Goal: Information Seeking & Learning: Compare options

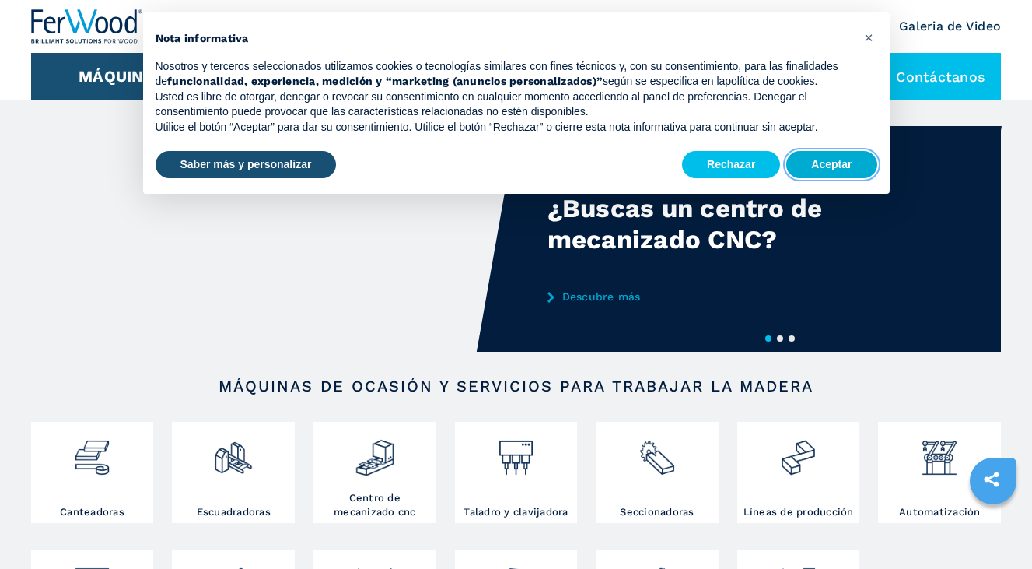
click at [815, 170] on button "Aceptar" at bounding box center [832, 165] width 90 height 28
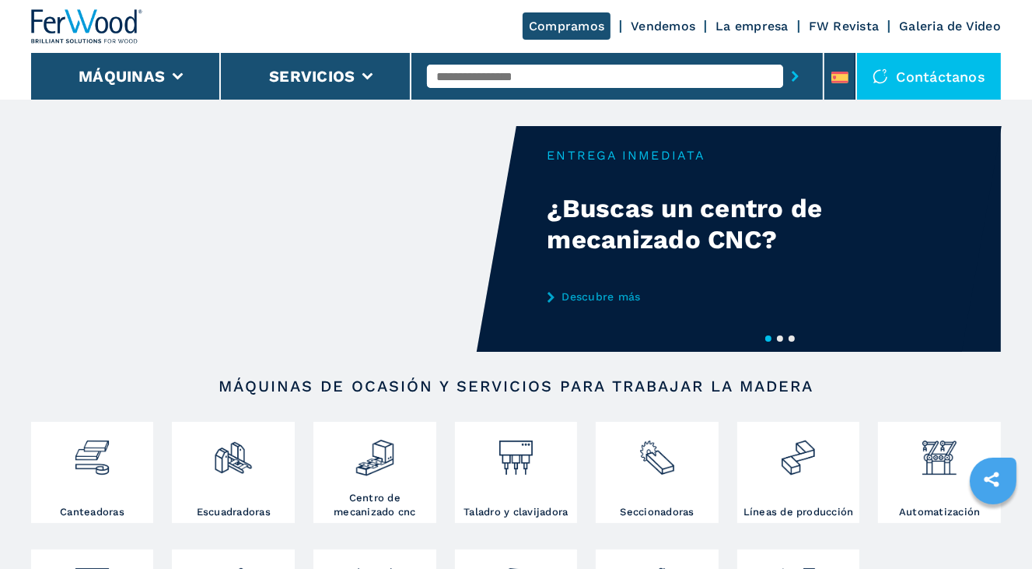
click at [801, 163] on div "Your browser does not support the video tag." at bounding box center [516, 239] width 971 height 226
click at [867, 37] on div "Compramos Vendemos La empresa FW Revista Galeria de Video" at bounding box center [516, 26] width 970 height 53
click at [850, 161] on div "Your browser does not support the video tag." at bounding box center [516, 239] width 971 height 226
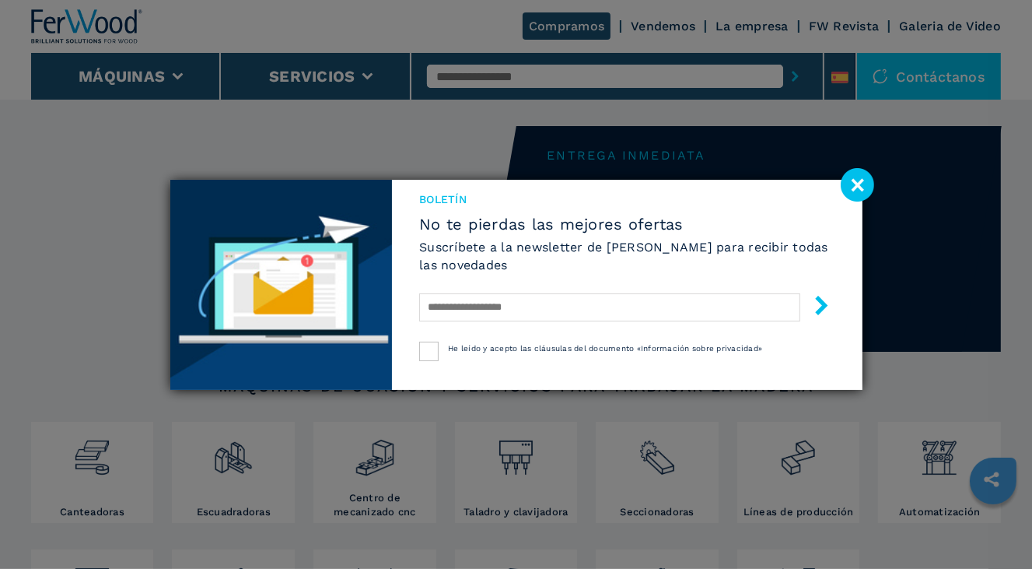
click at [860, 184] on image at bounding box center [857, 184] width 33 height 33
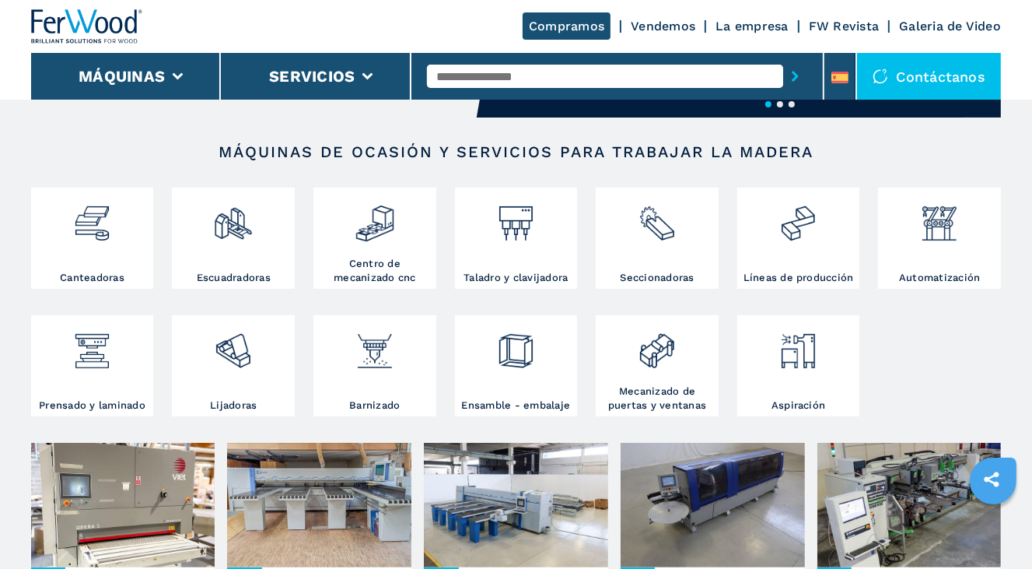
scroll to position [233, 0]
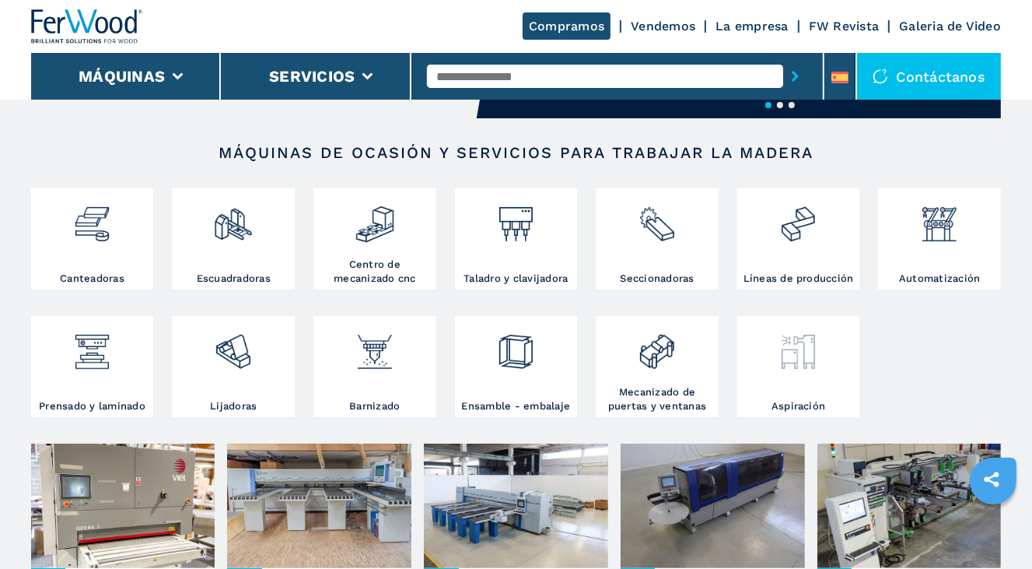
click at [781, 353] on img at bounding box center [799, 346] width 40 height 52
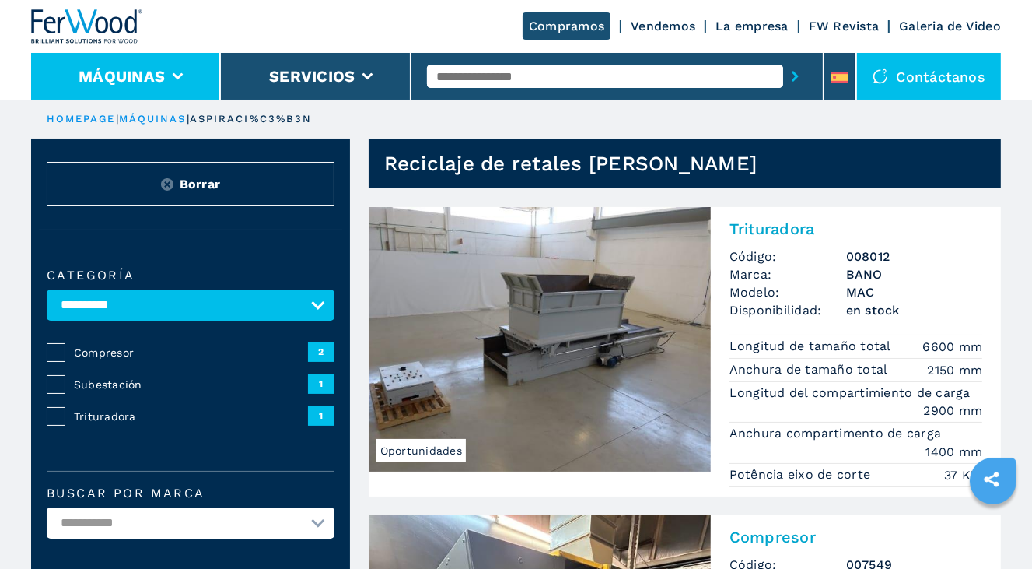
click at [146, 70] on button "Máquinas" at bounding box center [122, 76] width 86 height 19
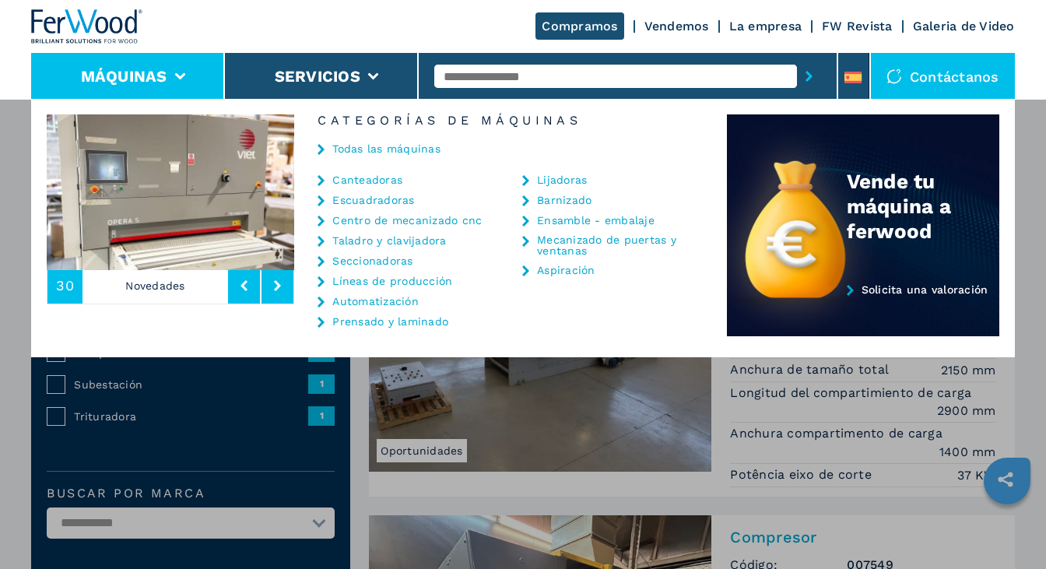
click at [389, 263] on link "Seccionadoras" at bounding box center [372, 260] width 80 height 11
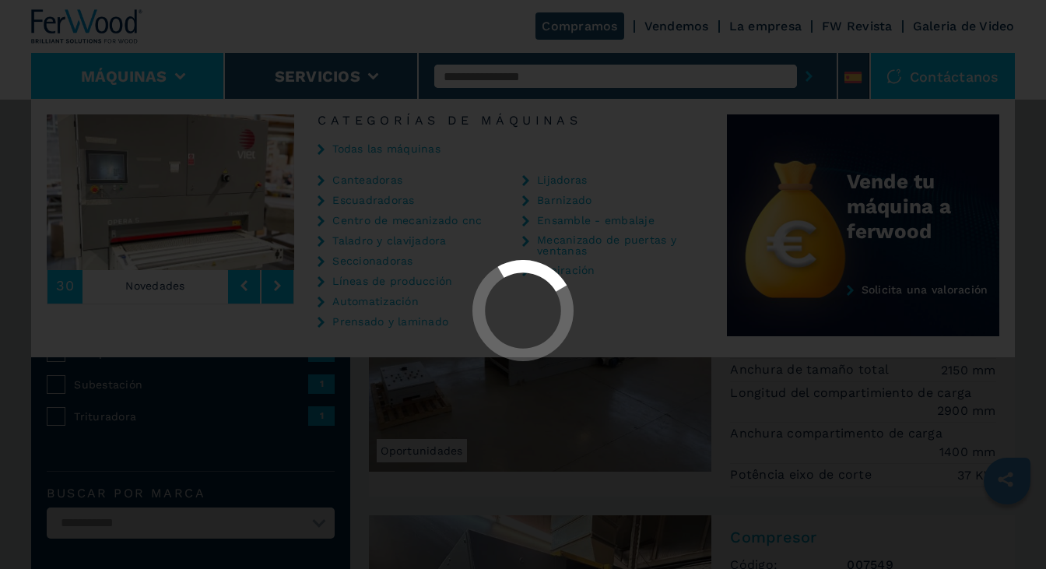
select select "**********"
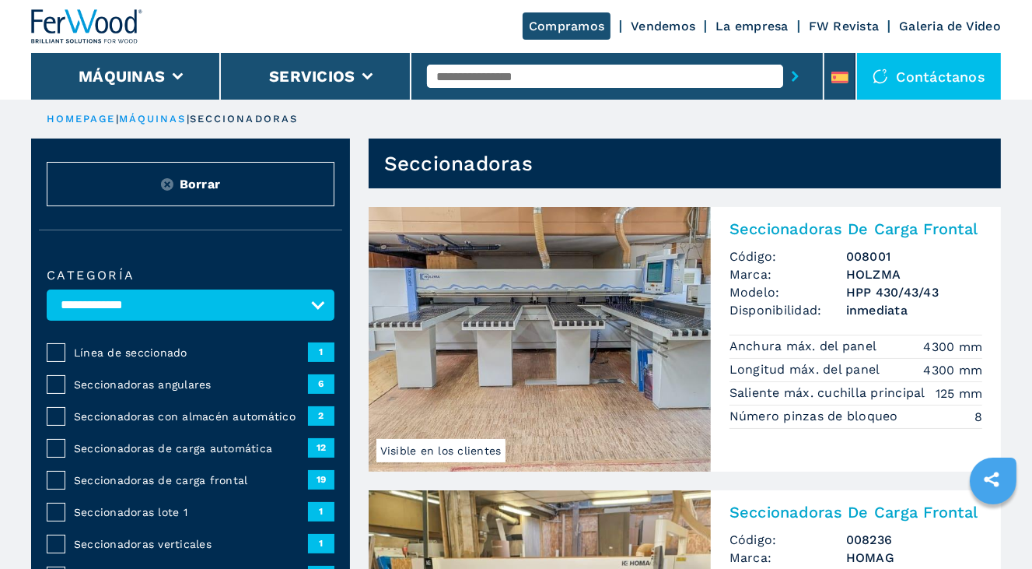
click at [485, 451] on span "Visible en los clientes" at bounding box center [441, 450] width 129 height 23
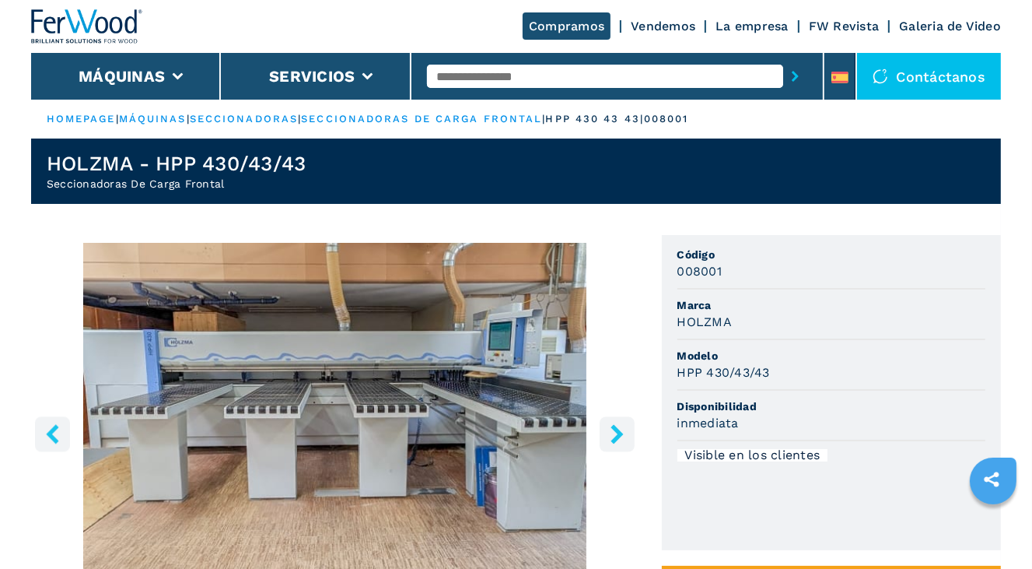
click at [610, 427] on icon "right-button" at bounding box center [617, 433] width 19 height 19
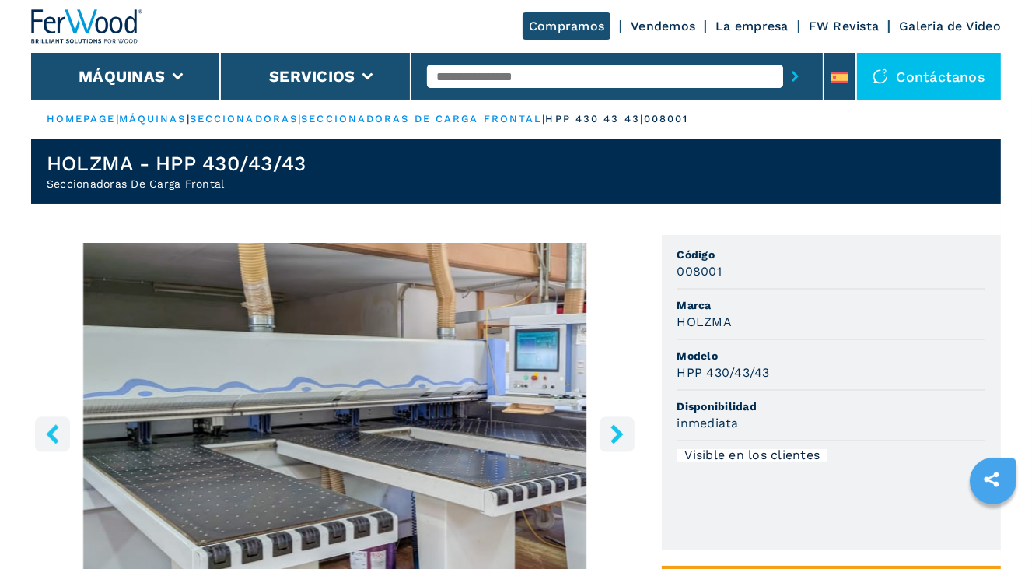
click at [610, 427] on icon "right-button" at bounding box center [617, 433] width 19 height 19
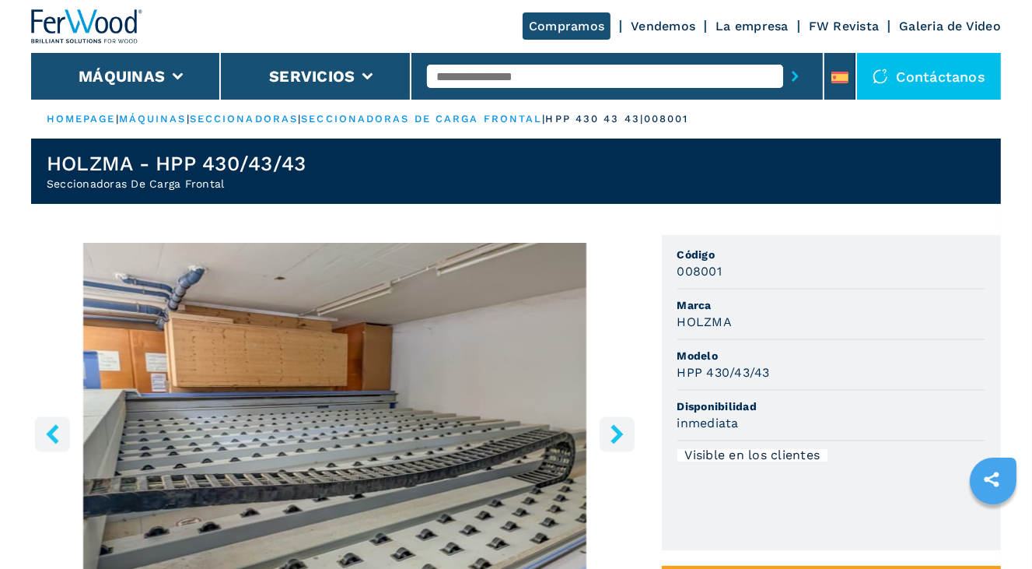
click at [610, 427] on icon "right-button" at bounding box center [617, 433] width 19 height 19
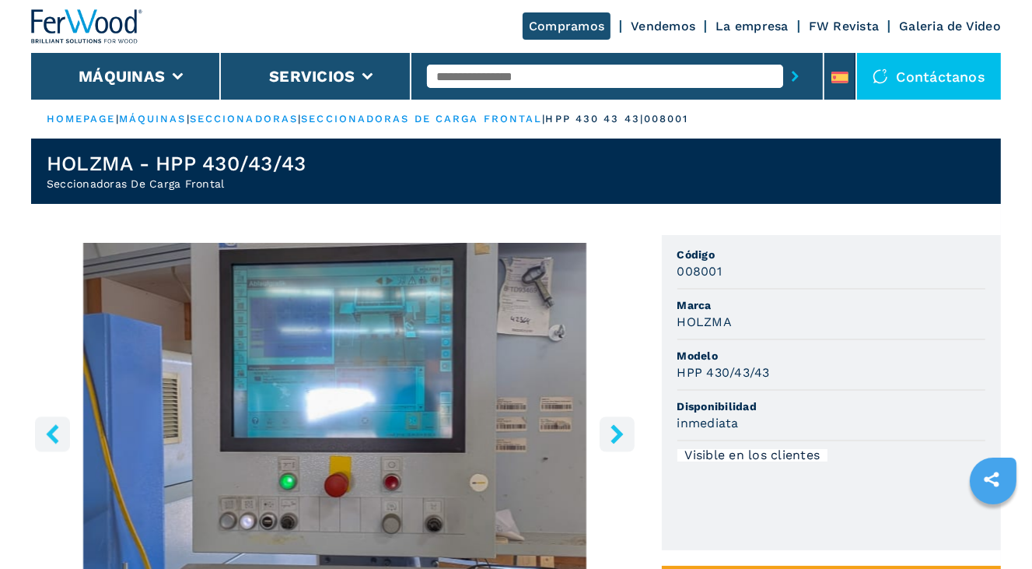
click at [616, 425] on icon "right-button" at bounding box center [617, 433] width 19 height 19
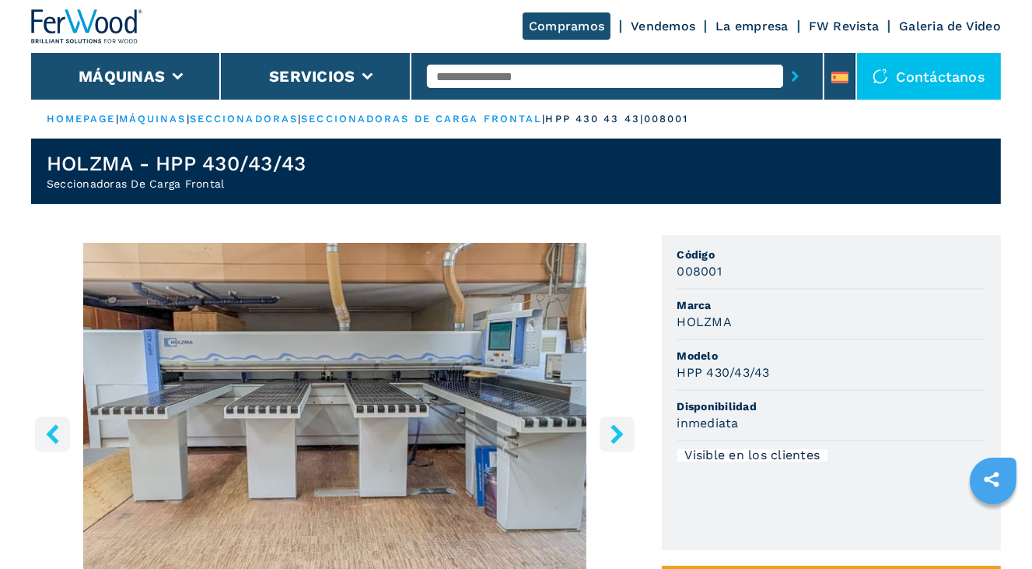
click at [618, 425] on icon "right-button" at bounding box center [617, 433] width 19 height 19
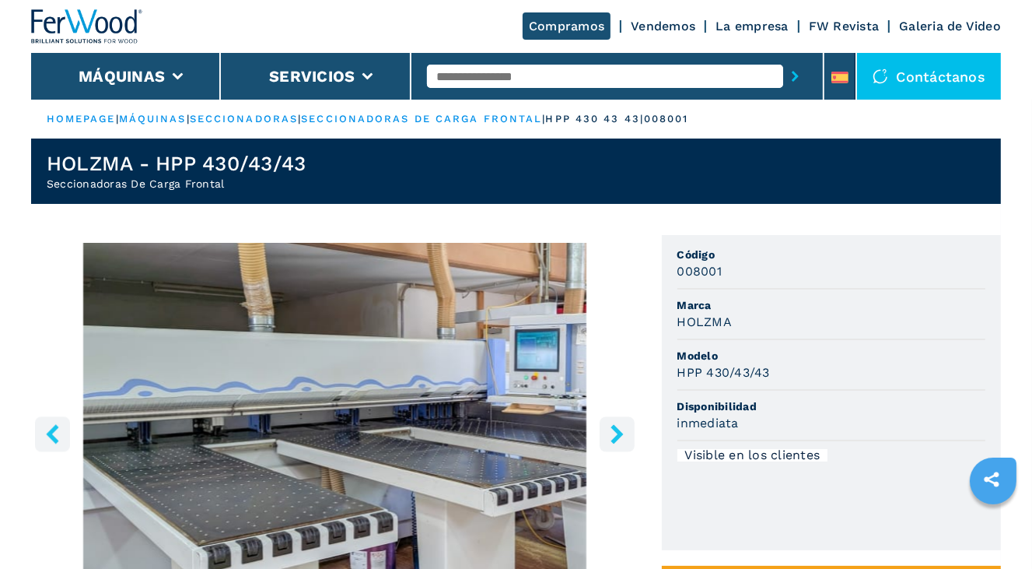
click at [618, 425] on icon "right-button" at bounding box center [617, 433] width 19 height 19
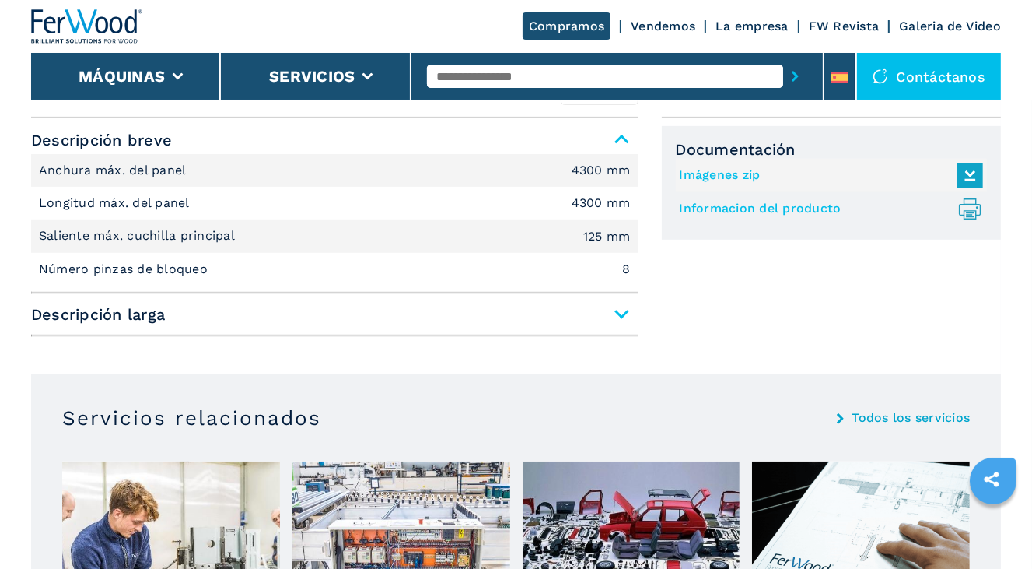
scroll to position [700, 0]
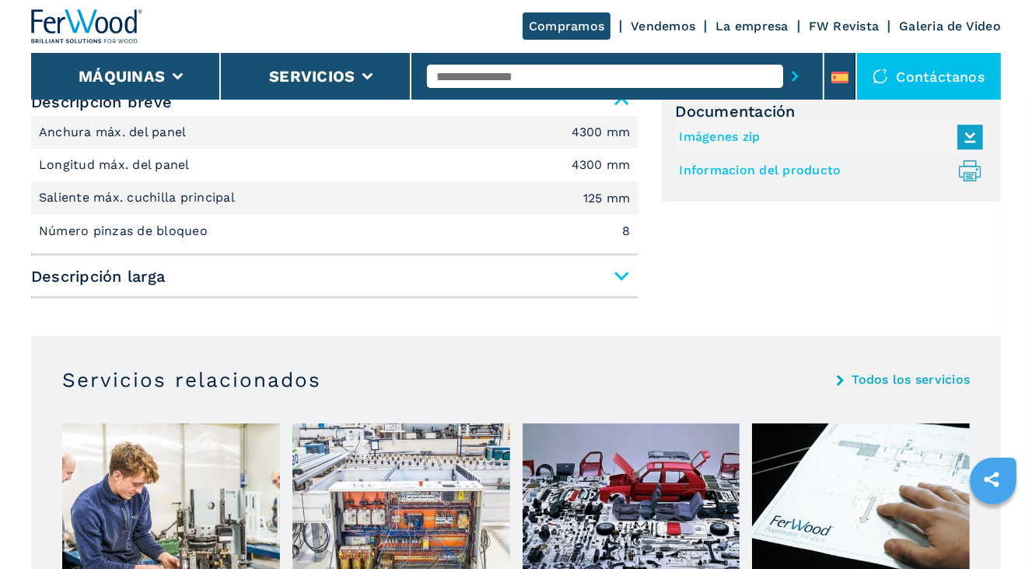
click at [613, 272] on span "Descripción larga" at bounding box center [335, 276] width 608 height 28
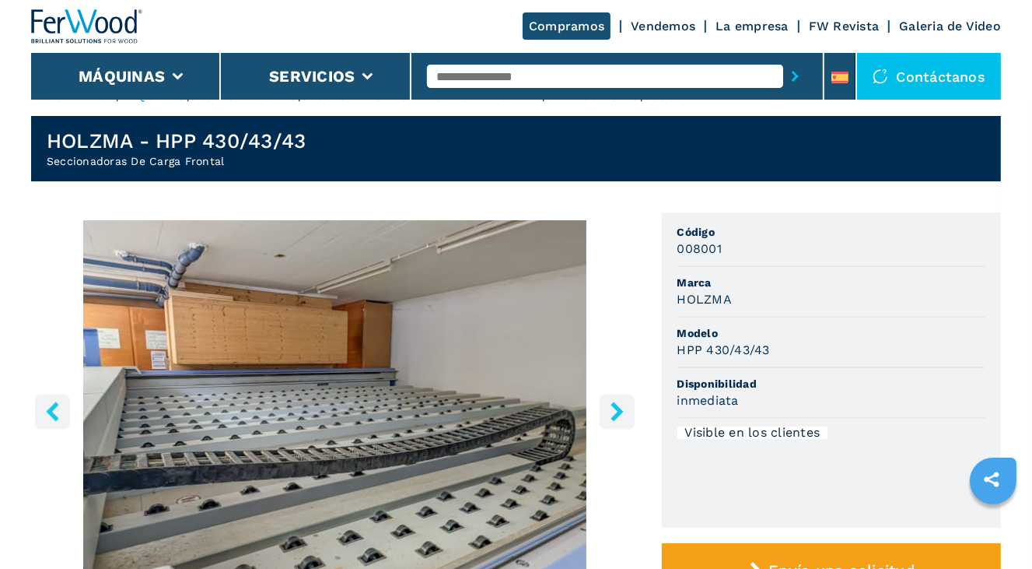
scroll to position [0, 0]
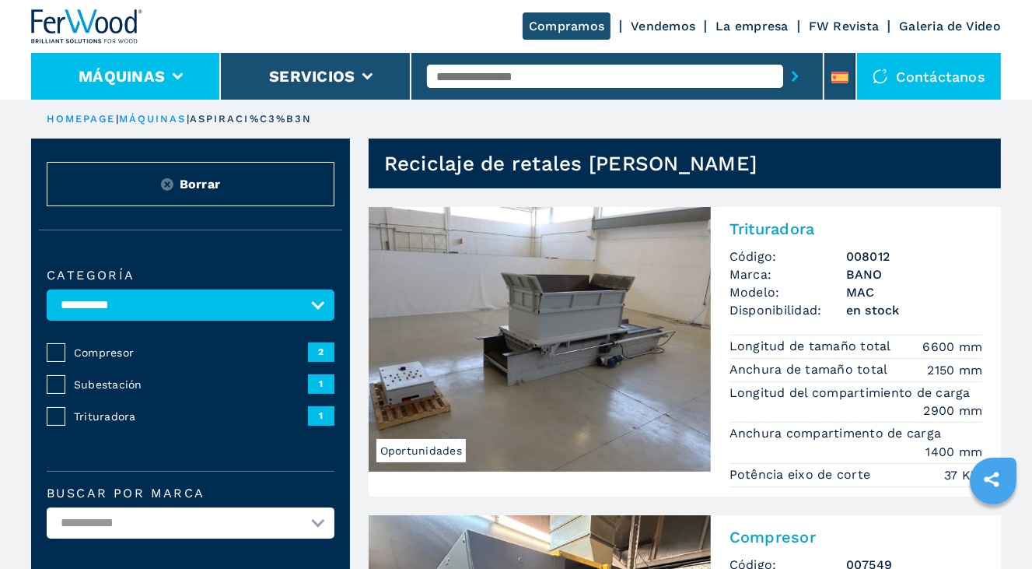
click at [145, 74] on button "Máquinas" at bounding box center [122, 76] width 86 height 19
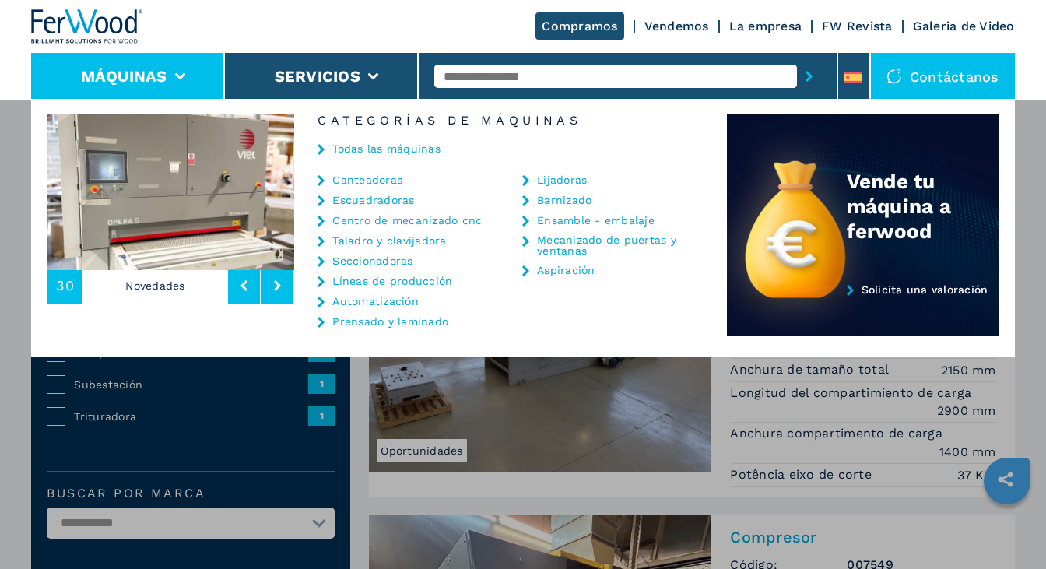
click at [395, 261] on link "Seccionadoras" at bounding box center [372, 260] width 80 height 11
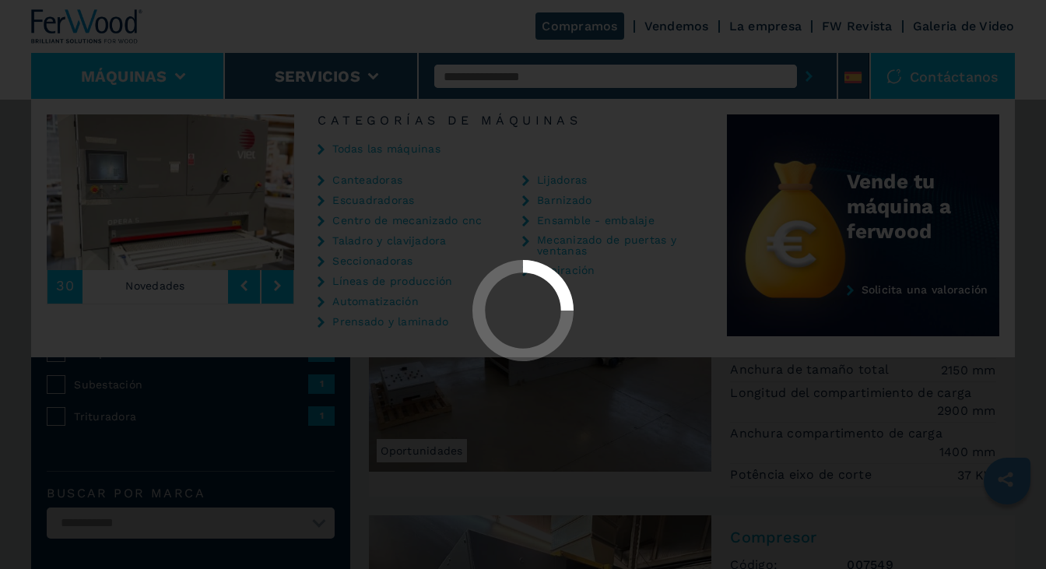
select select "**********"
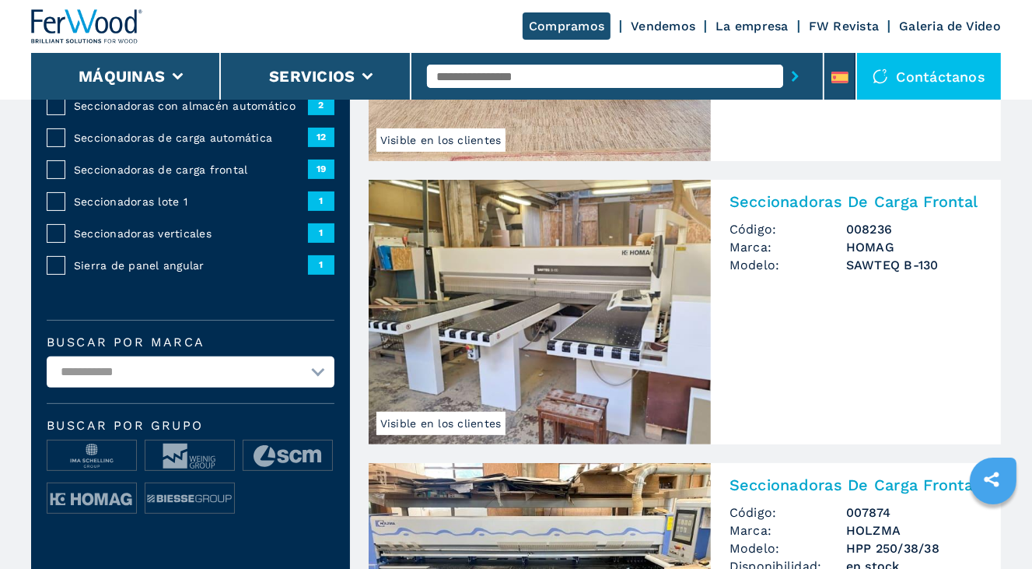
scroll to position [311, 0]
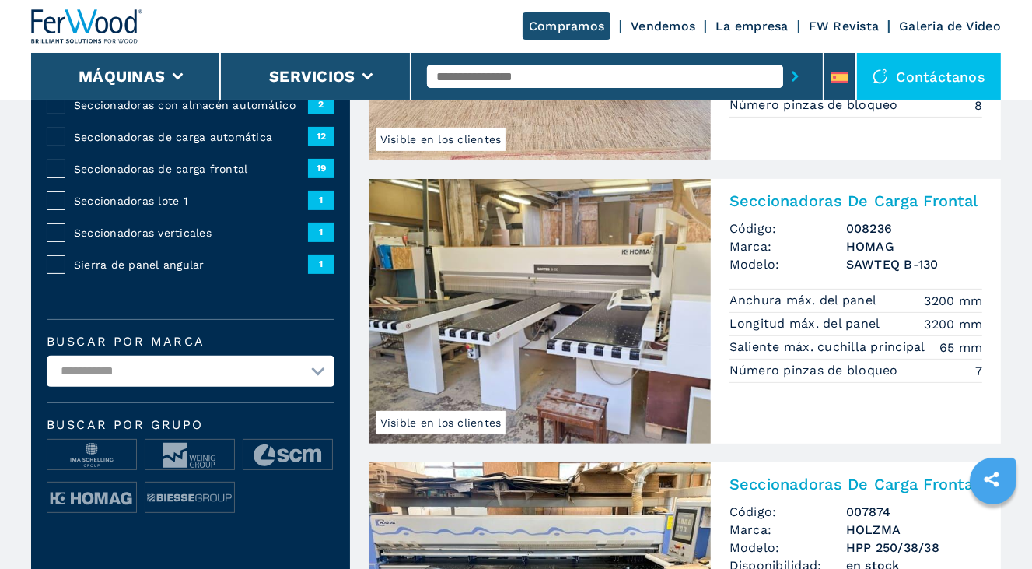
click at [538, 368] on img at bounding box center [540, 311] width 342 height 265
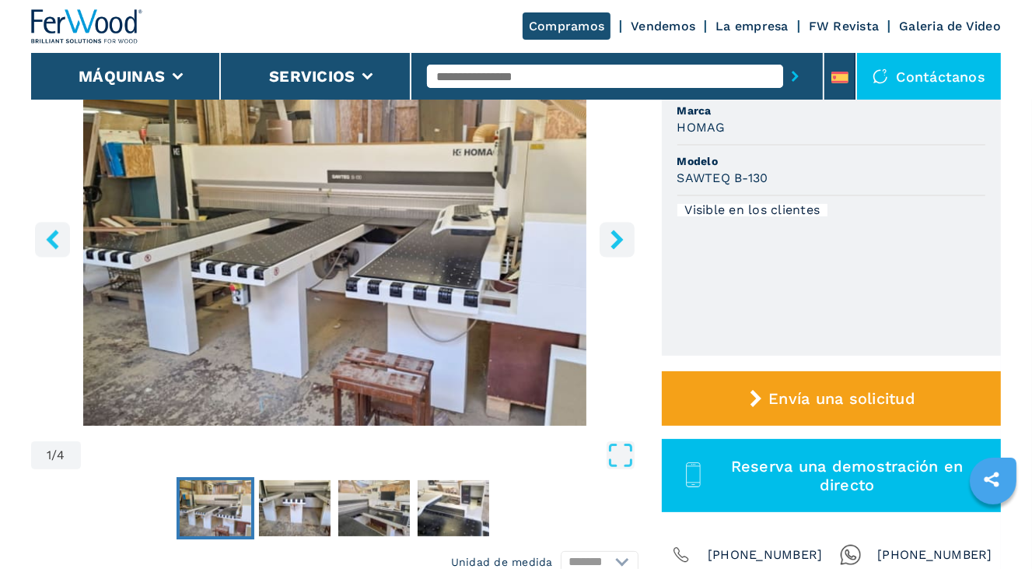
scroll to position [233, 0]
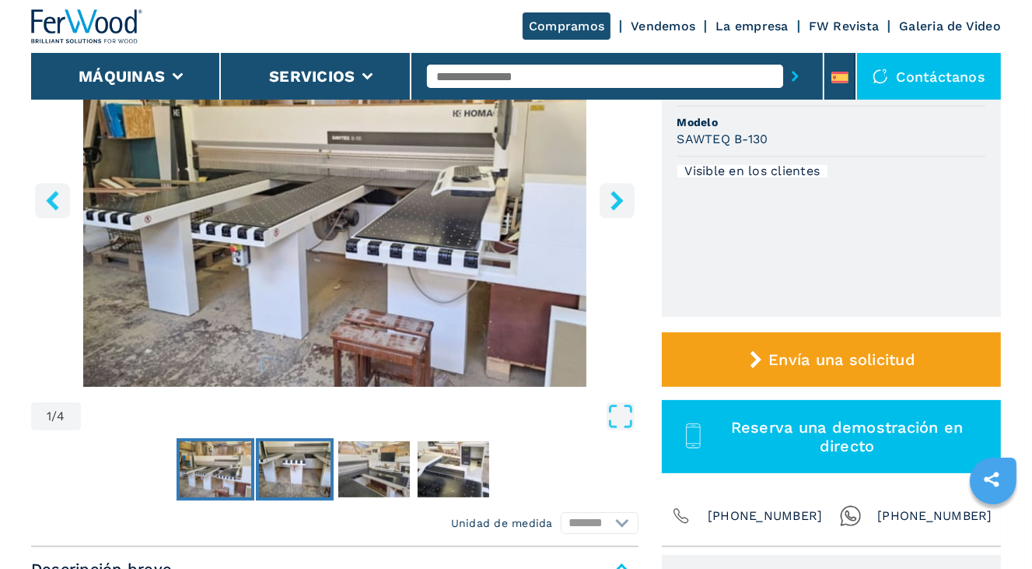
click at [306, 465] on img "Go to Slide 2" at bounding box center [295, 469] width 72 height 56
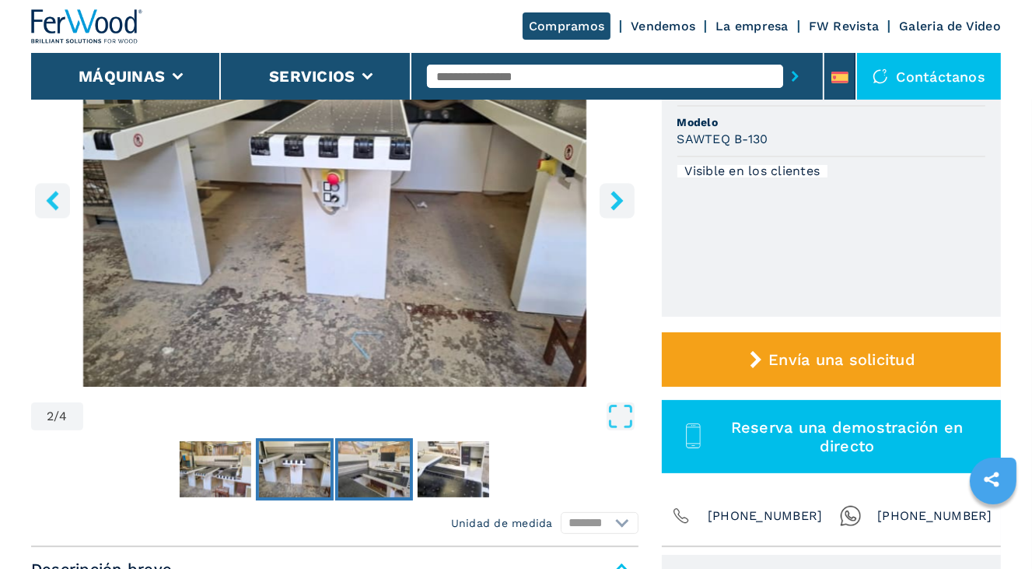
click at [360, 475] on img "Go to Slide 3" at bounding box center [374, 469] width 72 height 56
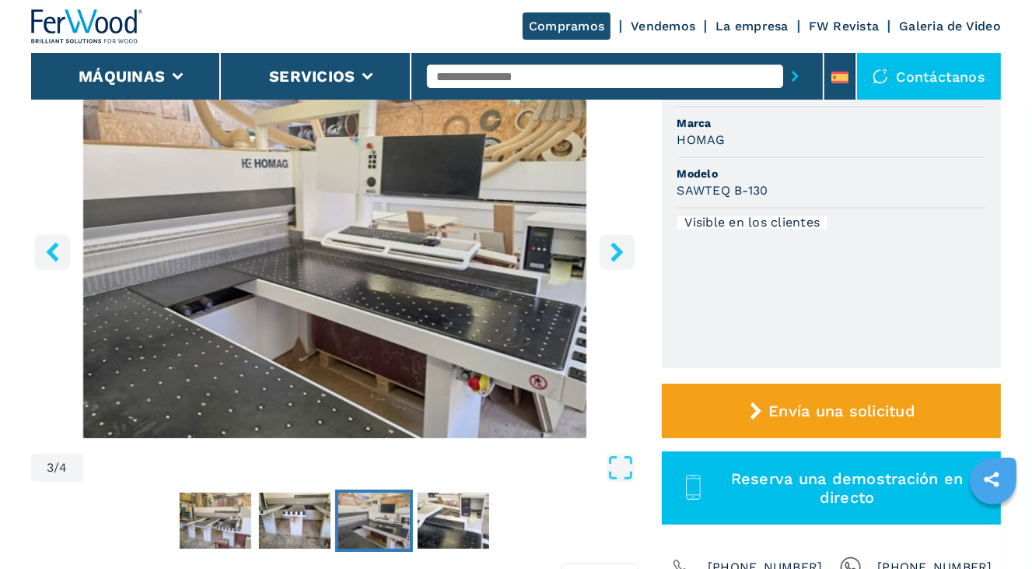
scroll to position [156, 0]
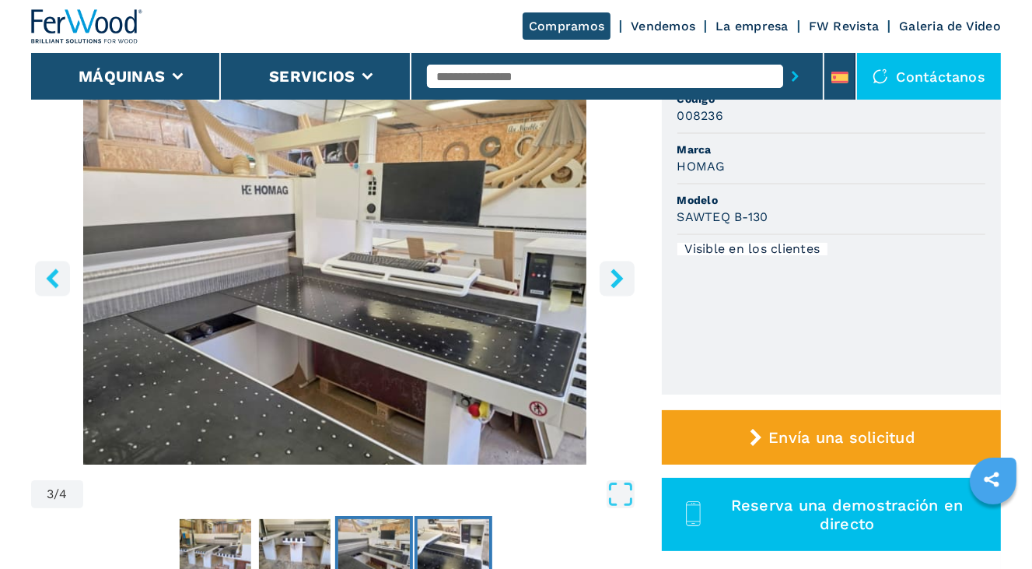
click at [454, 531] on img "Go to Slide 4" at bounding box center [454, 547] width 72 height 56
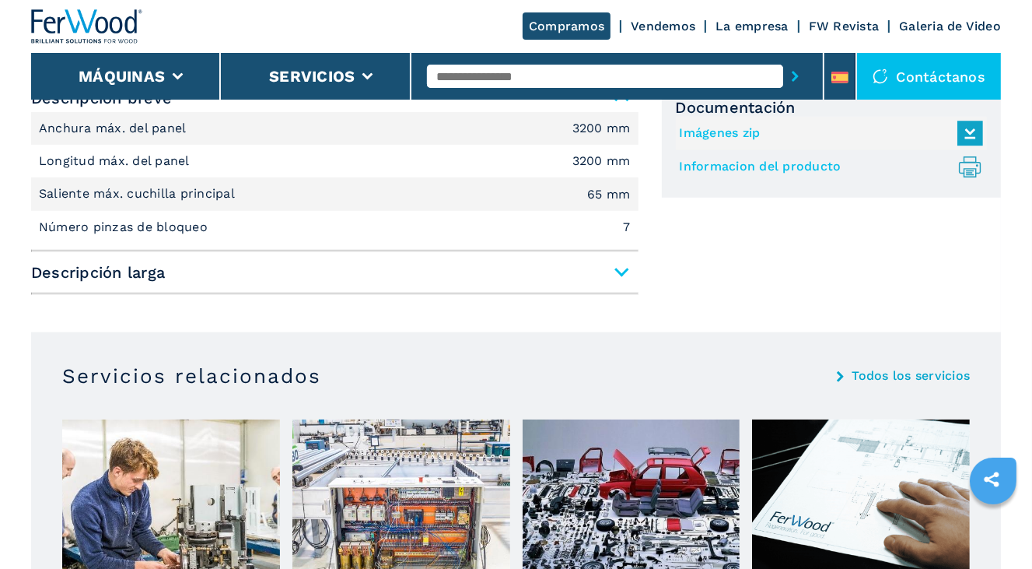
scroll to position [778, 0]
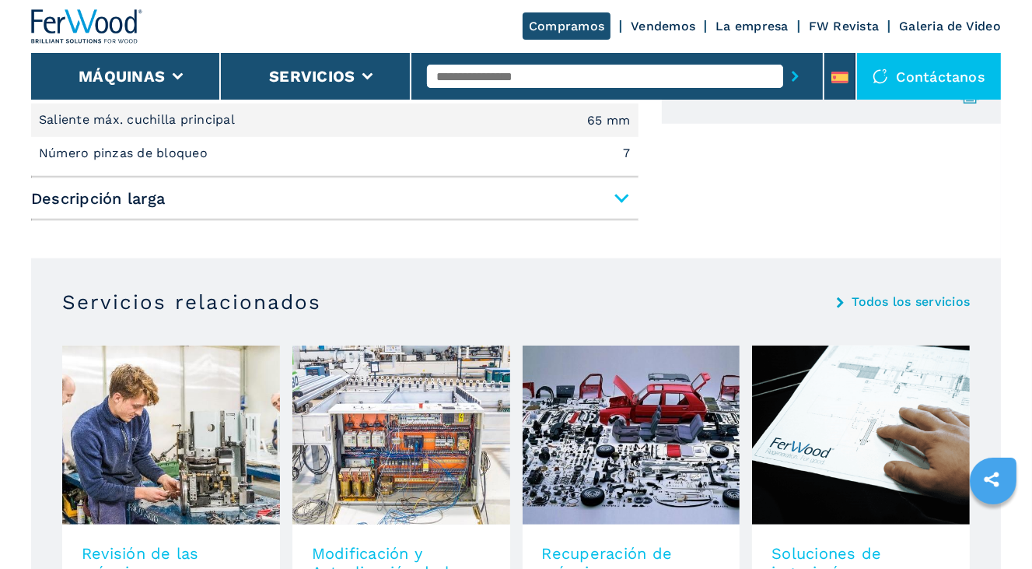
click at [622, 197] on span "Descripción larga" at bounding box center [335, 198] width 608 height 28
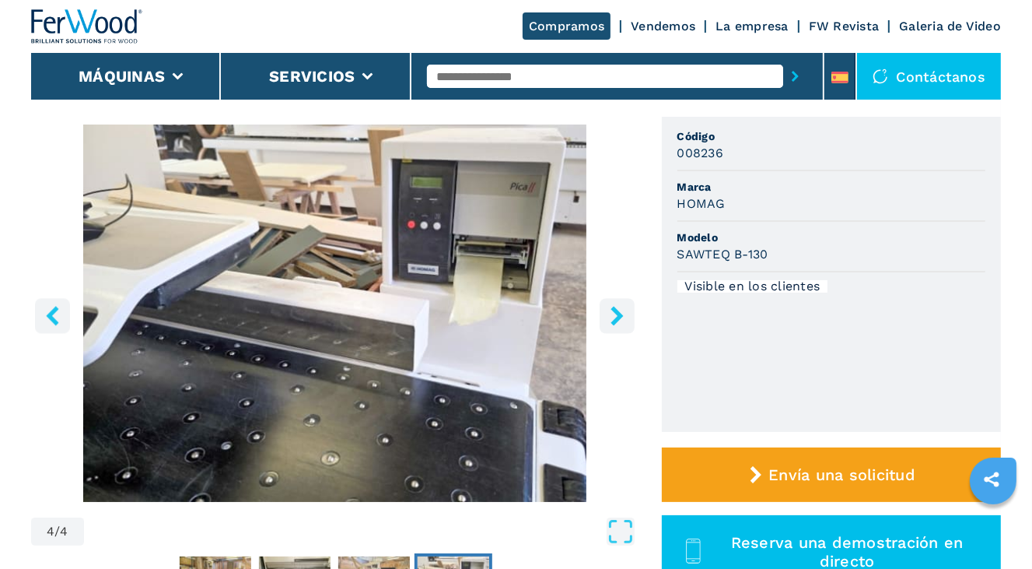
scroll to position [0, 0]
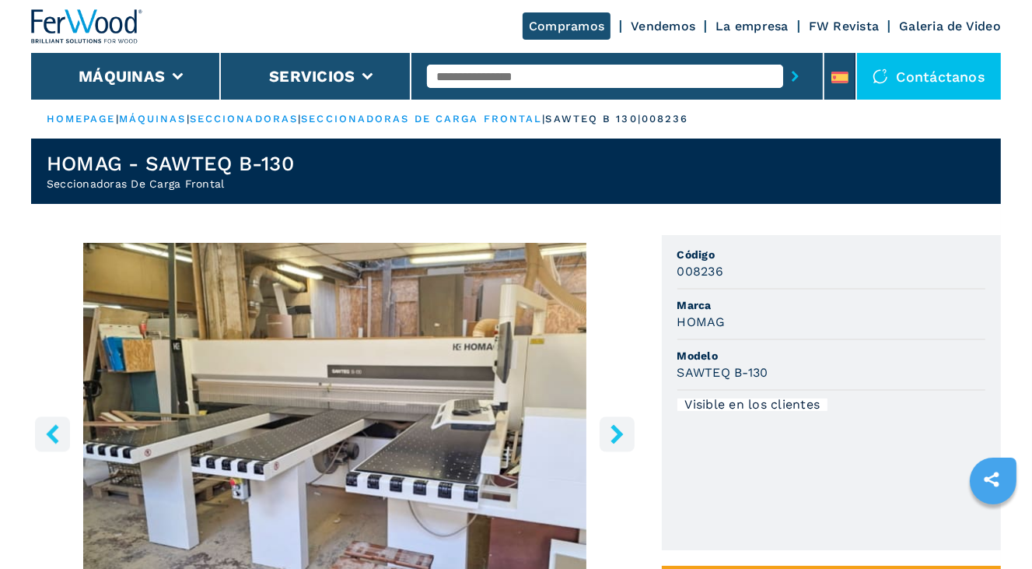
select select "**********"
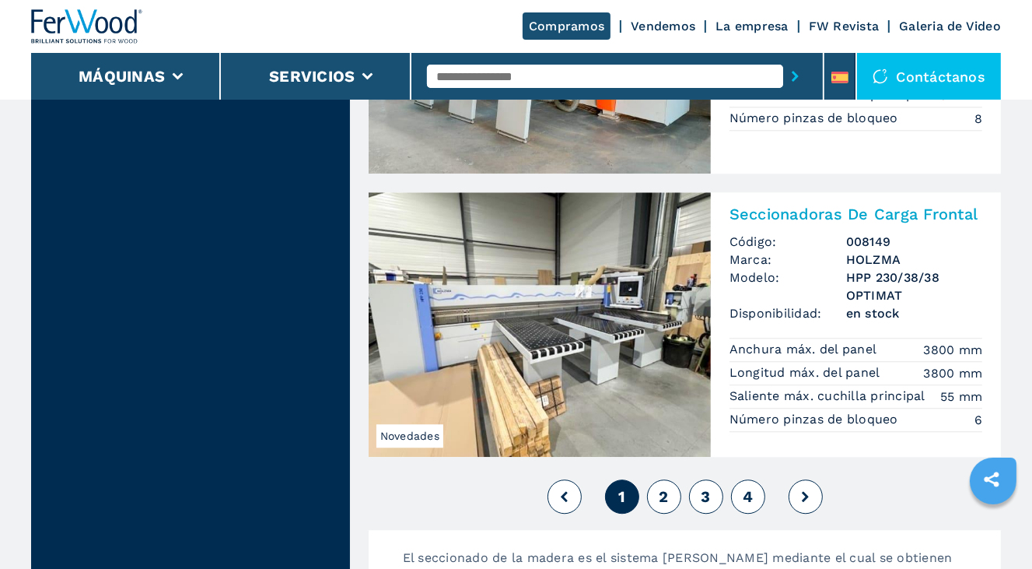
scroll to position [3501, 0]
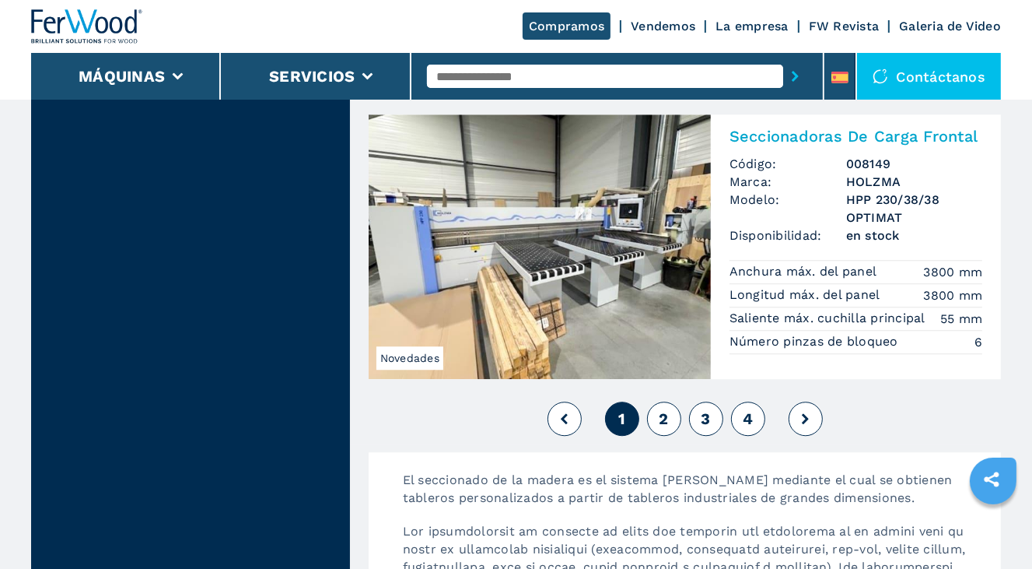
click at [622, 274] on img at bounding box center [540, 246] width 342 height 265
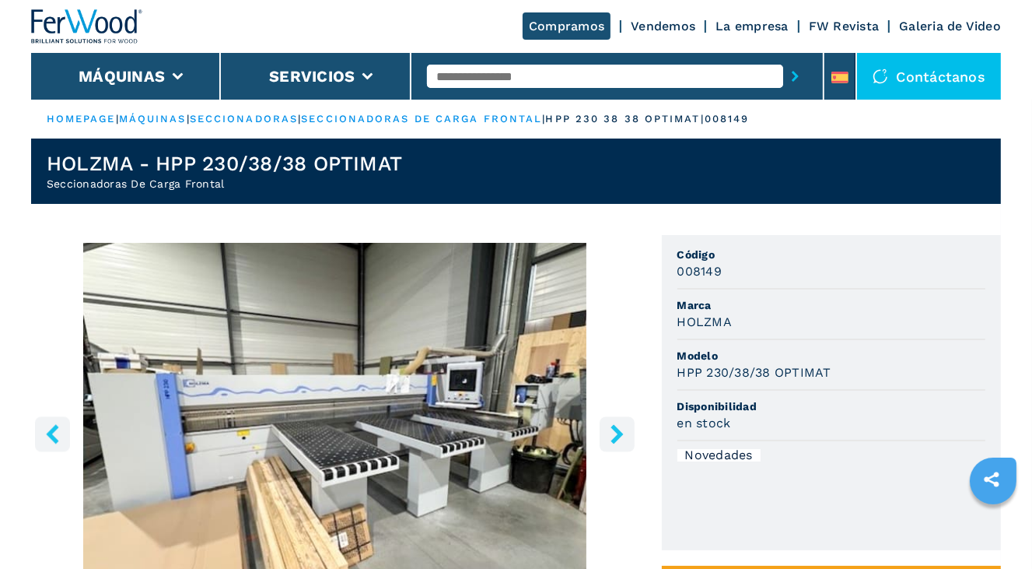
click at [619, 435] on icon "right-button" at bounding box center [617, 433] width 12 height 19
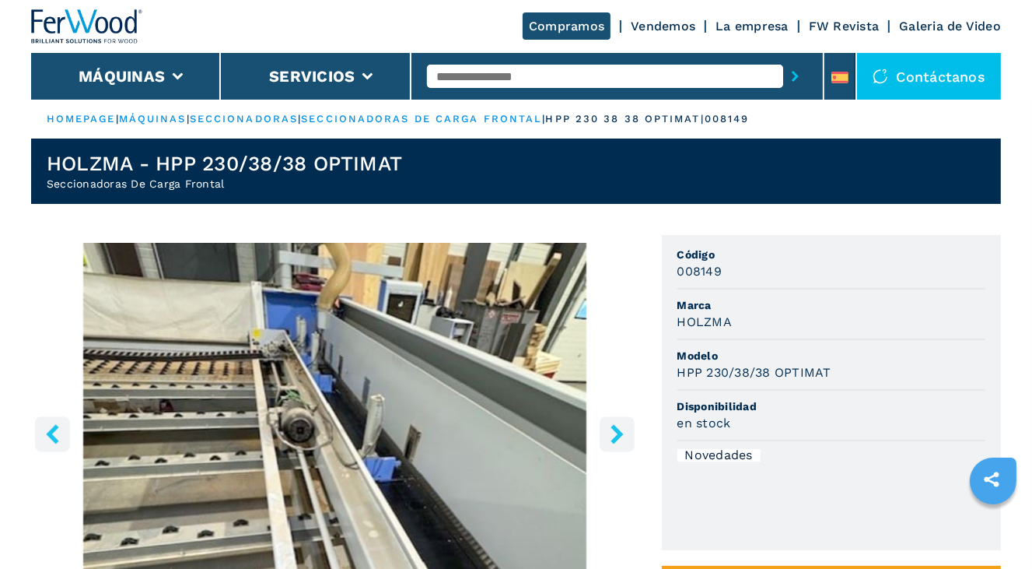
click at [618, 434] on icon "right-button" at bounding box center [617, 433] width 12 height 19
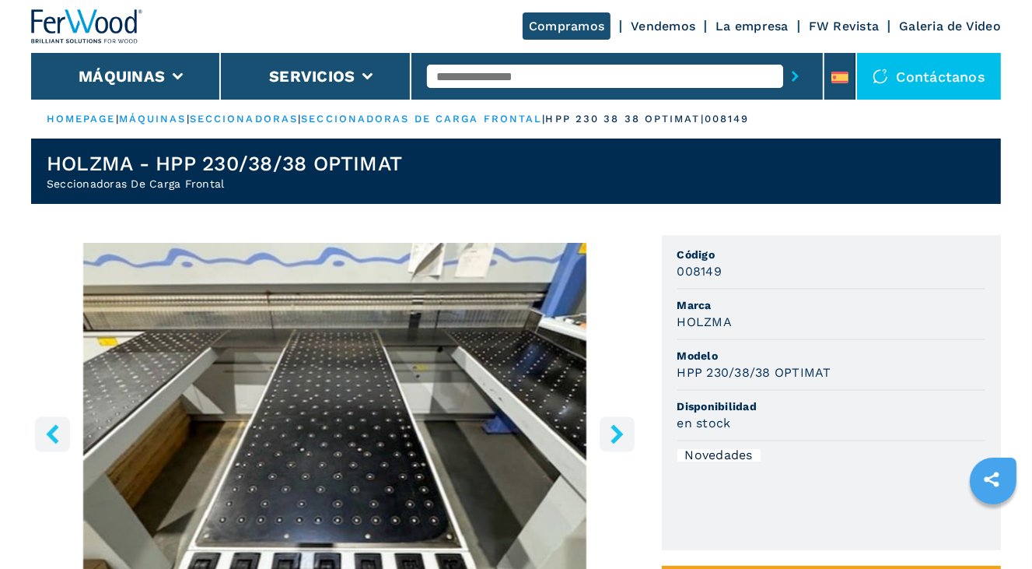
click at [618, 434] on icon "right-button" at bounding box center [617, 433] width 12 height 19
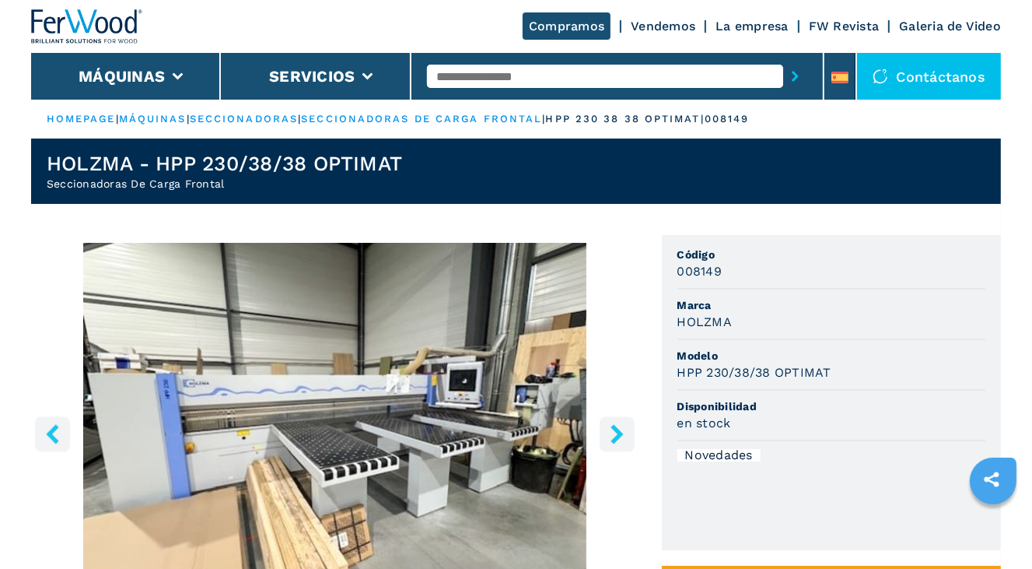
click at [618, 433] on icon "right-button" at bounding box center [617, 433] width 12 height 19
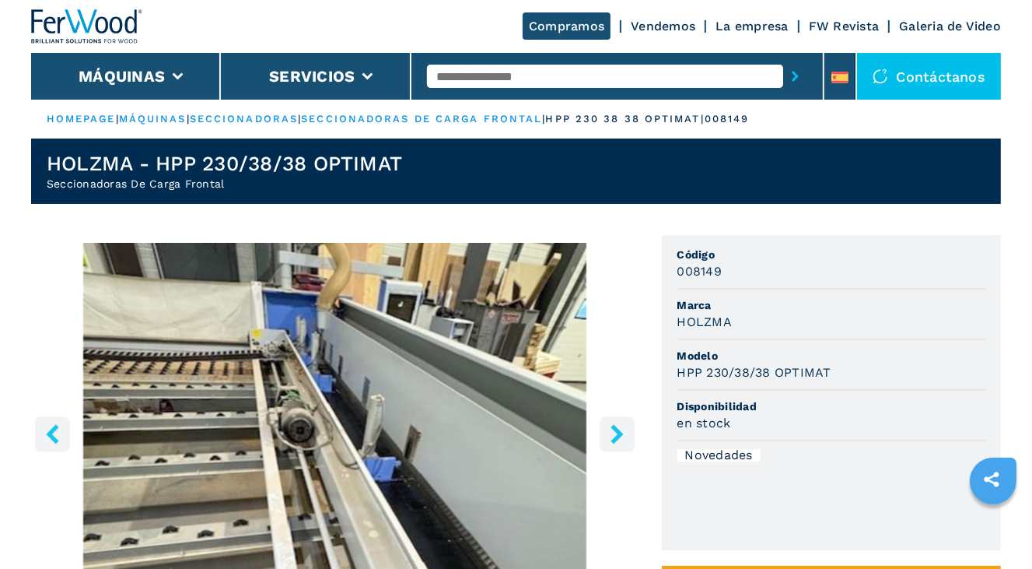
click at [618, 433] on icon "right-button" at bounding box center [617, 433] width 12 height 19
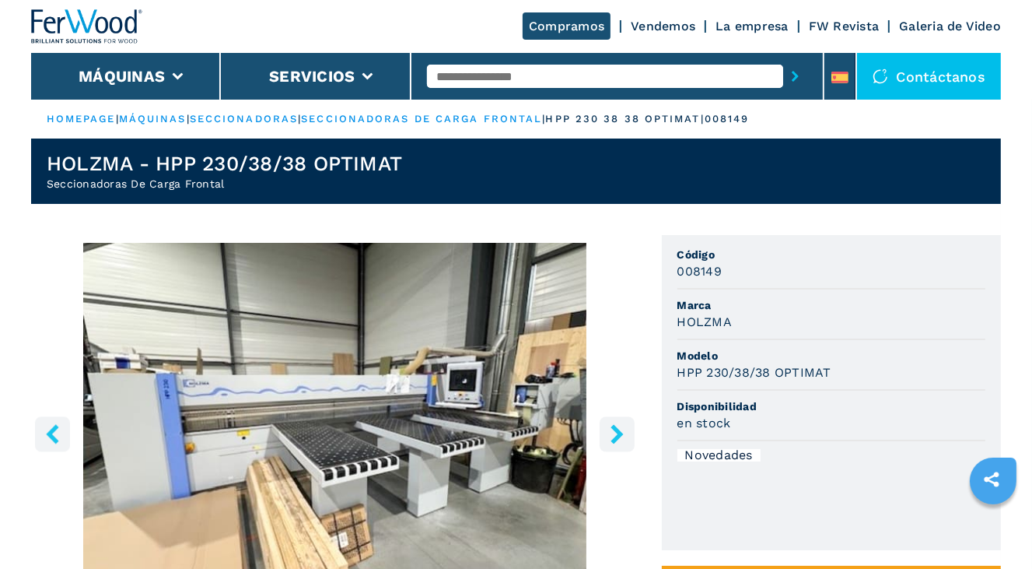
select select "**********"
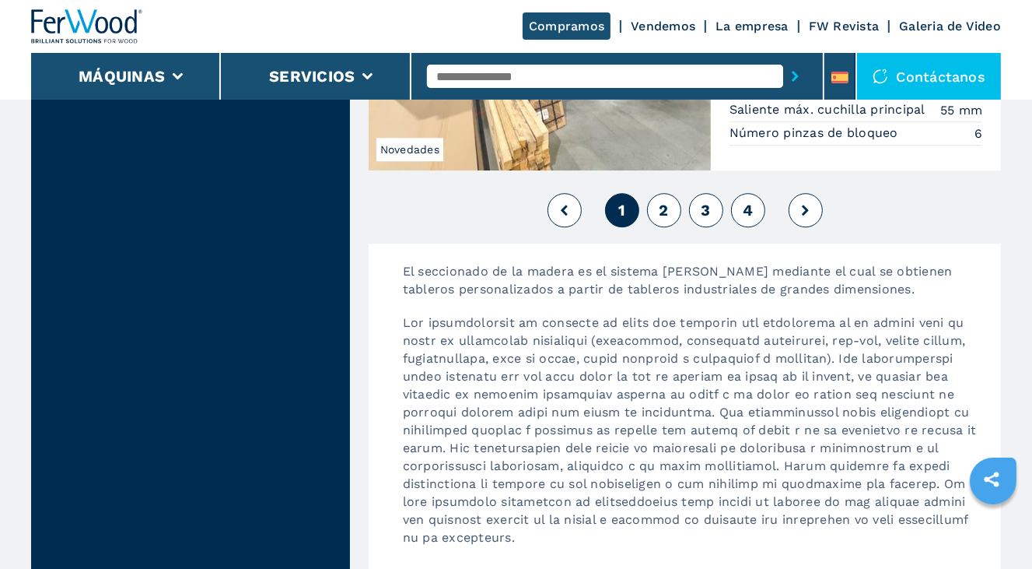
scroll to position [3734, 0]
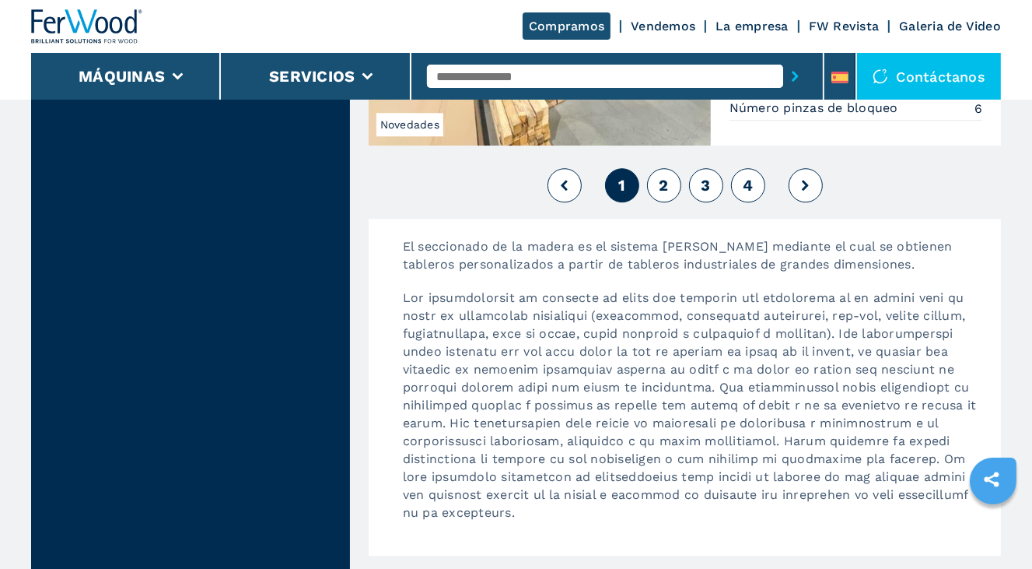
click at [660, 191] on span "2" at bounding box center [663, 185] width 9 height 19
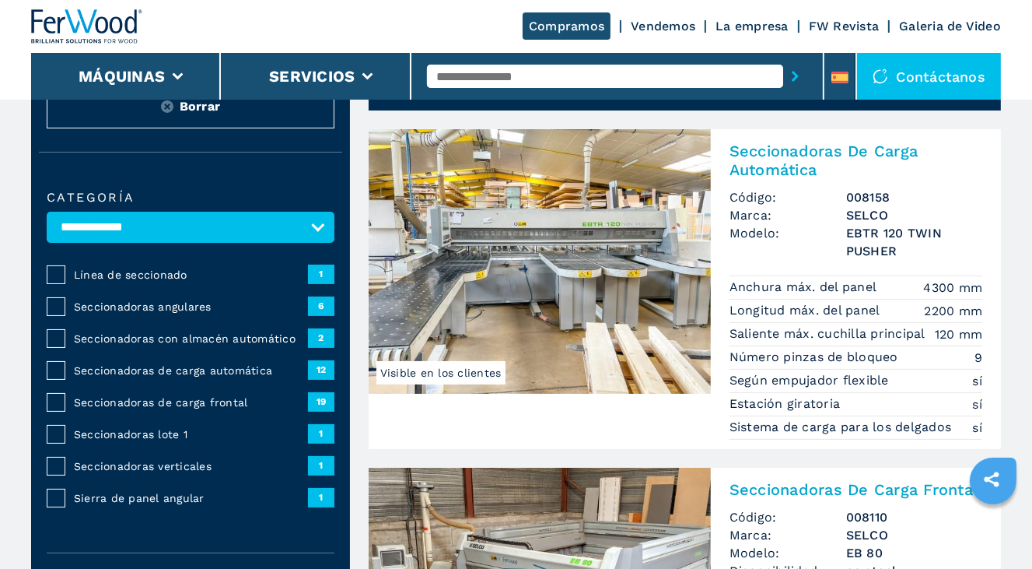
scroll to position [78, 0]
click at [698, 272] on img at bounding box center [540, 261] width 342 height 265
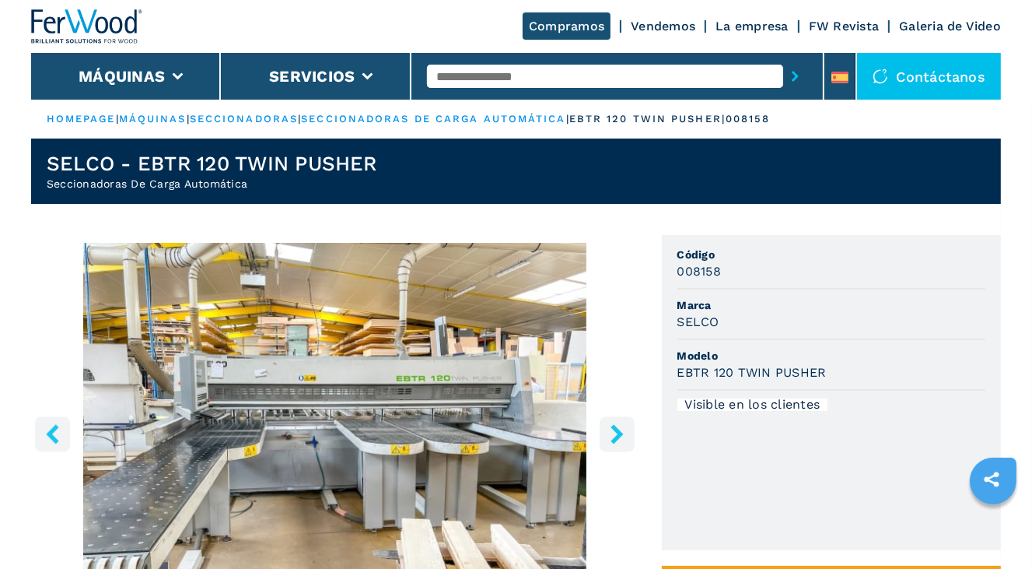
click at [619, 434] on icon "right-button" at bounding box center [617, 433] width 12 height 19
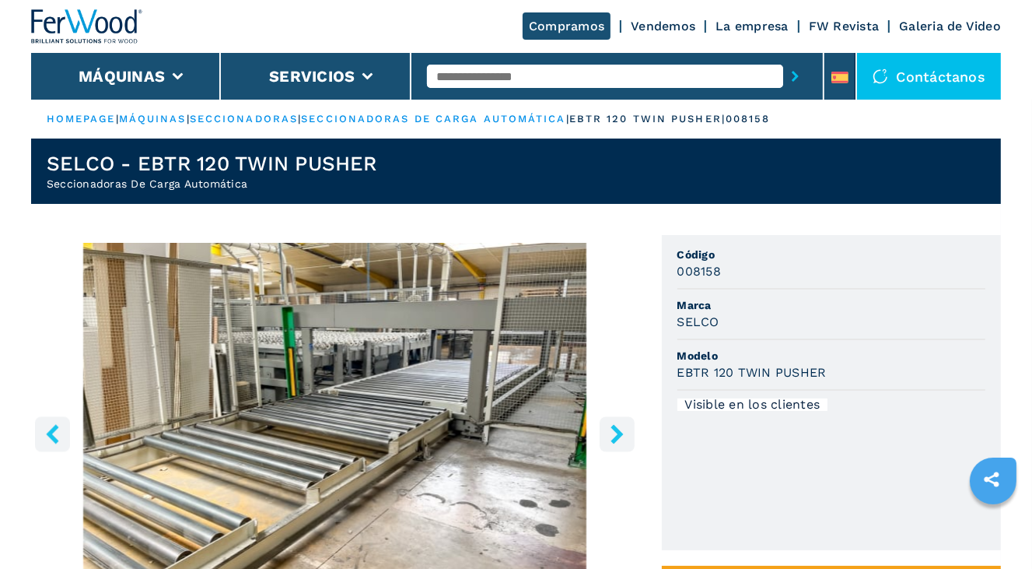
click at [614, 434] on icon "right-button" at bounding box center [617, 433] width 19 height 19
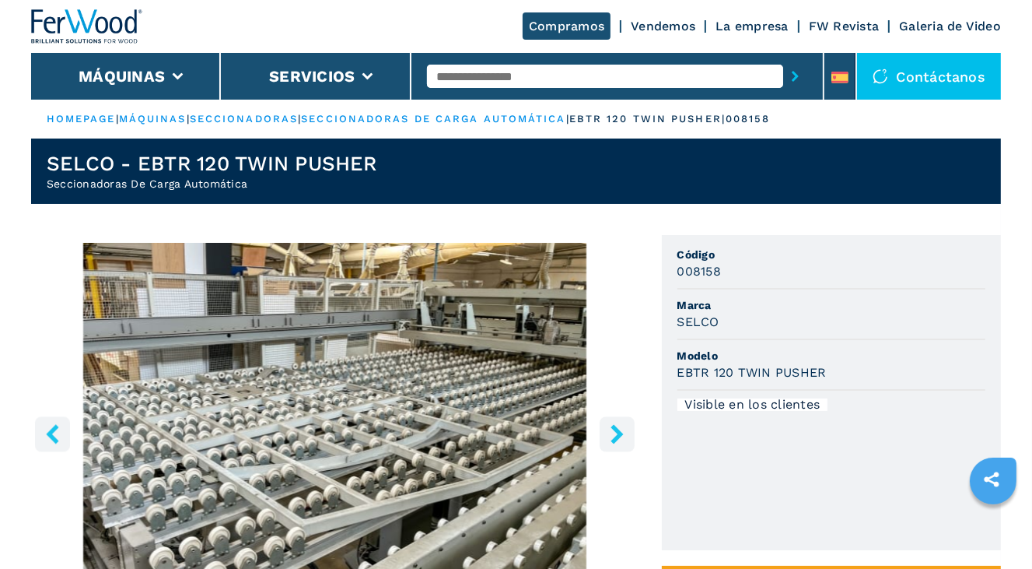
click at [612, 434] on icon "right-button" at bounding box center [617, 433] width 19 height 19
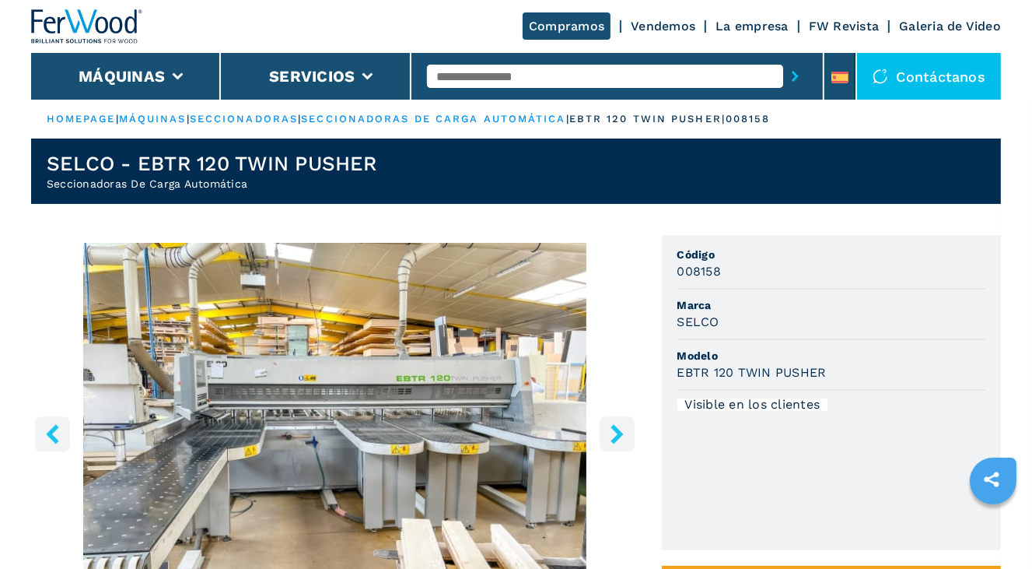
click at [612, 434] on icon "right-button" at bounding box center [617, 433] width 19 height 19
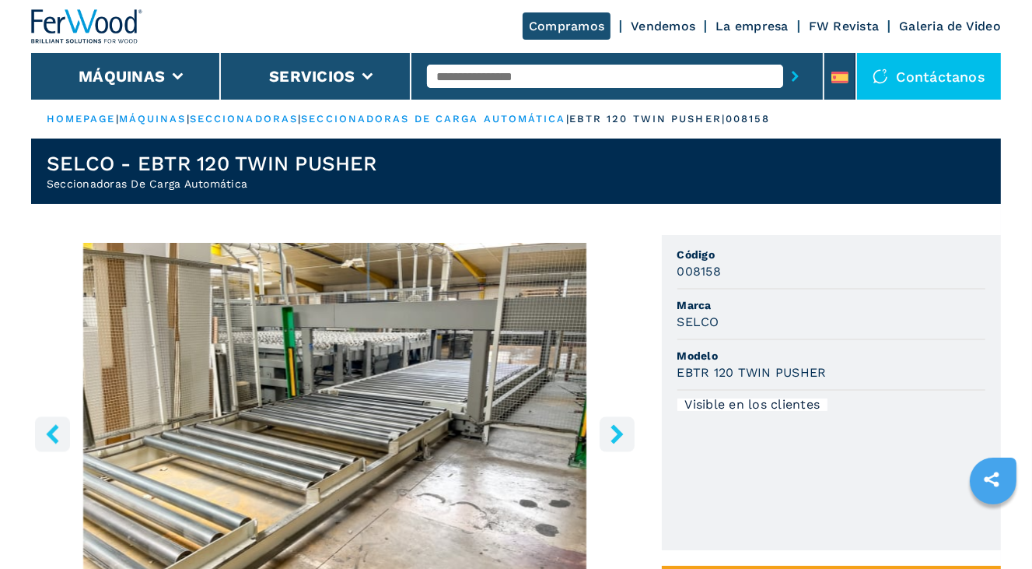
click at [612, 434] on icon "right-button" at bounding box center [617, 433] width 19 height 19
click at [619, 433] on icon "right-button" at bounding box center [617, 433] width 12 height 19
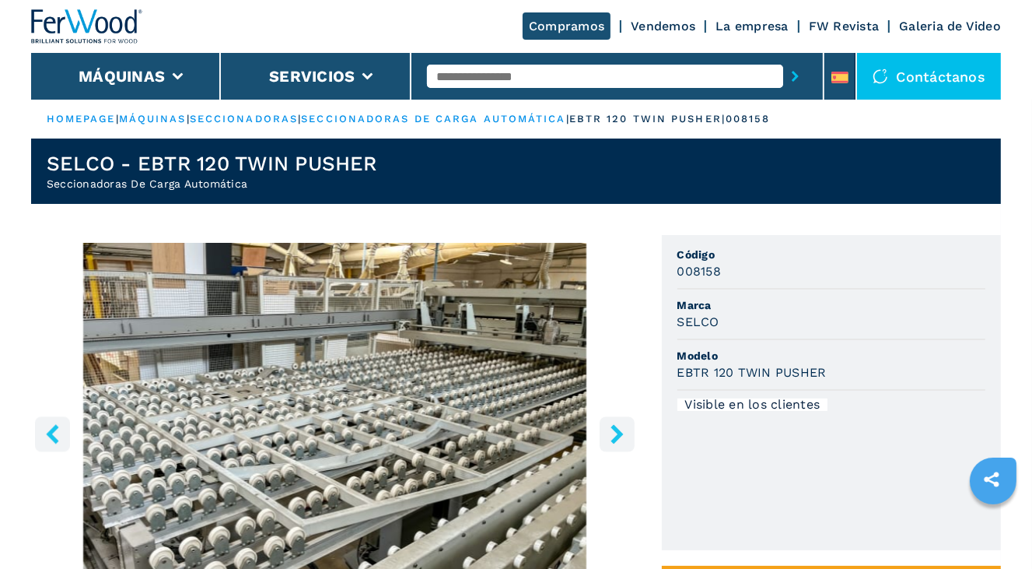
click at [619, 433] on icon "right-button" at bounding box center [617, 433] width 12 height 19
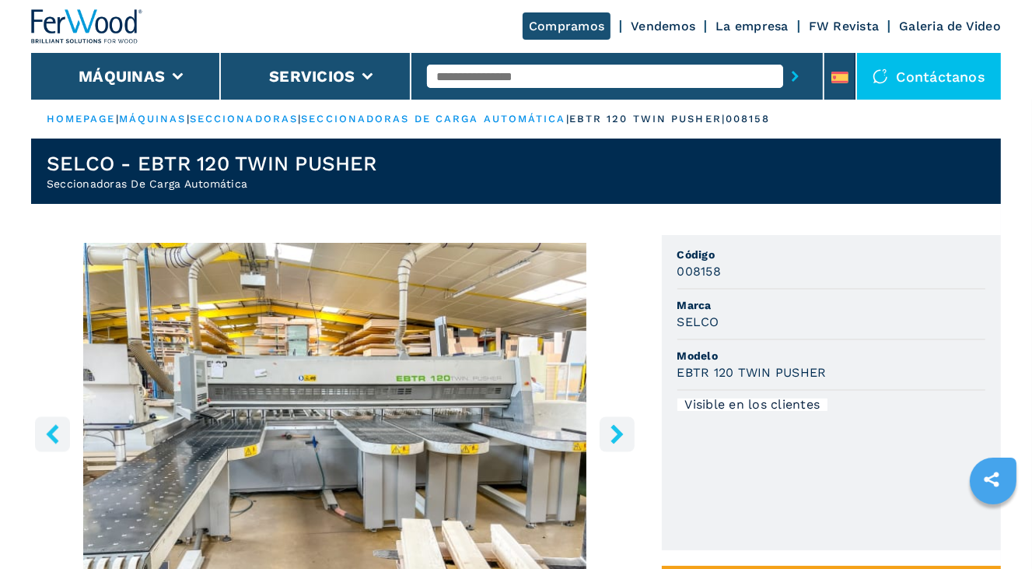
click at [616, 433] on icon "right-button" at bounding box center [617, 433] width 19 height 19
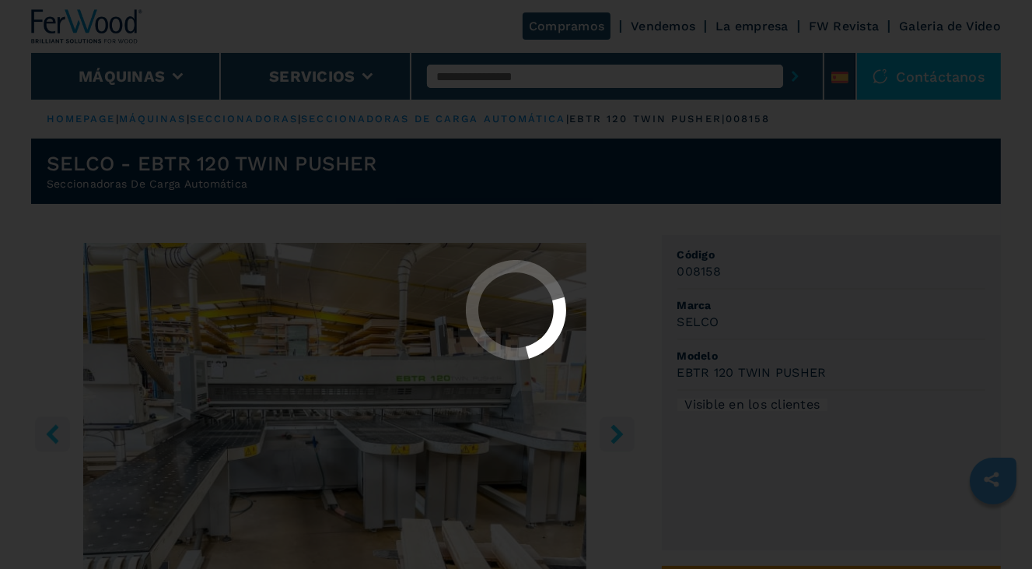
select select "**********"
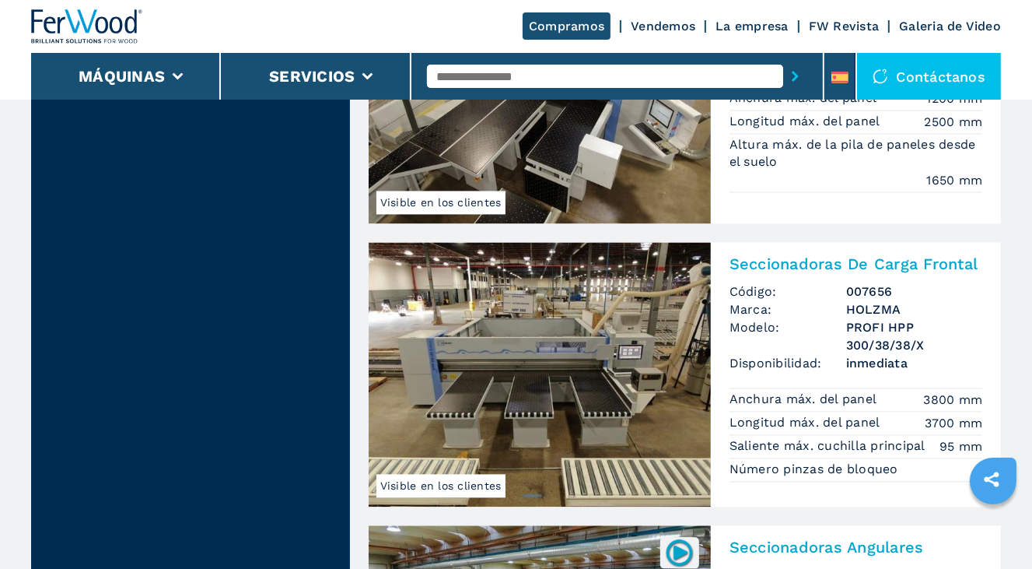
scroll to position [2879, 0]
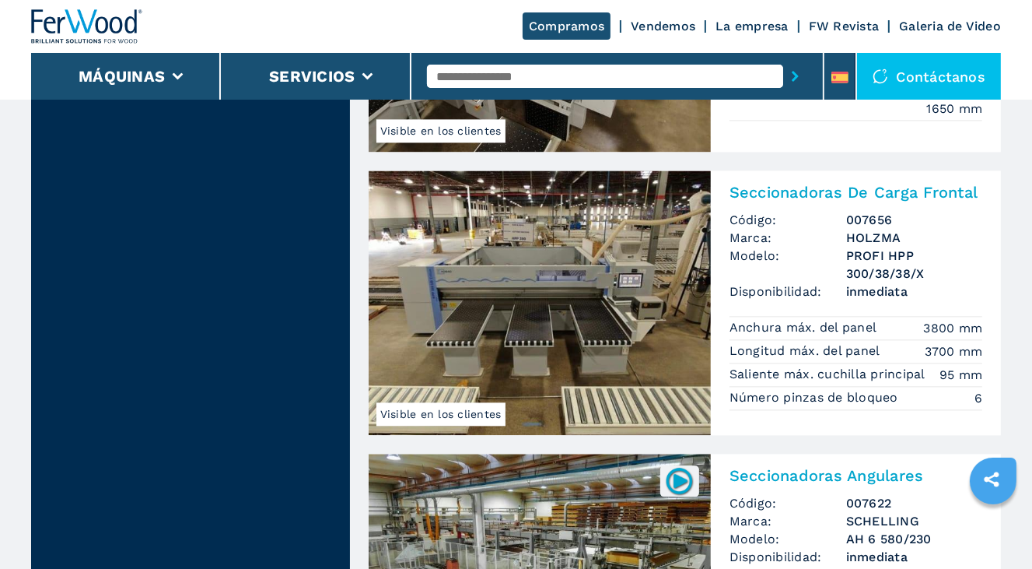
click at [541, 335] on img at bounding box center [540, 302] width 342 height 265
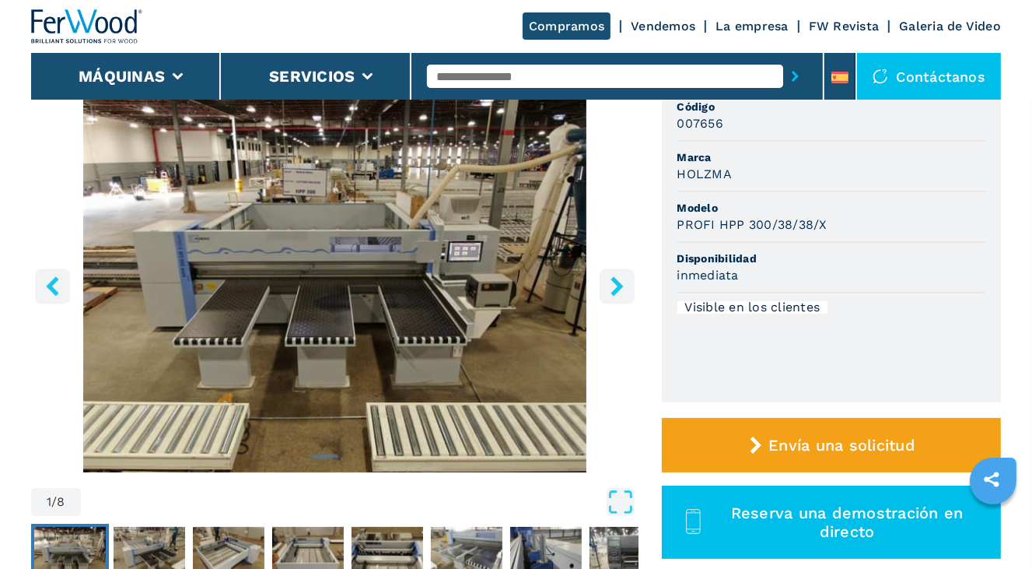
scroll to position [156, 0]
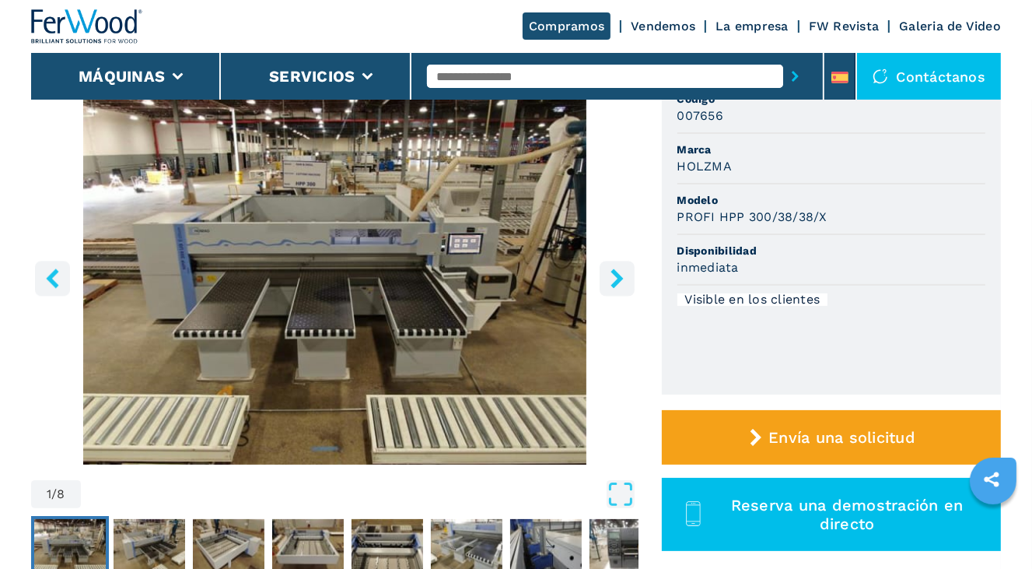
click at [616, 279] on icon "right-button" at bounding box center [617, 277] width 12 height 19
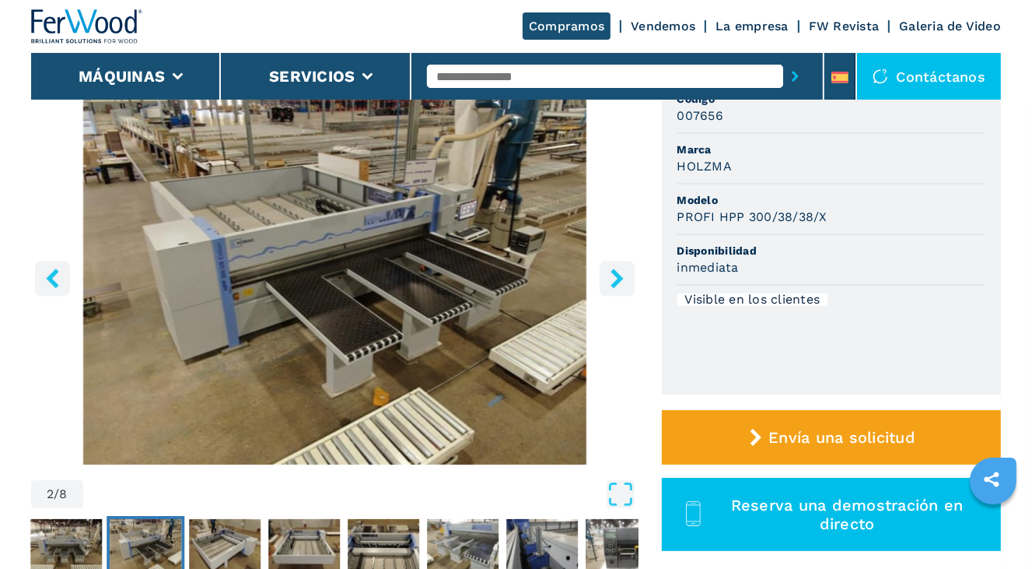
click at [616, 279] on icon "right-button" at bounding box center [617, 277] width 12 height 19
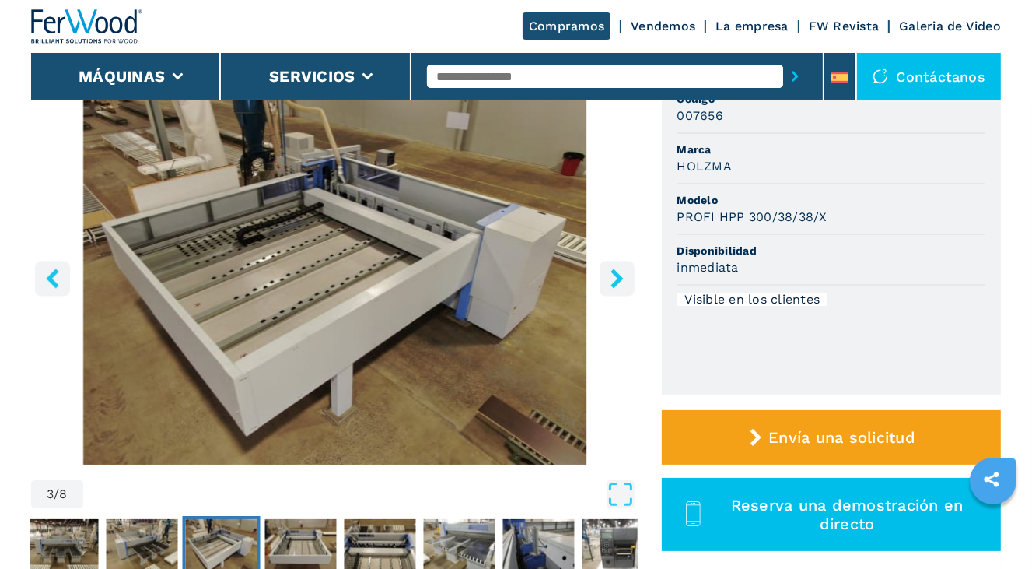
click at [616, 279] on icon "right-button" at bounding box center [617, 277] width 12 height 19
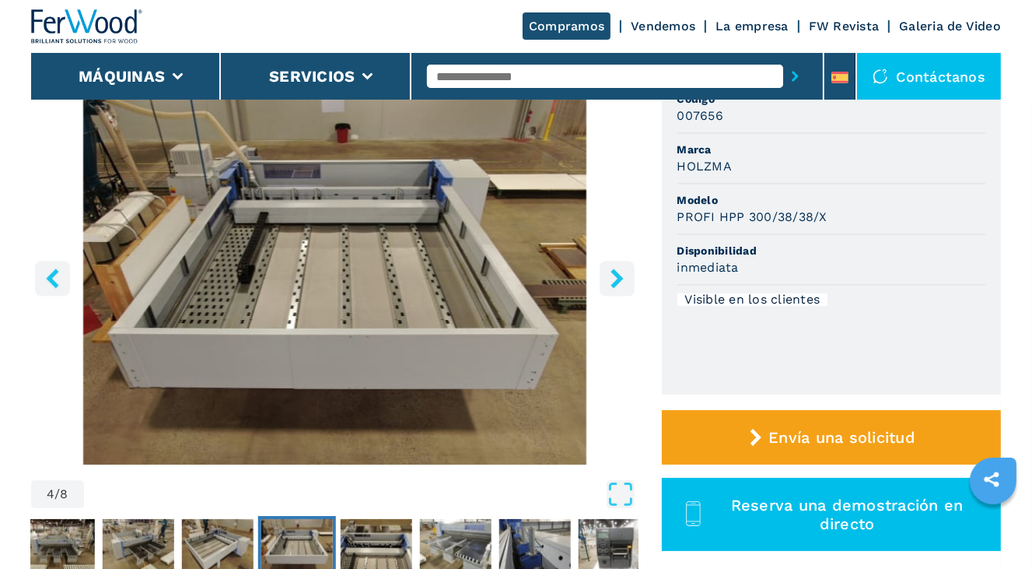
click at [616, 279] on icon "right-button" at bounding box center [617, 277] width 12 height 19
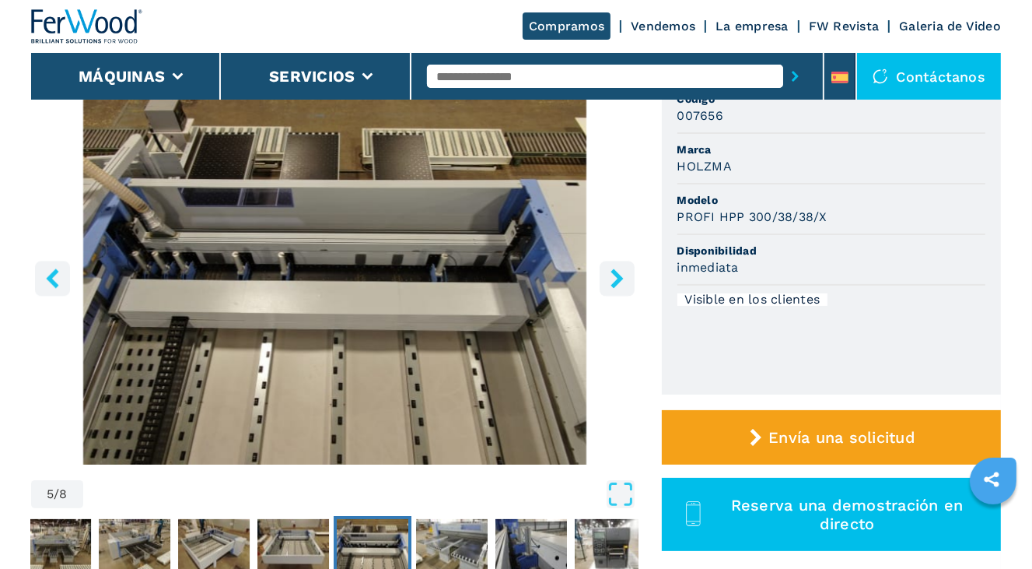
click at [616, 279] on icon "right-button" at bounding box center [617, 277] width 12 height 19
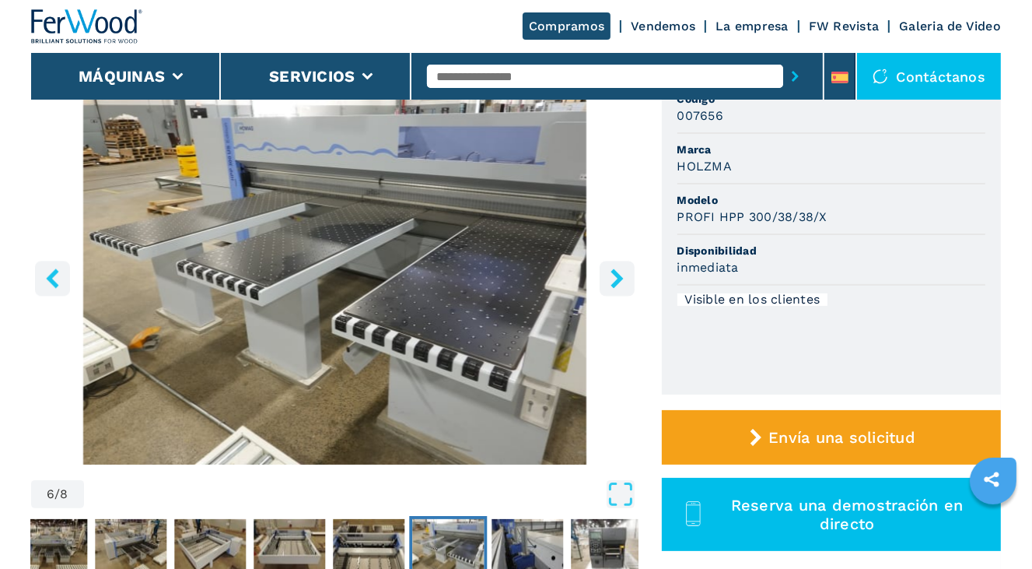
click at [616, 279] on icon "right-button" at bounding box center [617, 277] width 12 height 19
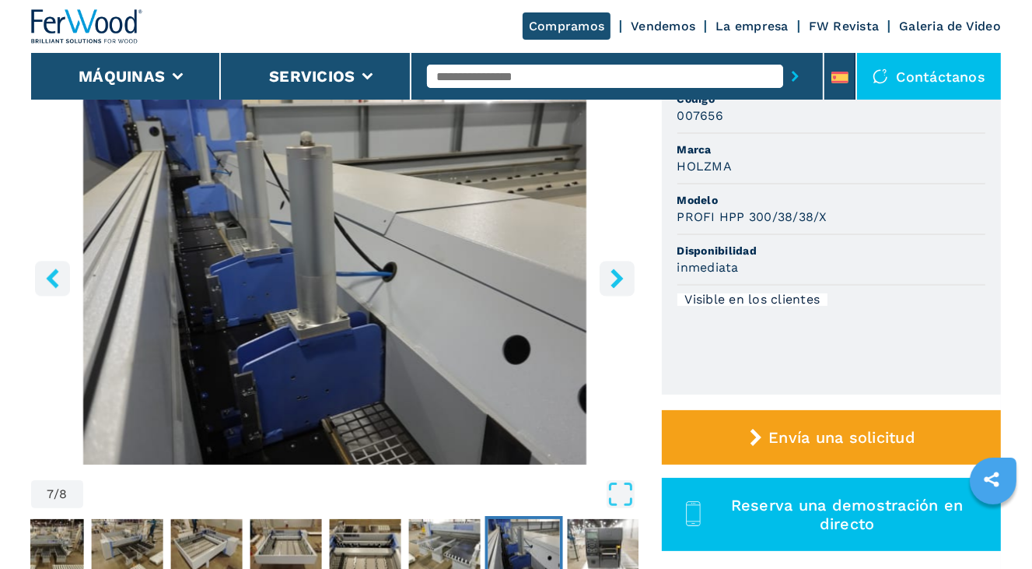
click at [616, 279] on icon "right-button" at bounding box center [617, 277] width 12 height 19
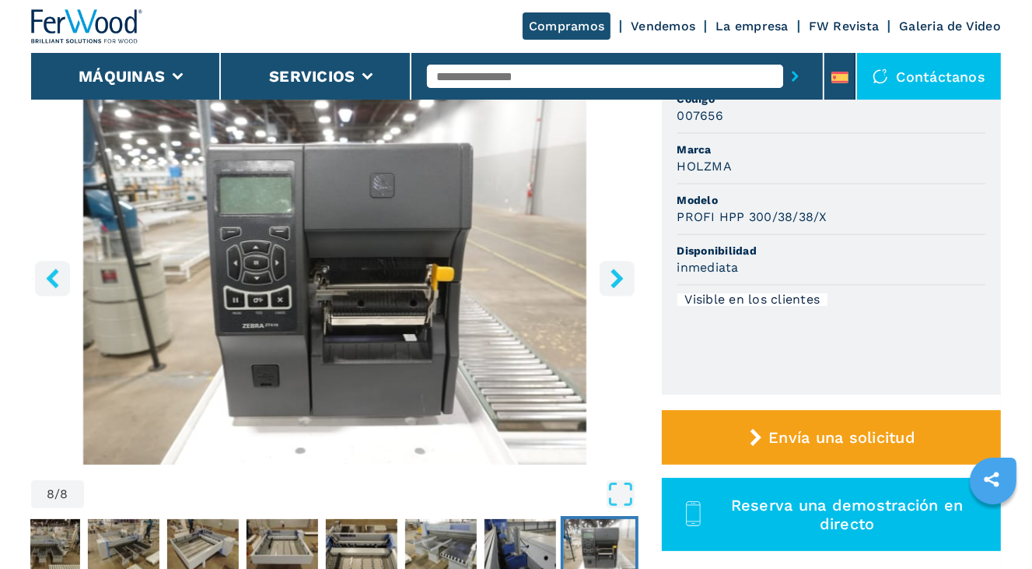
click at [616, 279] on icon "right-button" at bounding box center [617, 277] width 12 height 19
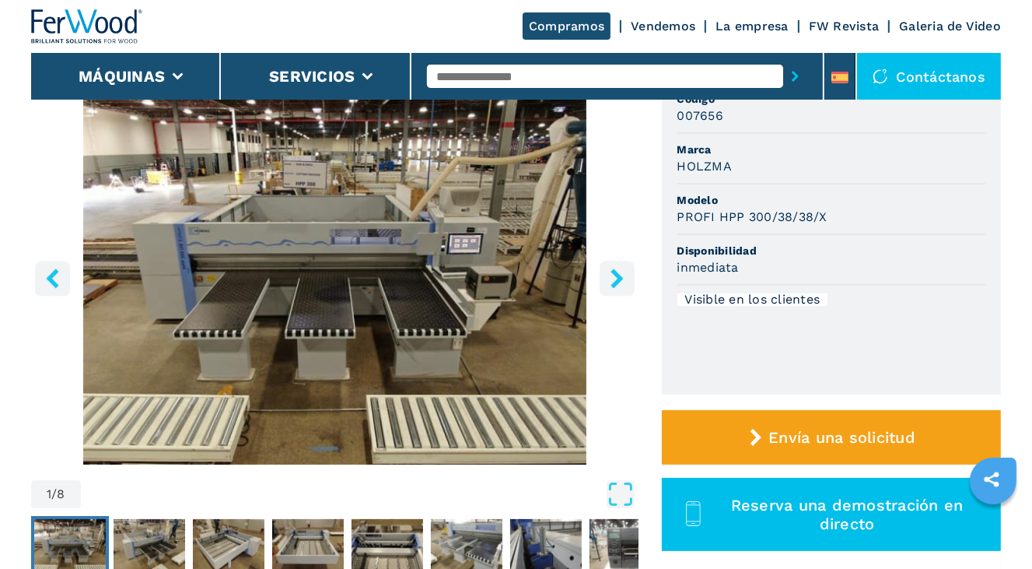
click at [616, 279] on icon "right-button" at bounding box center [617, 277] width 12 height 19
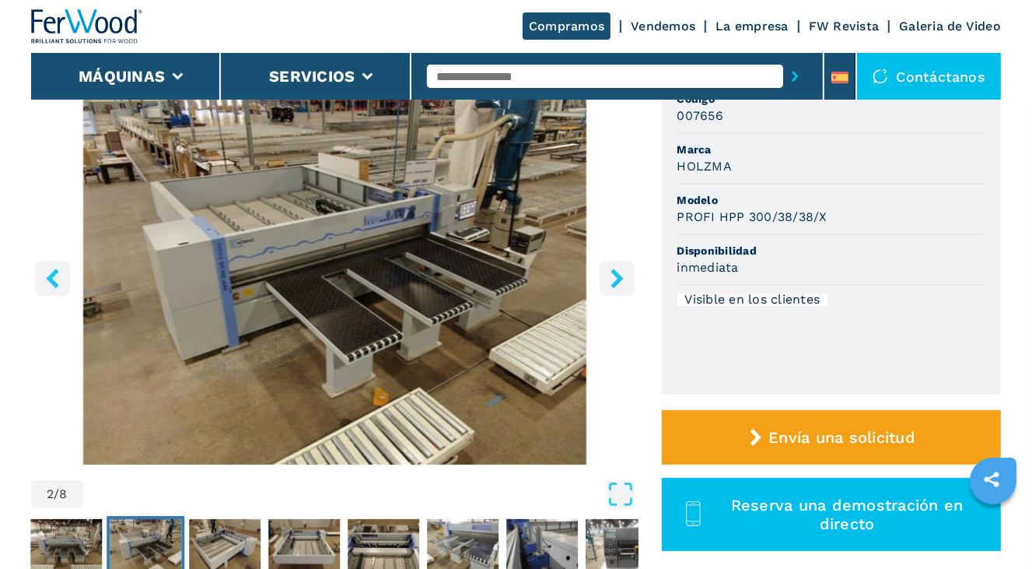
click at [616, 279] on icon "right-button" at bounding box center [617, 277] width 12 height 19
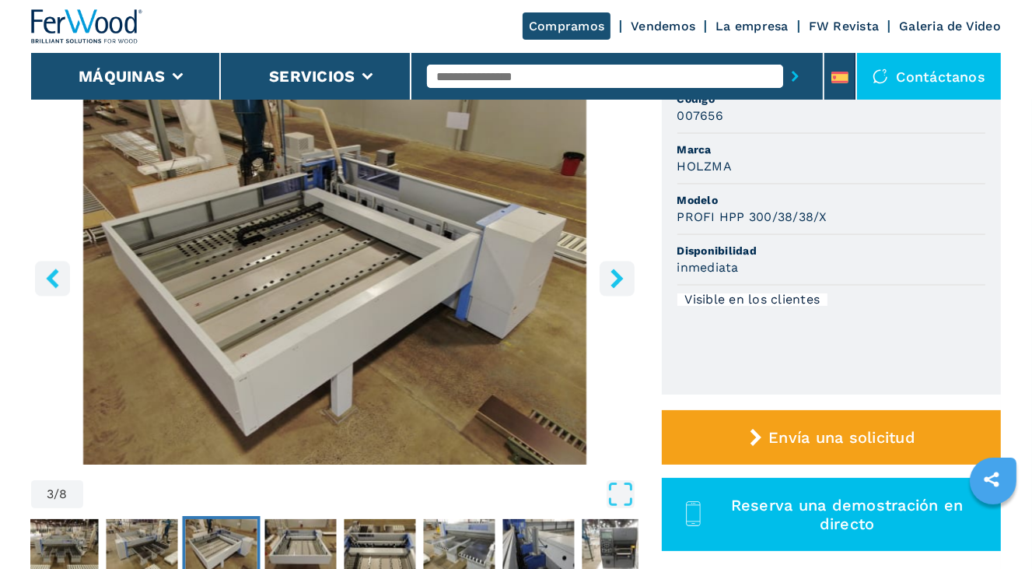
click at [616, 279] on icon "right-button" at bounding box center [617, 277] width 12 height 19
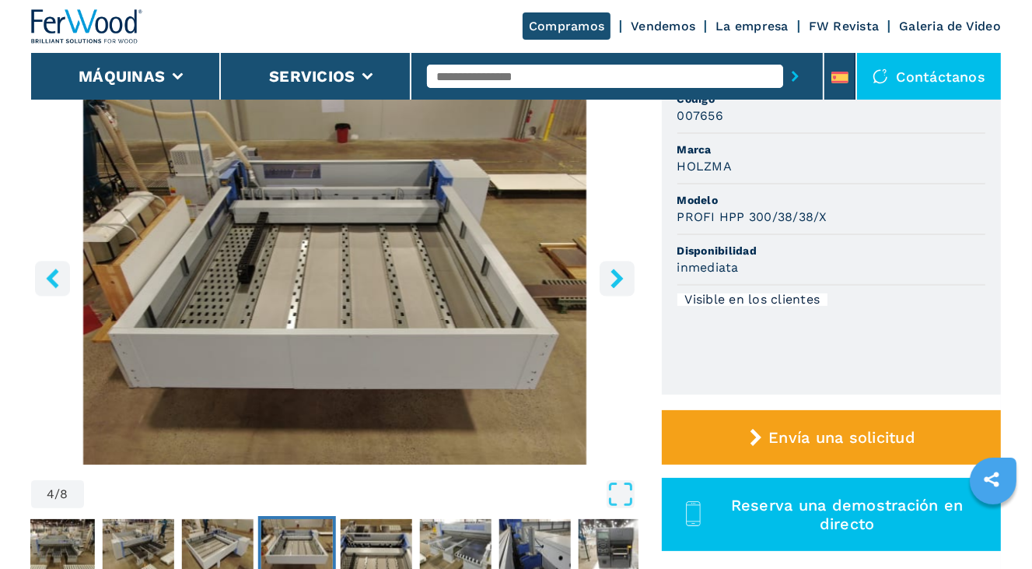
click at [616, 279] on icon "right-button" at bounding box center [617, 277] width 12 height 19
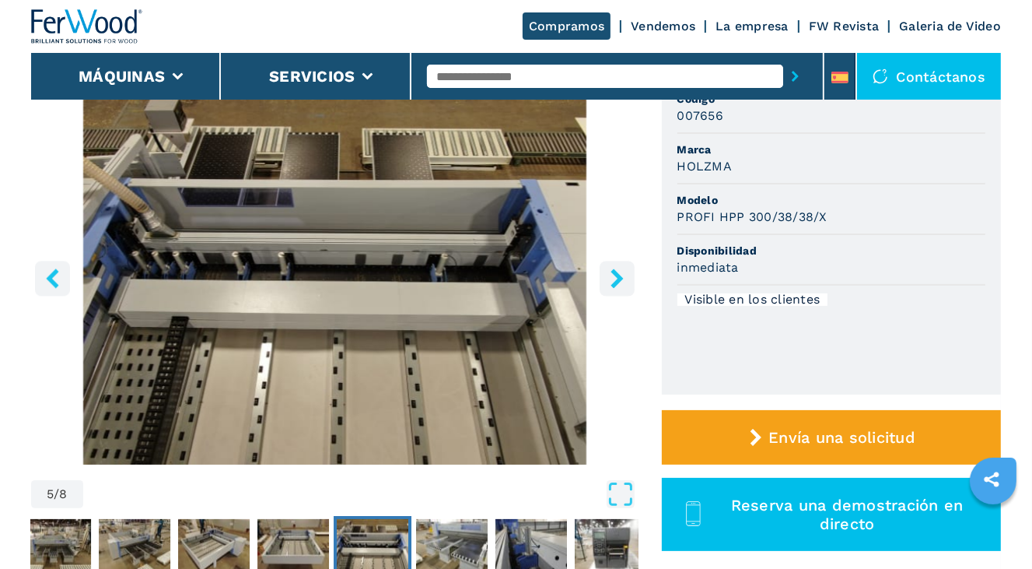
click at [616, 279] on icon "right-button" at bounding box center [617, 277] width 12 height 19
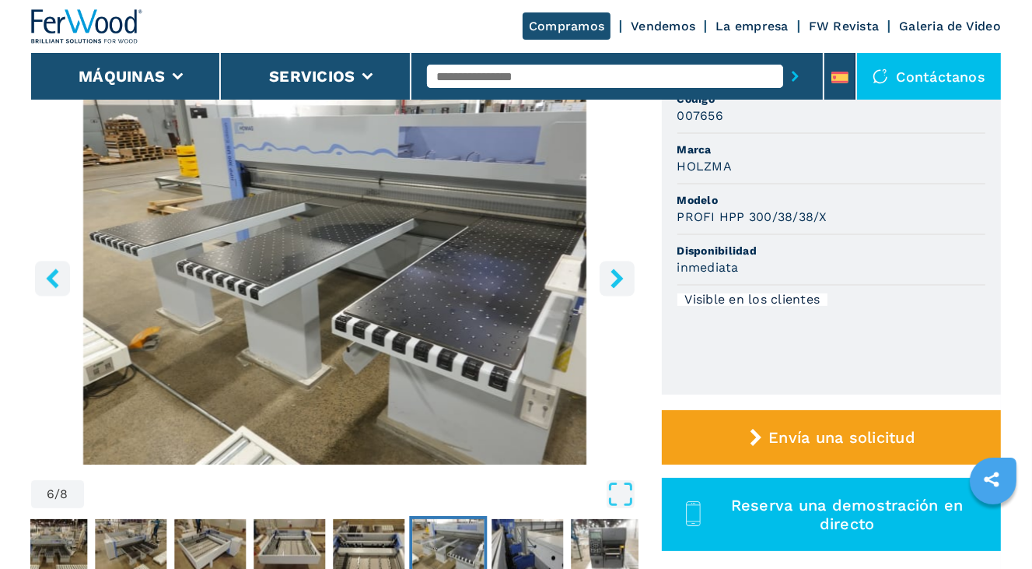
click at [616, 279] on icon "right-button" at bounding box center [617, 277] width 12 height 19
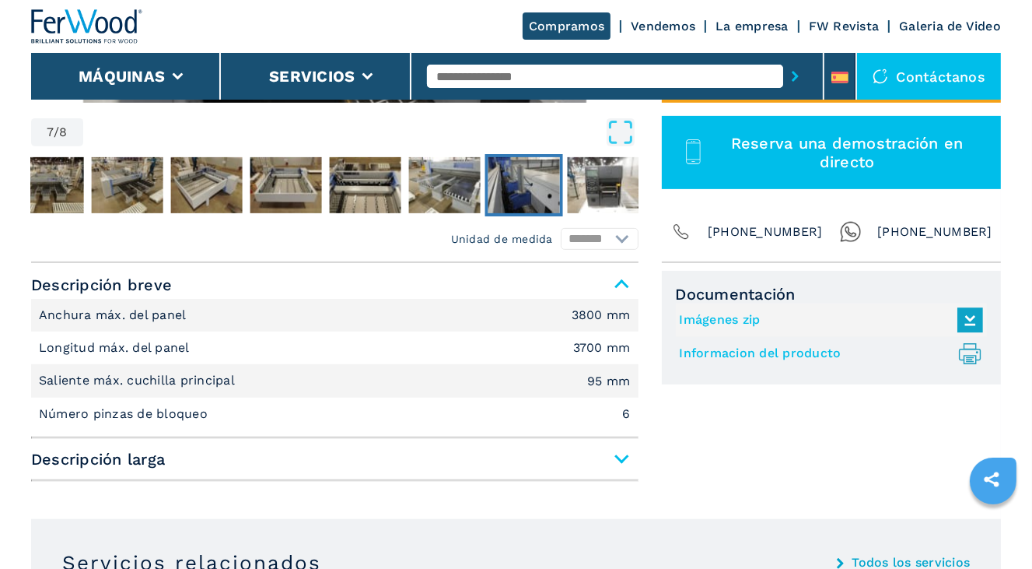
scroll to position [545, 0]
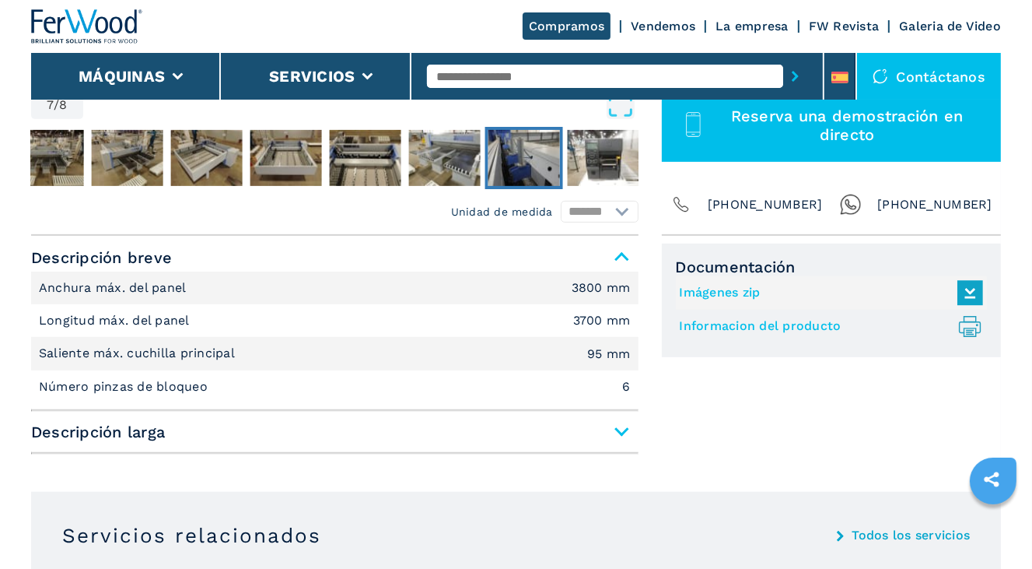
click at [620, 428] on span "Descripción larga" at bounding box center [335, 432] width 608 height 28
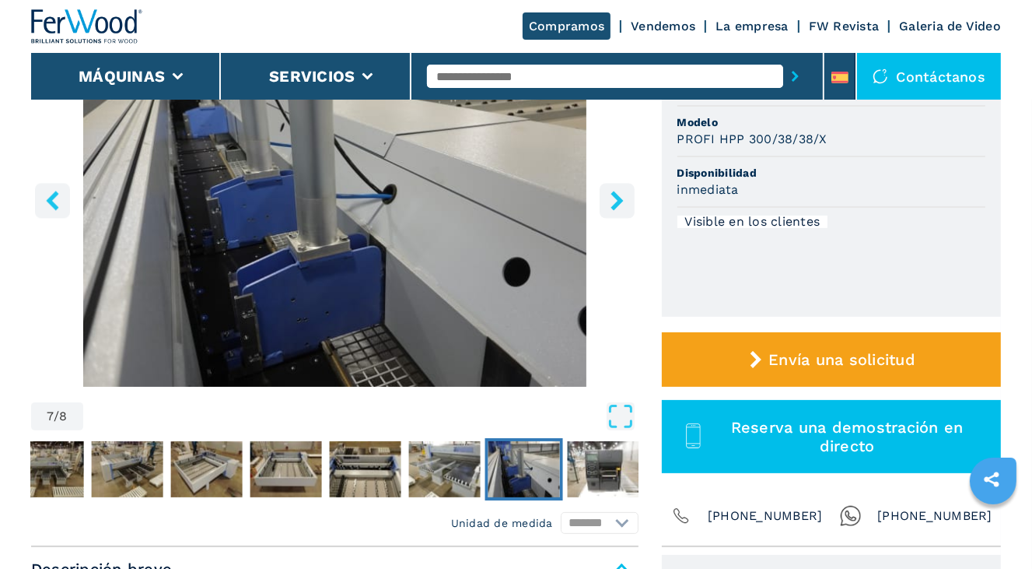
scroll to position [311, 0]
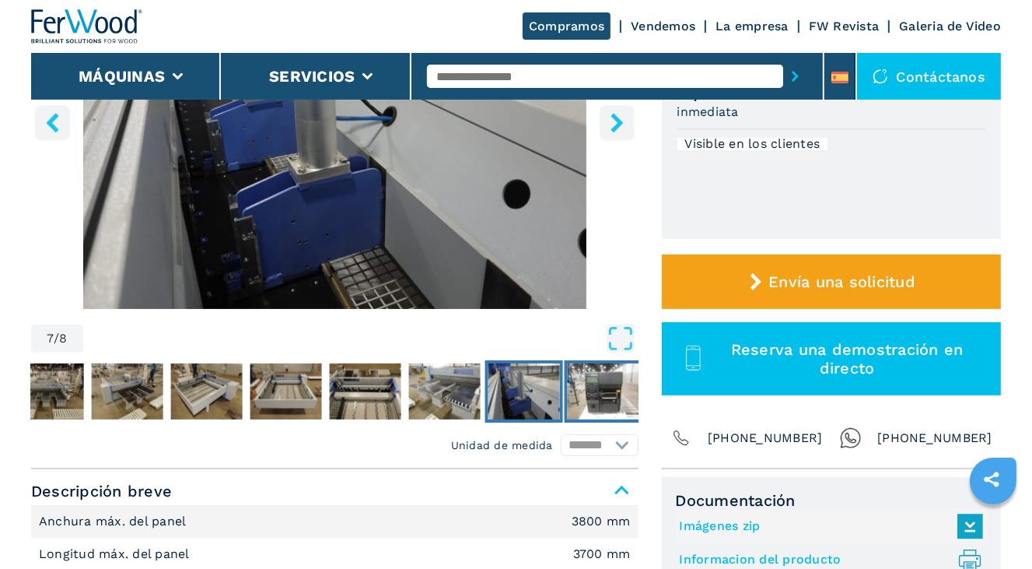
click at [591, 388] on img "Go to Slide 8" at bounding box center [603, 391] width 72 height 56
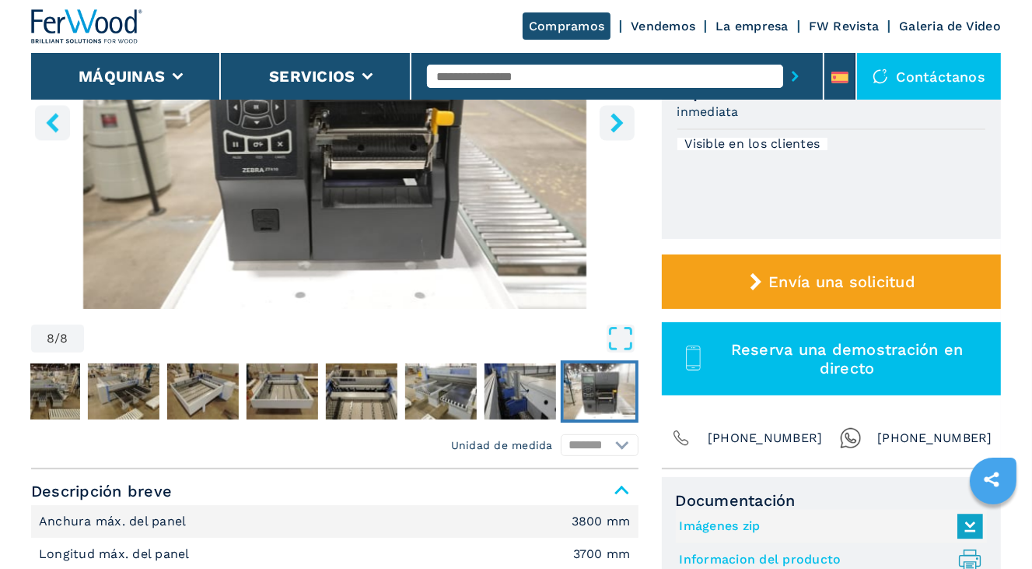
click at [591, 388] on img "Go to Slide 8" at bounding box center [600, 391] width 72 height 56
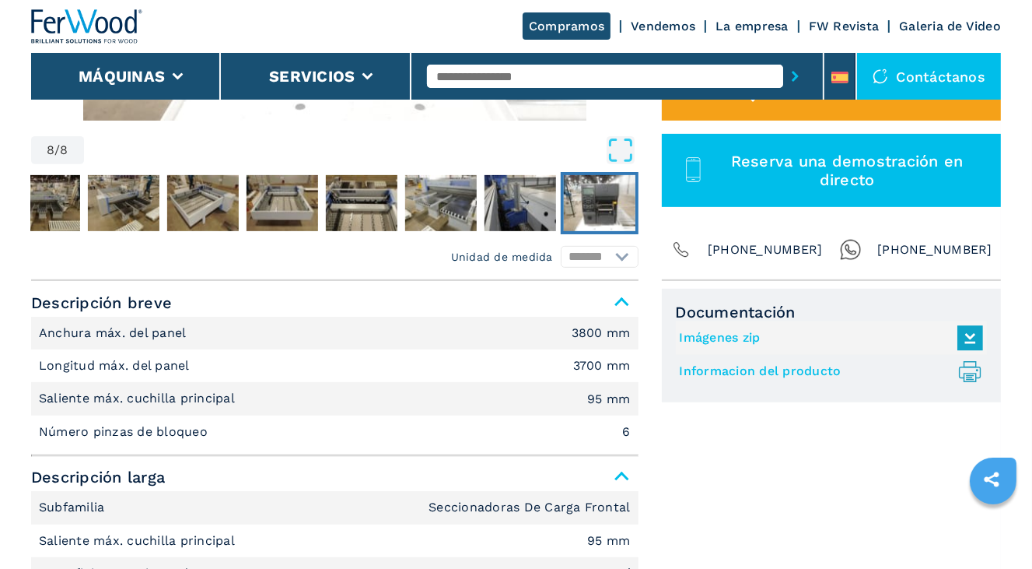
scroll to position [545, 0]
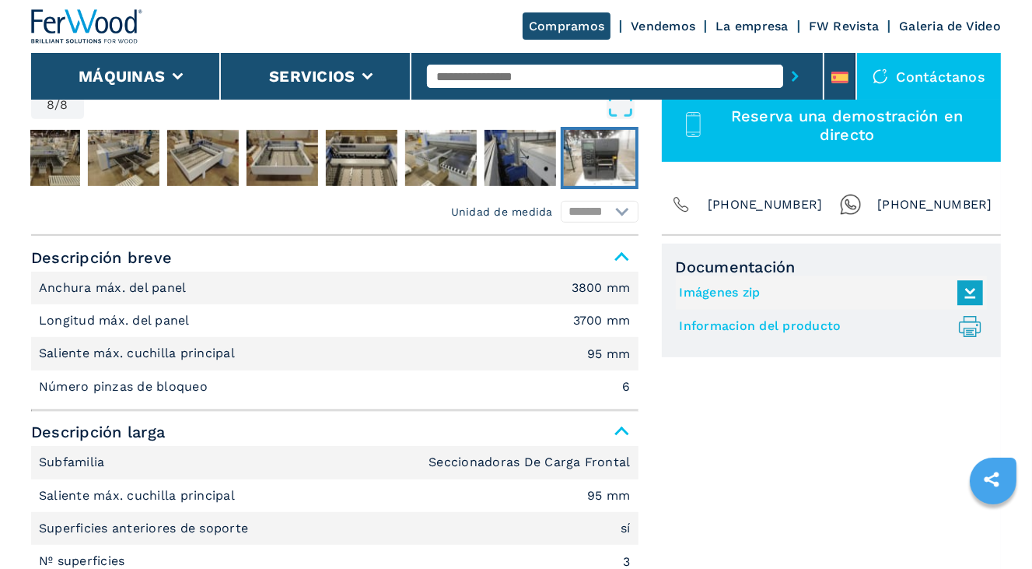
click at [619, 212] on select "******* ********" at bounding box center [600, 212] width 78 height 22
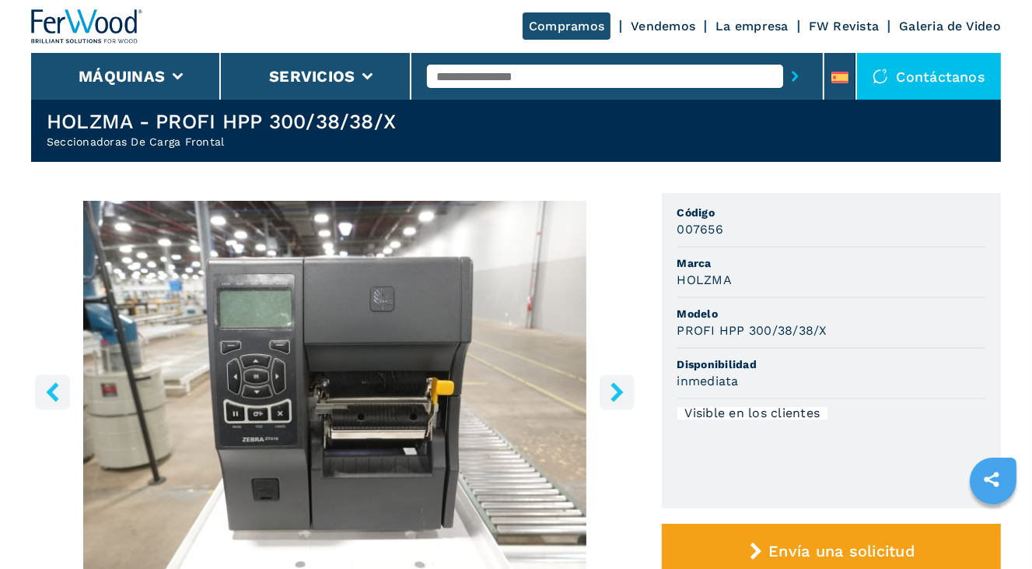
scroll to position [0, 0]
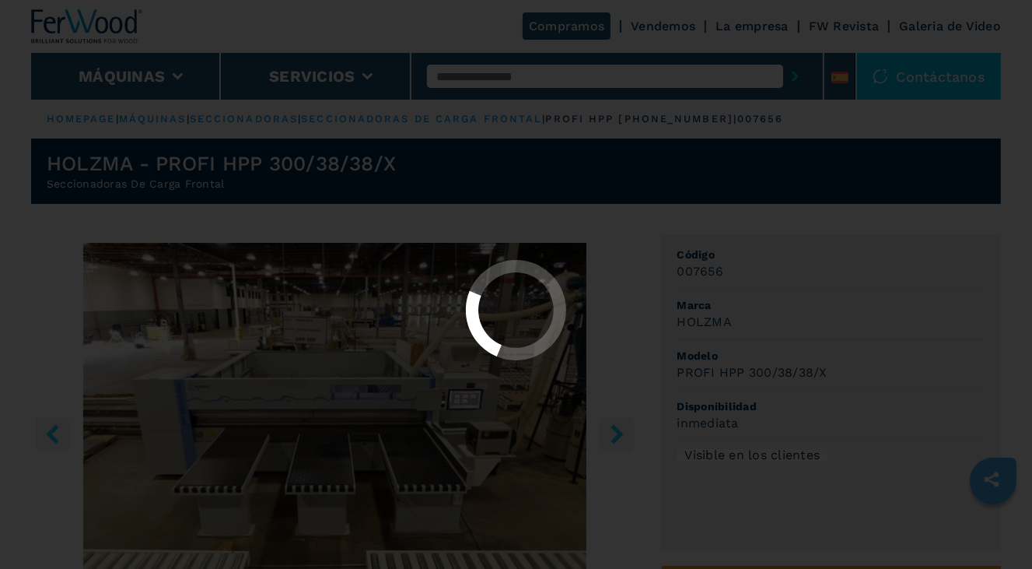
select select "**********"
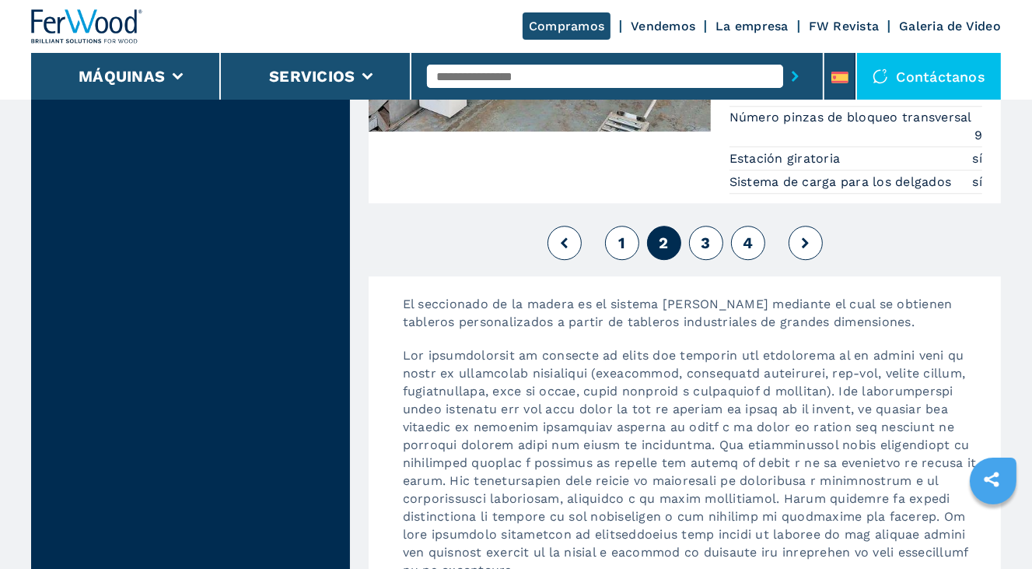
scroll to position [3812, 0]
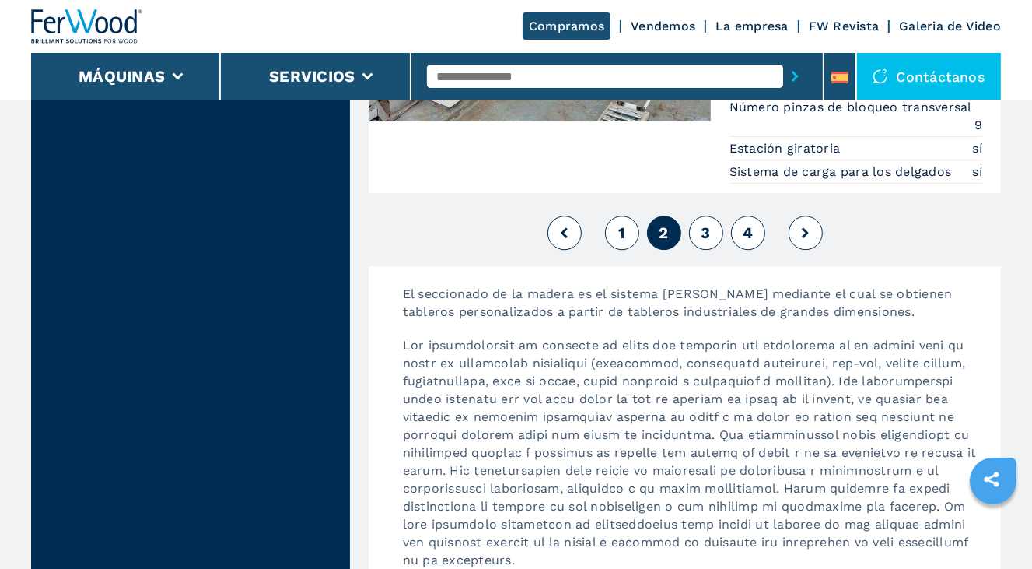
click at [713, 235] on button "3" at bounding box center [706, 233] width 34 height 34
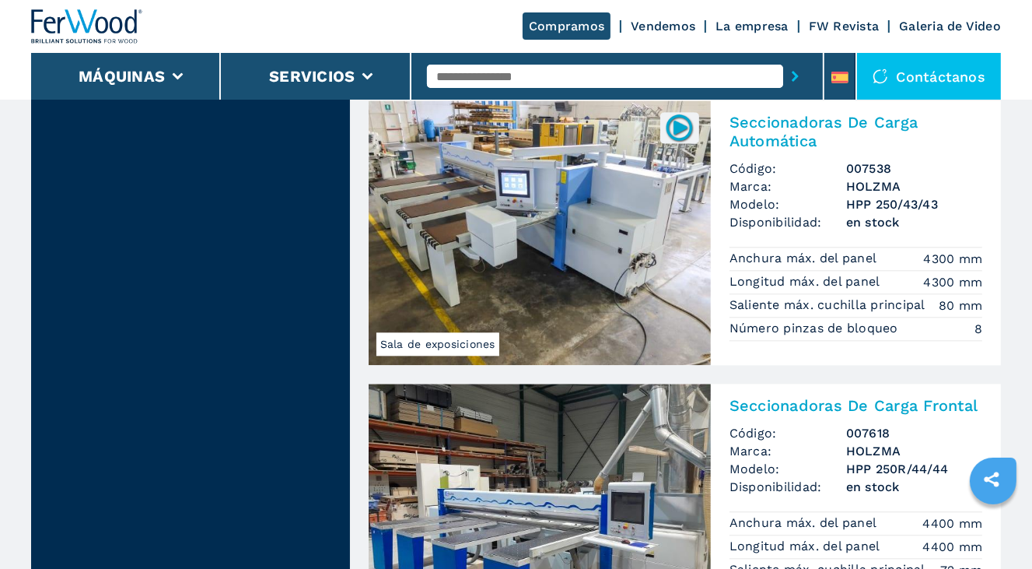
scroll to position [3034, 0]
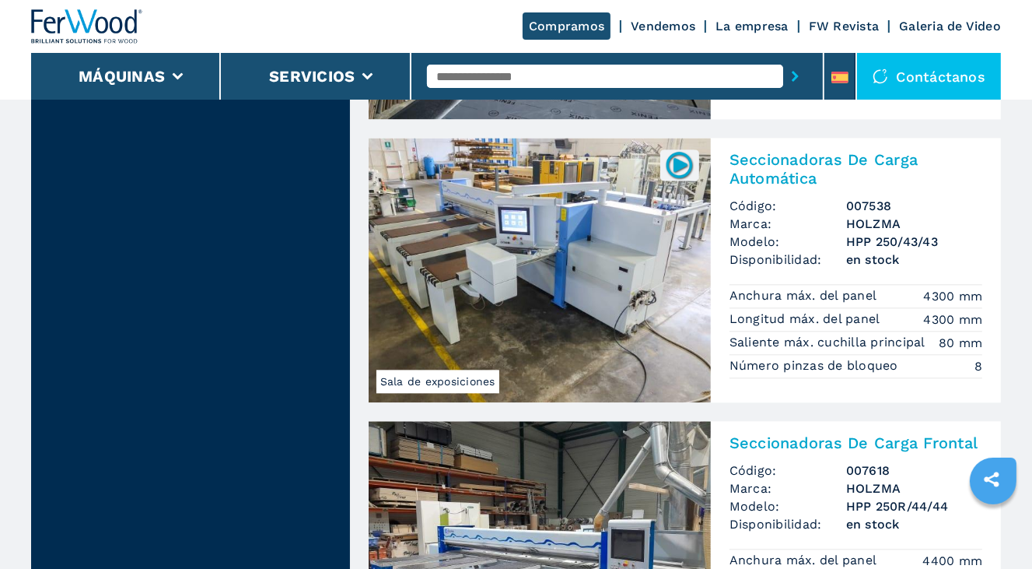
click at [692, 285] on img at bounding box center [540, 270] width 342 height 265
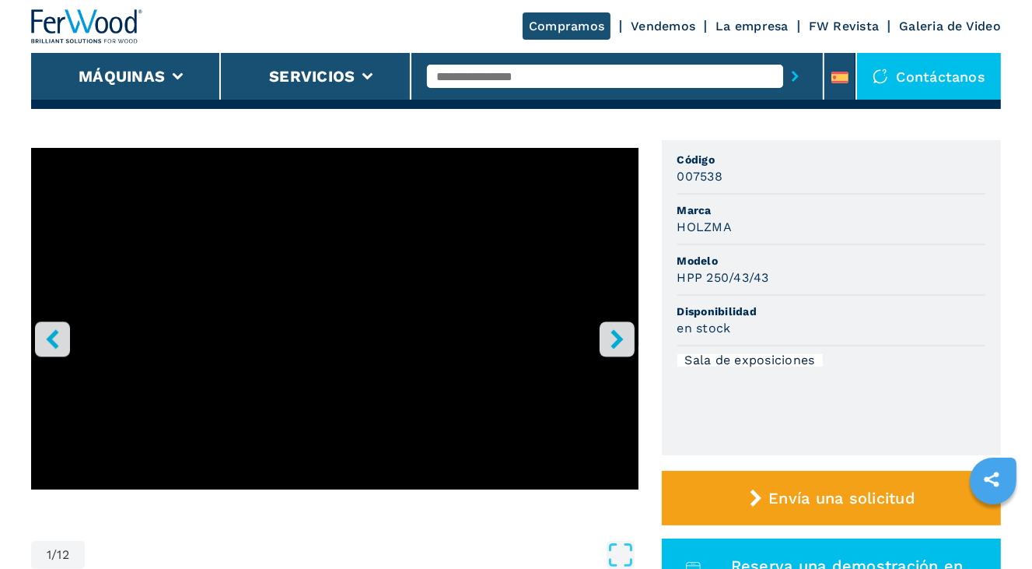
scroll to position [156, 0]
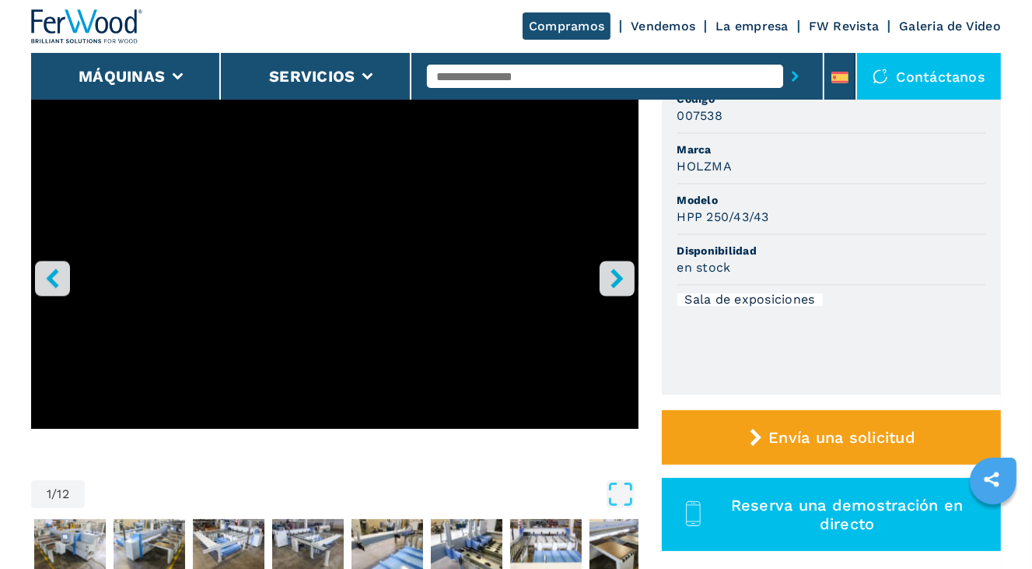
click at [619, 285] on icon "right-button" at bounding box center [617, 277] width 19 height 19
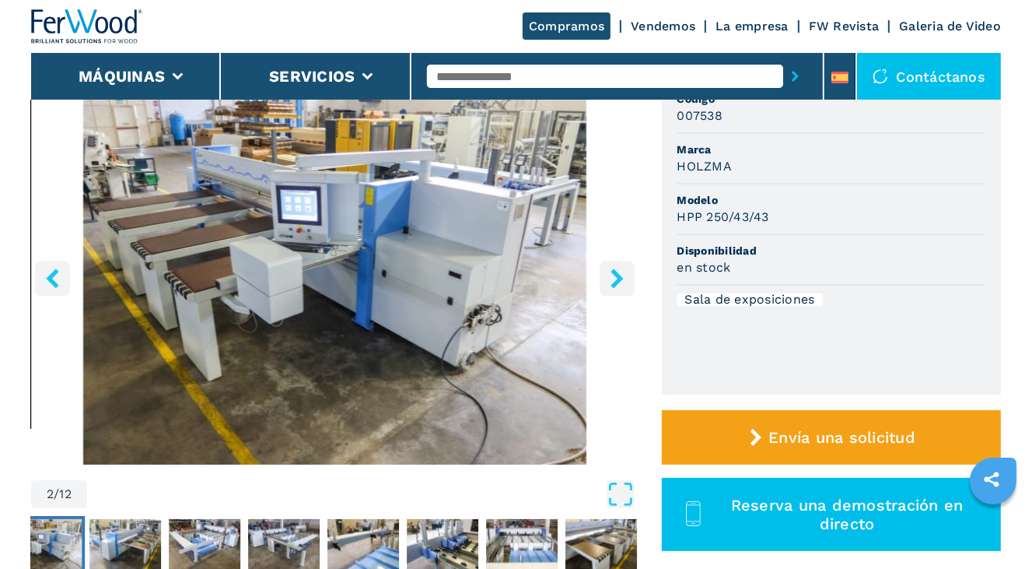
click at [619, 285] on icon "right-button" at bounding box center [617, 277] width 19 height 19
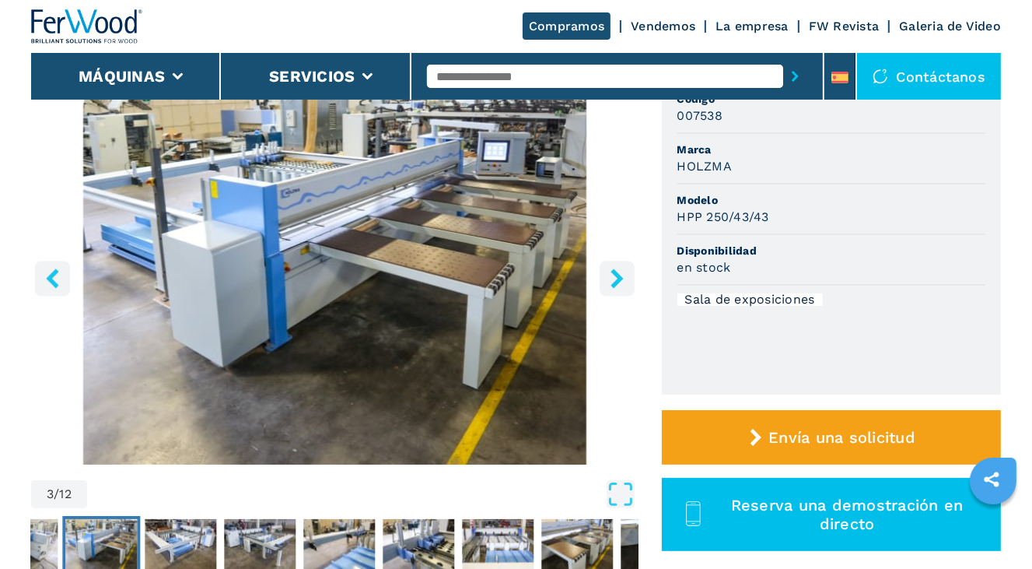
click at [619, 285] on icon "right-button" at bounding box center [617, 277] width 19 height 19
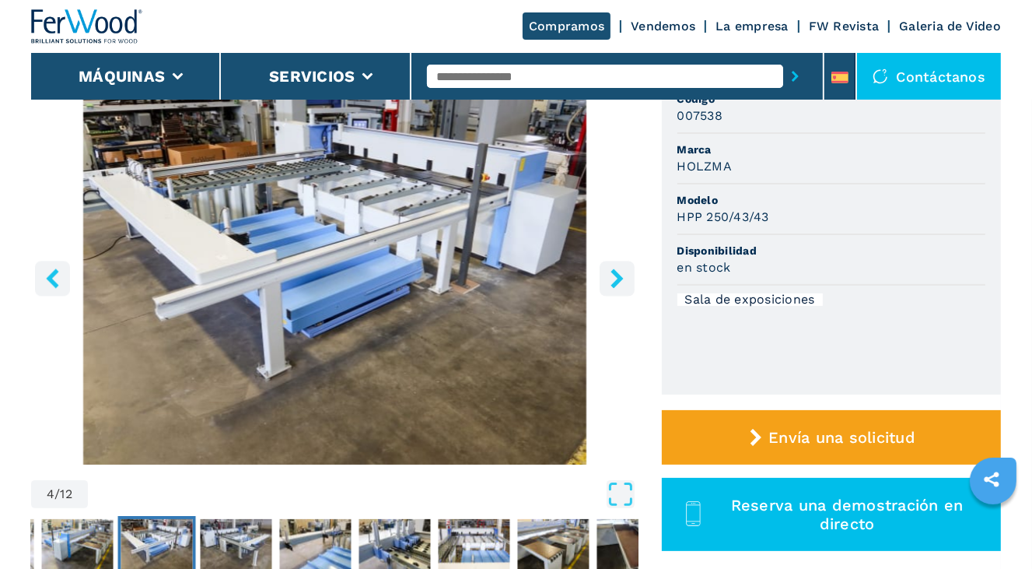
click at [619, 285] on icon "right-button" at bounding box center [617, 277] width 19 height 19
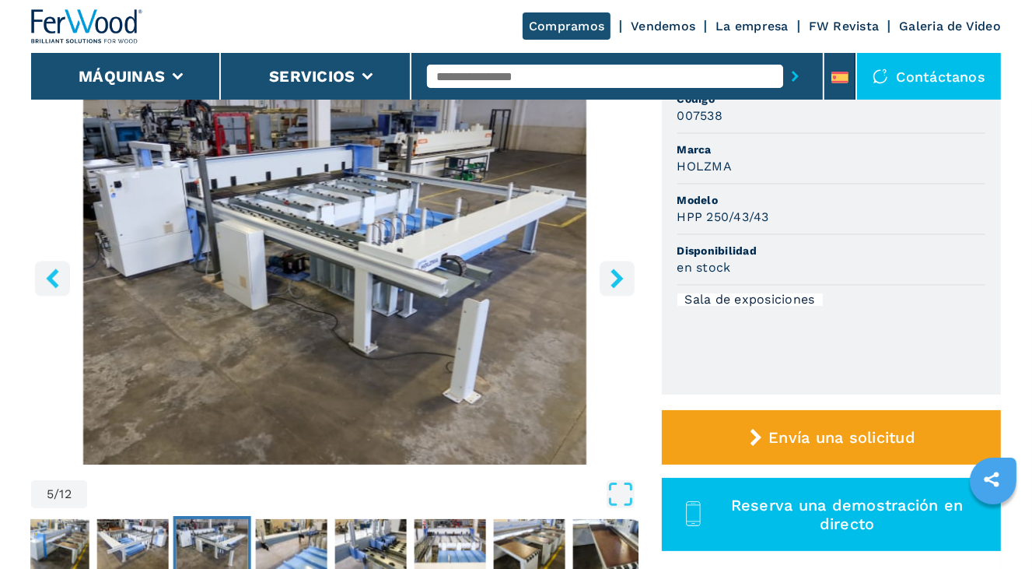
click at [619, 285] on icon "right-button" at bounding box center [617, 277] width 19 height 19
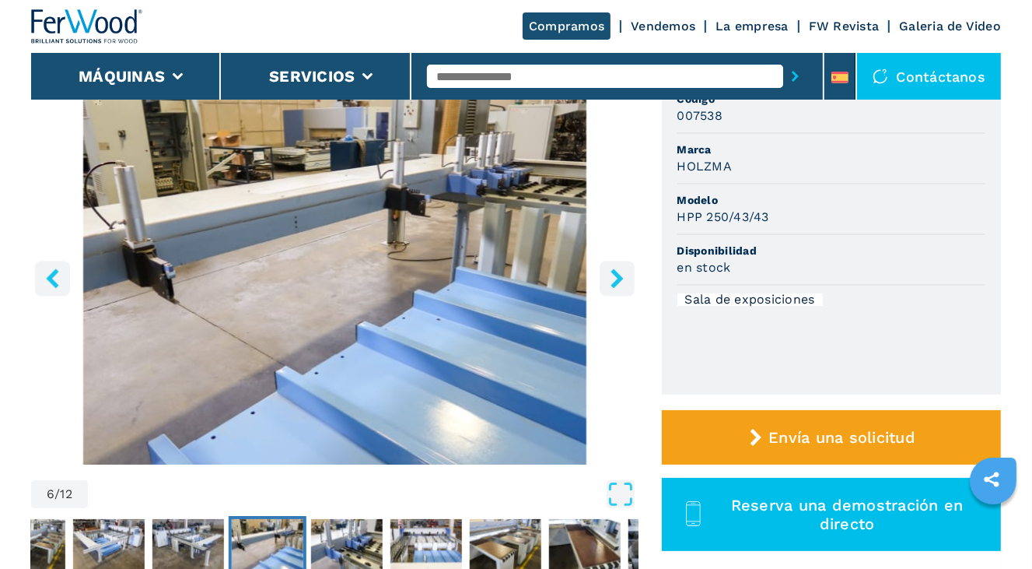
click at [619, 285] on icon "right-button" at bounding box center [617, 277] width 19 height 19
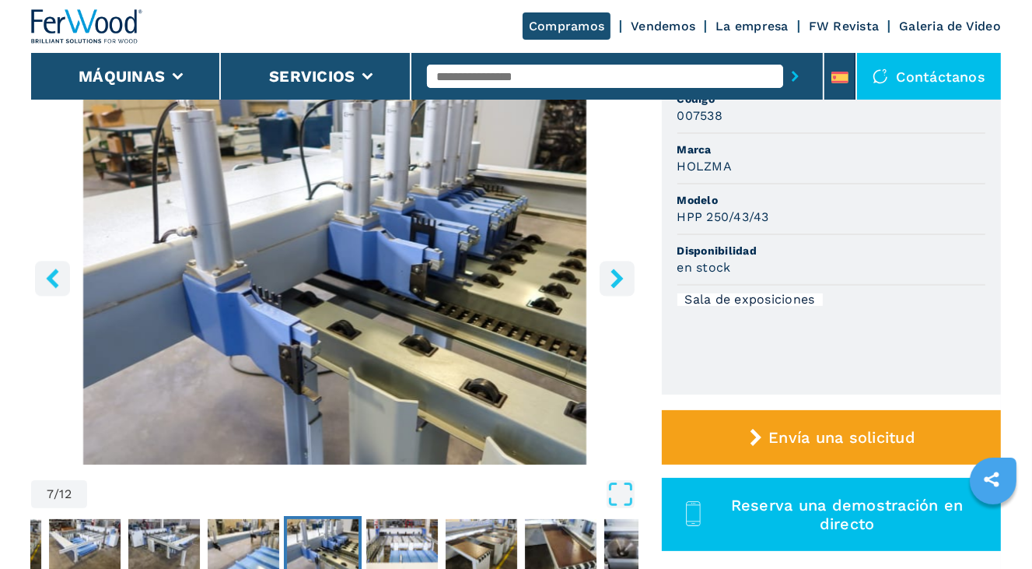
click at [619, 285] on icon "right-button" at bounding box center [617, 277] width 19 height 19
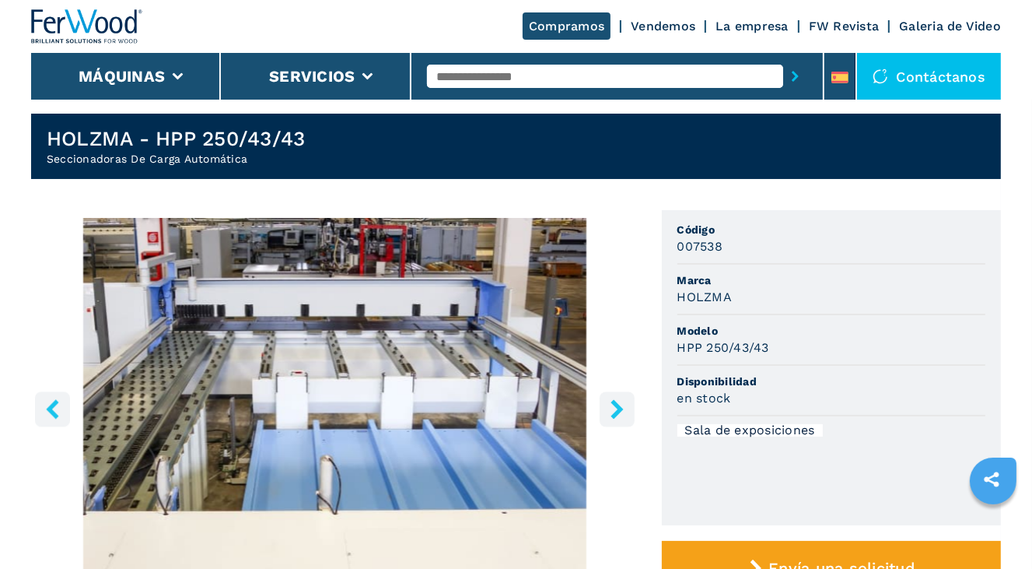
scroll to position [0, 0]
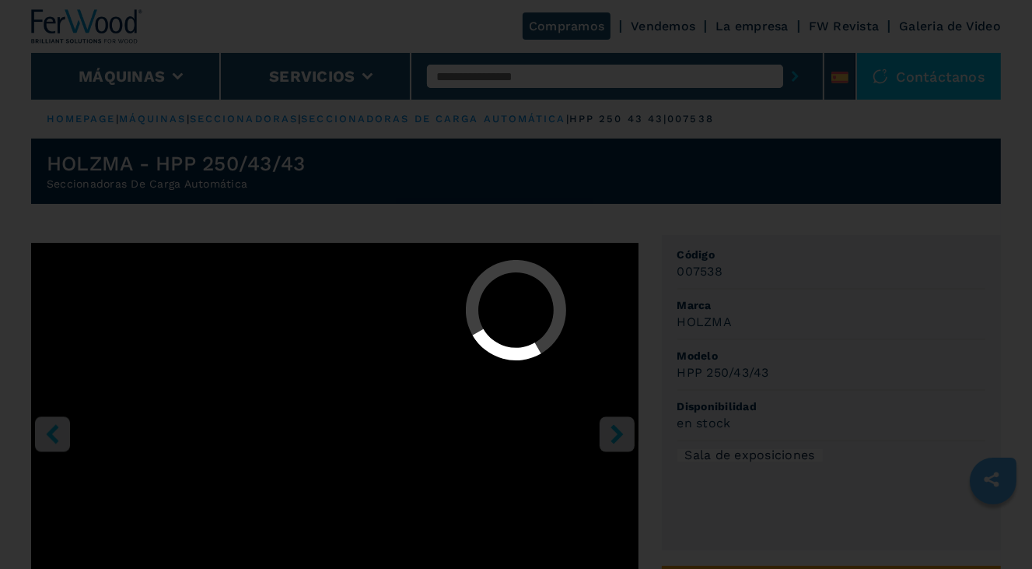
select select "**********"
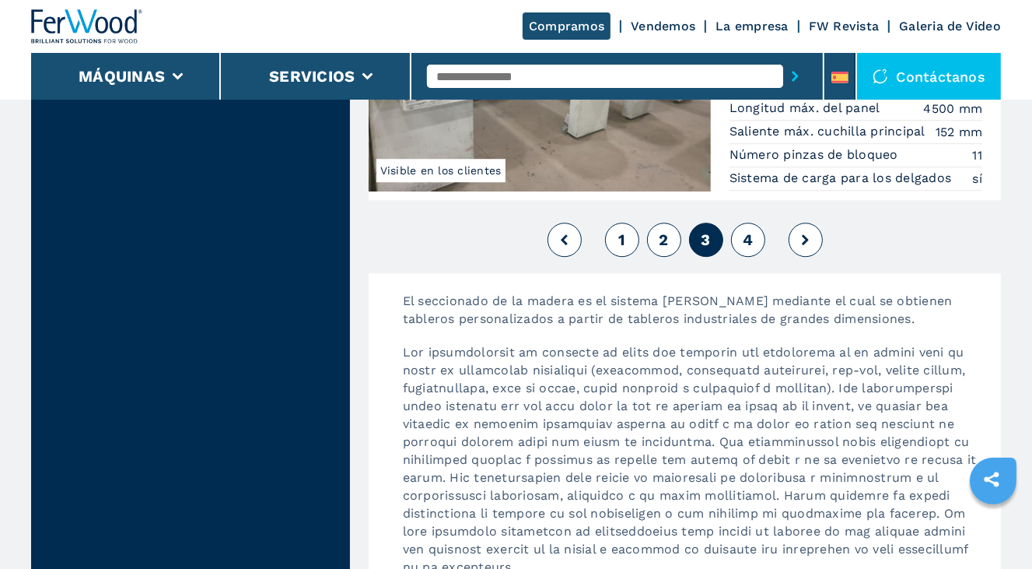
scroll to position [3812, 0]
click at [749, 236] on span "4" at bounding box center [748, 239] width 10 height 19
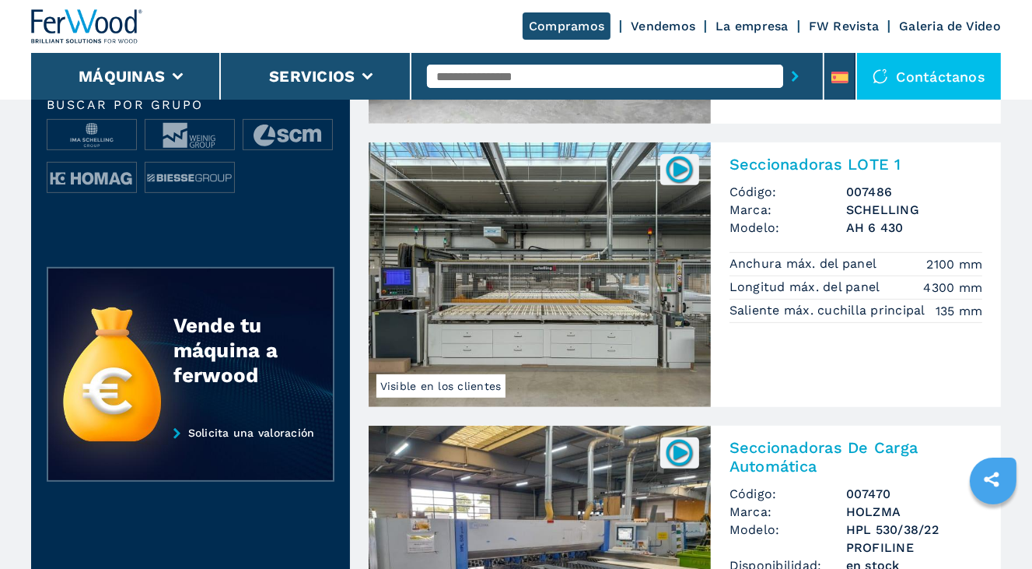
scroll to position [622, 0]
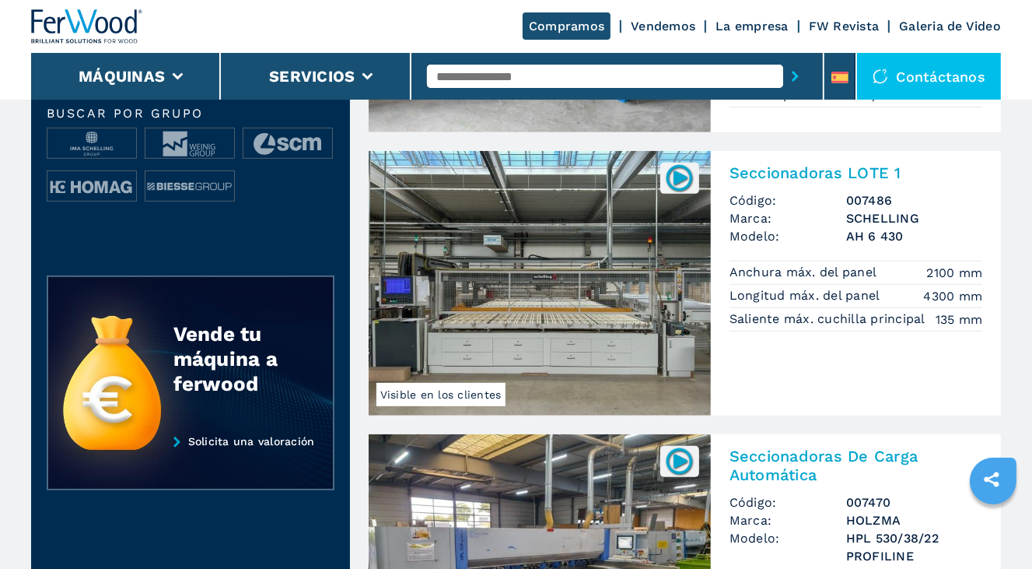
click at [378, 20] on div "Compramos Vendemos La empresa FW Revista Galeria de Video" at bounding box center [516, 26] width 970 height 53
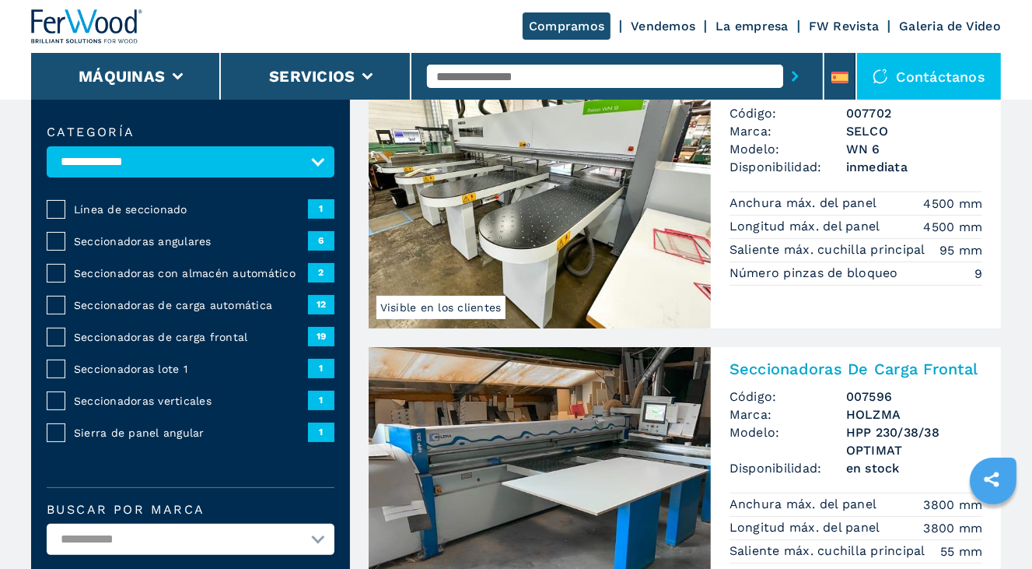
scroll to position [156, 0]
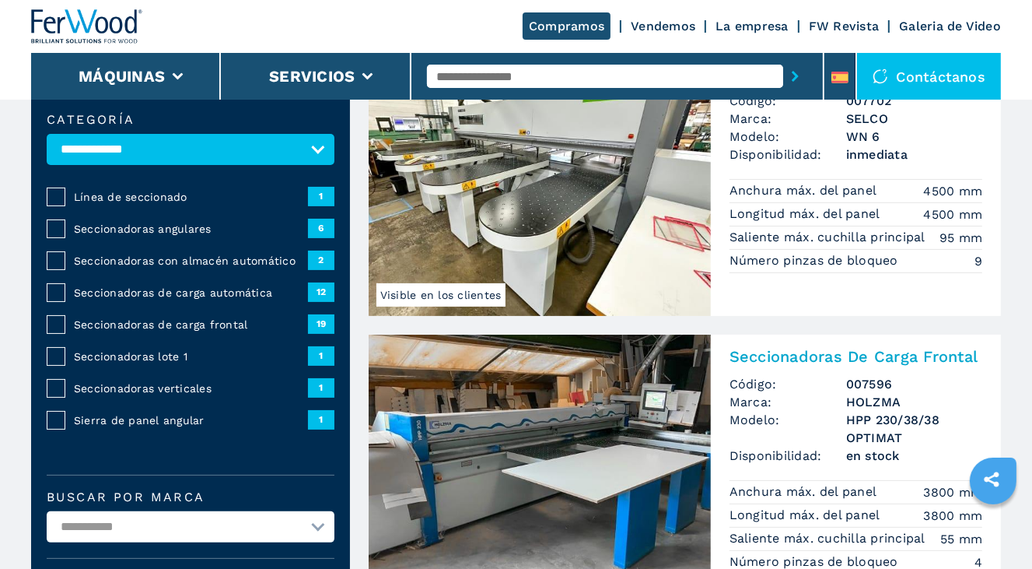
click at [229, 320] on span "Seccionadoras de carga frontal" at bounding box center [191, 325] width 234 height 16
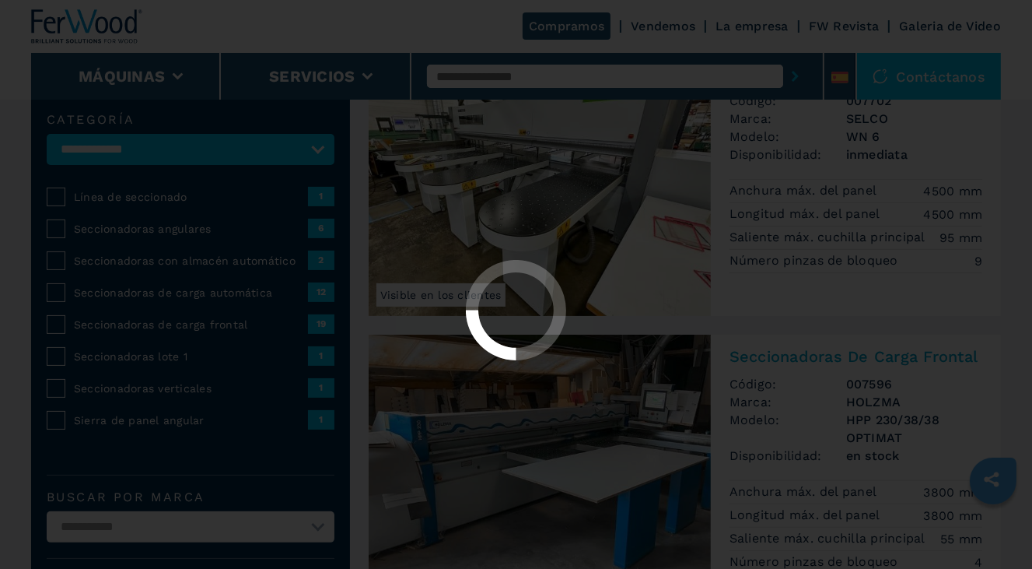
select select "**********"
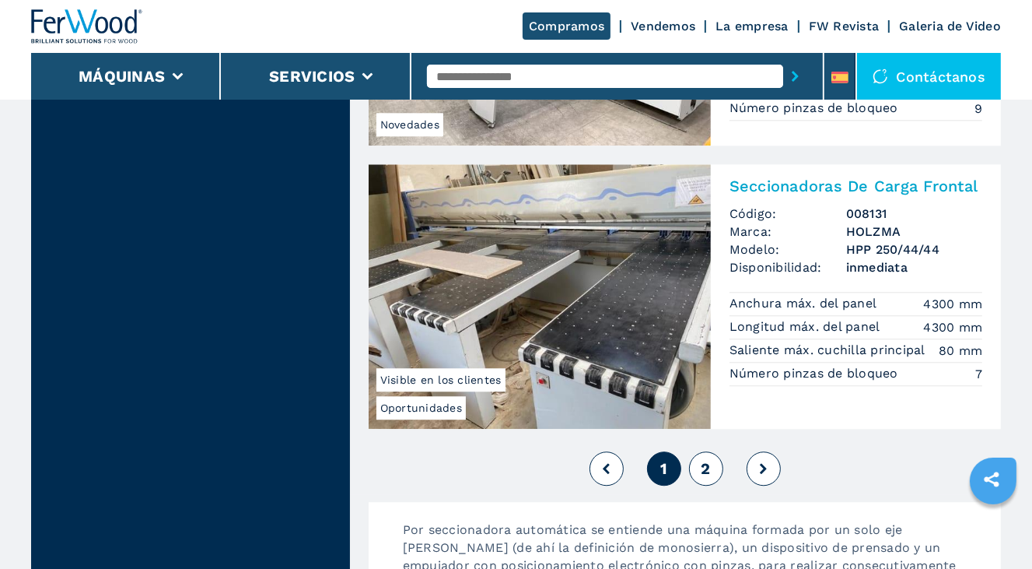
scroll to position [3423, 0]
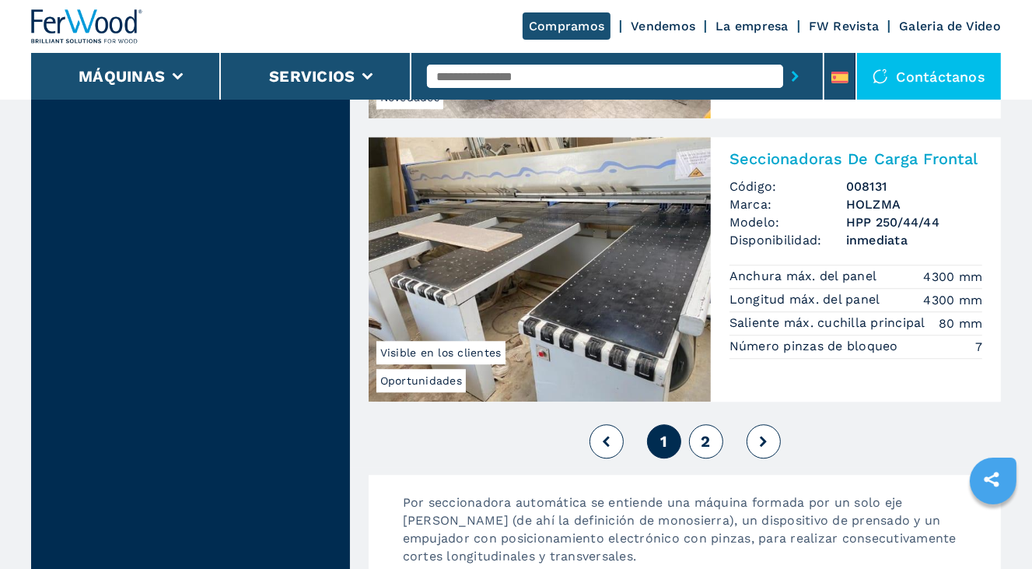
click at [656, 268] on img at bounding box center [540, 269] width 342 height 265
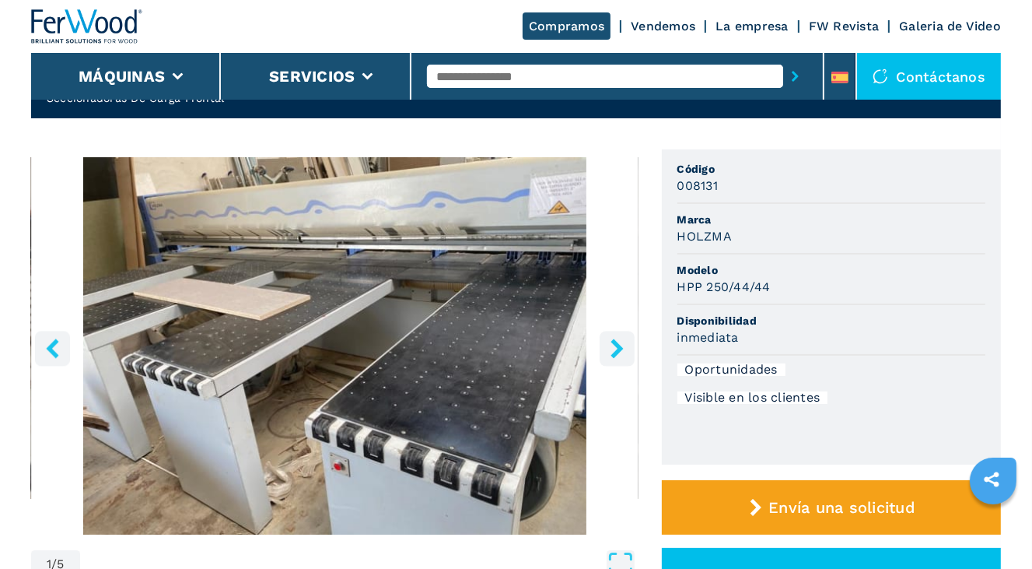
scroll to position [78, 0]
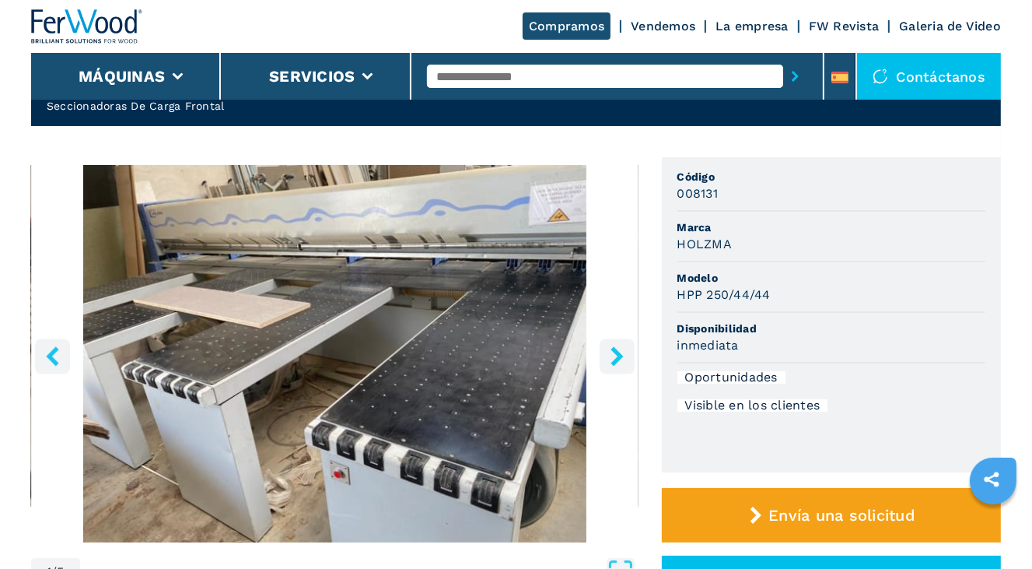
click at [619, 355] on icon "right-button" at bounding box center [617, 355] width 12 height 19
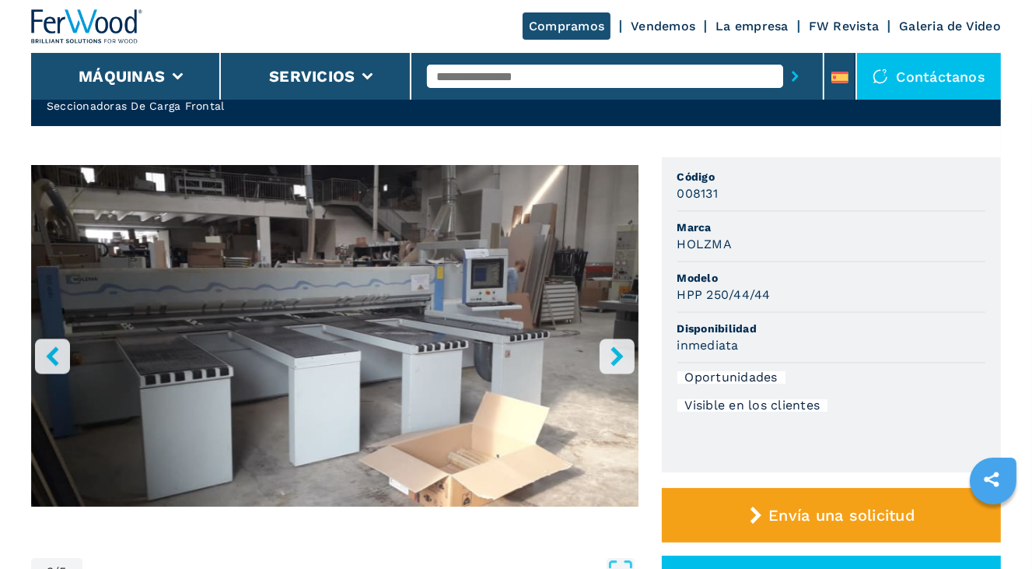
click at [619, 355] on icon "right-button" at bounding box center [617, 355] width 12 height 19
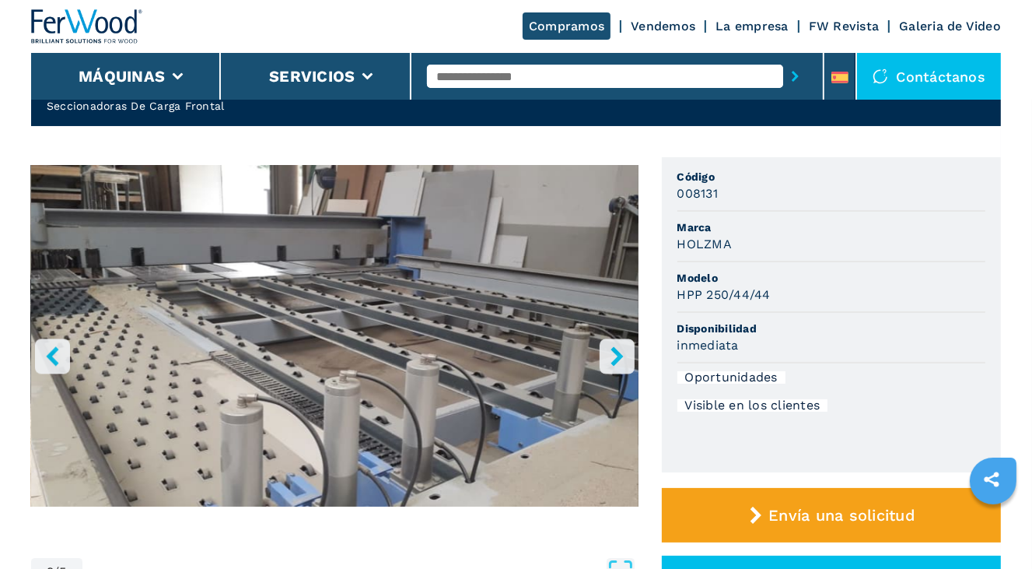
click at [619, 355] on icon "right-button" at bounding box center [617, 355] width 12 height 19
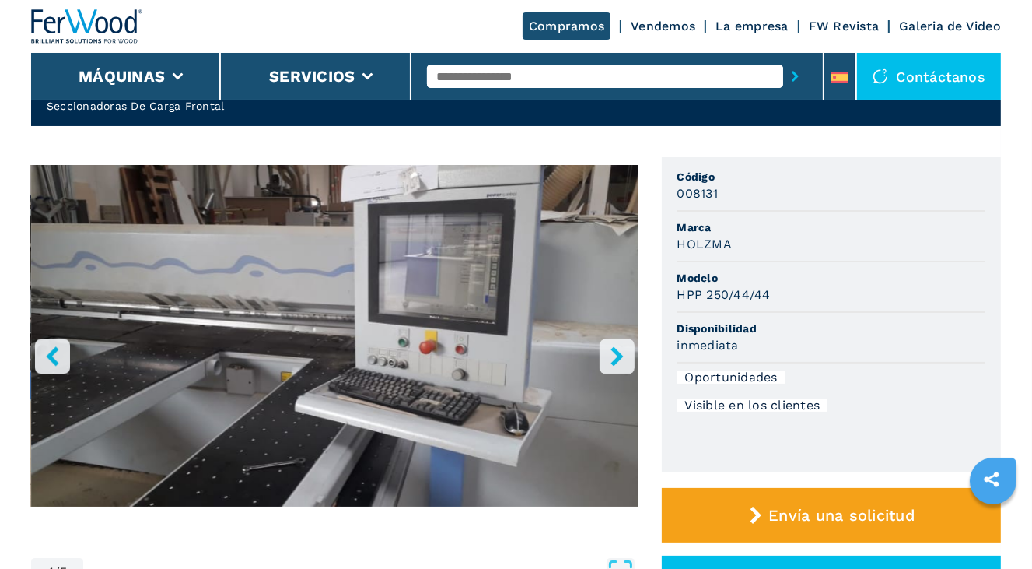
click at [619, 355] on icon "right-button" at bounding box center [617, 355] width 12 height 19
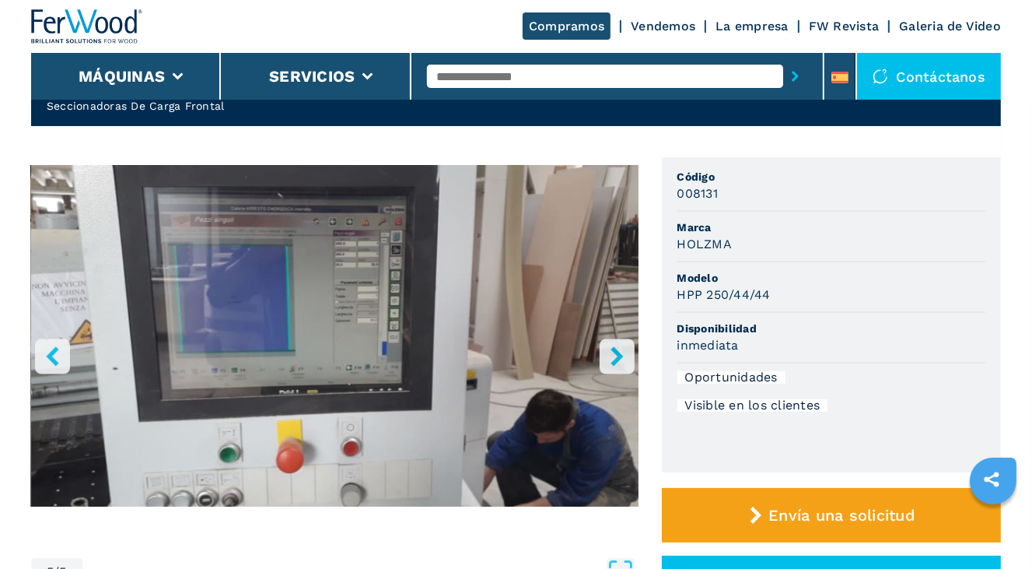
click at [619, 355] on icon "right-button" at bounding box center [617, 355] width 12 height 19
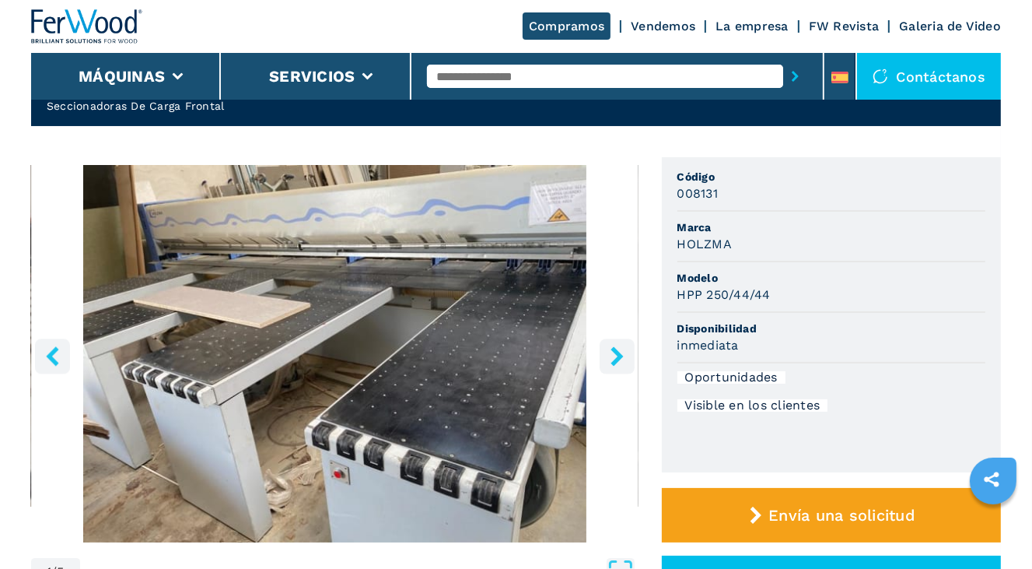
click at [619, 355] on icon "right-button" at bounding box center [617, 355] width 12 height 19
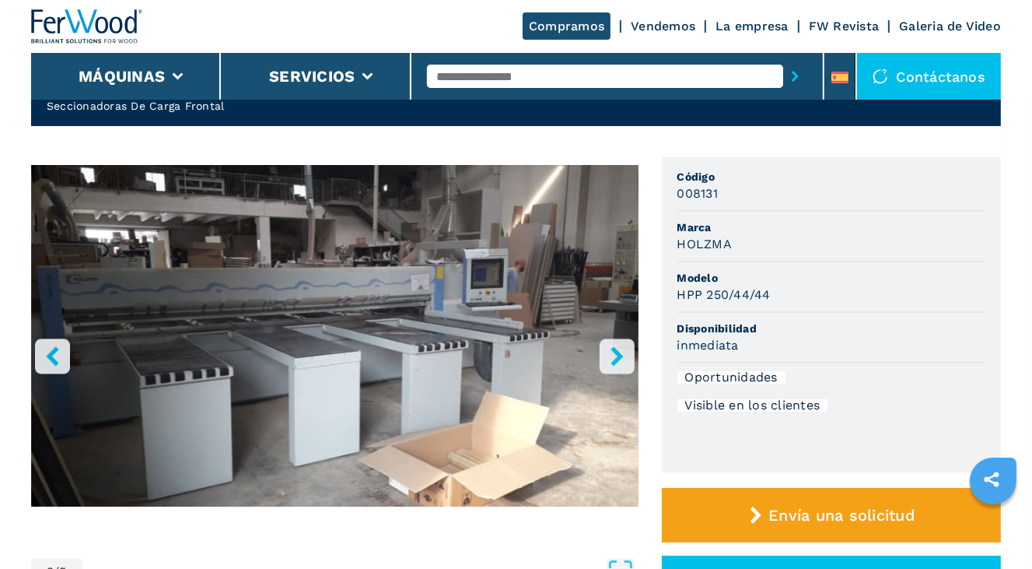
click at [619, 355] on icon "right-button" at bounding box center [617, 355] width 12 height 19
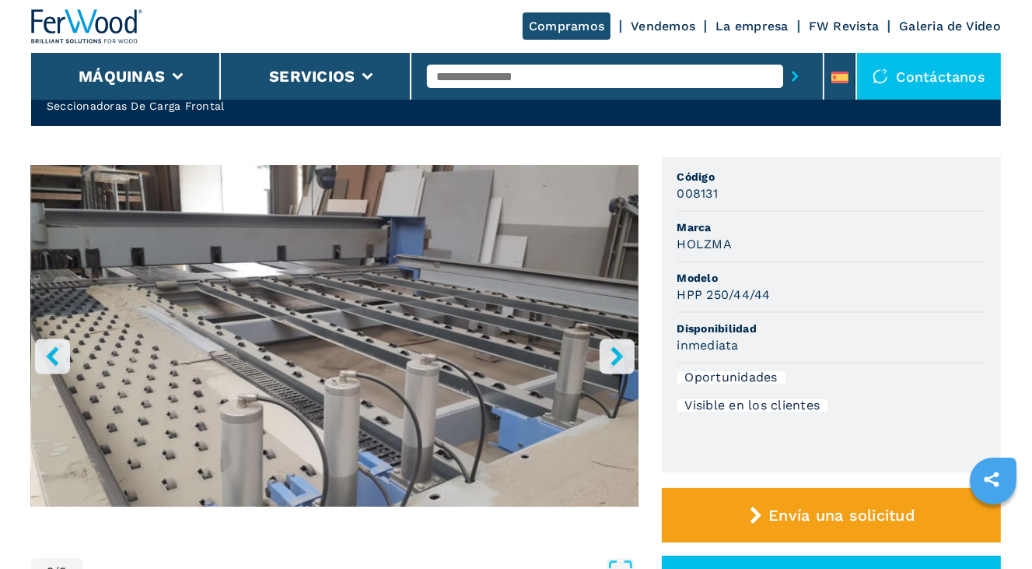
click at [619, 355] on icon "right-button" at bounding box center [617, 355] width 12 height 19
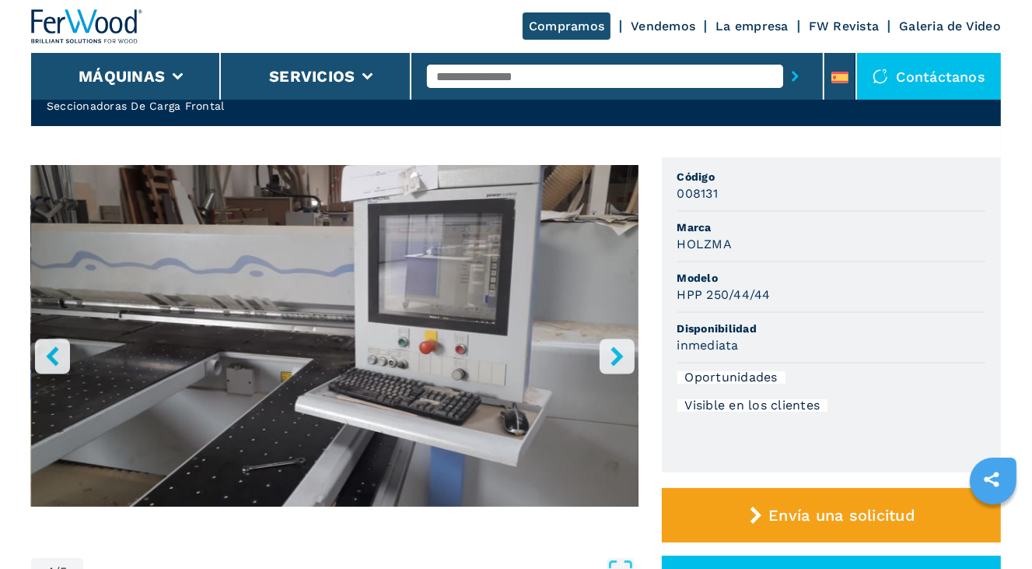
click at [619, 355] on icon "right-button" at bounding box center [617, 355] width 12 height 19
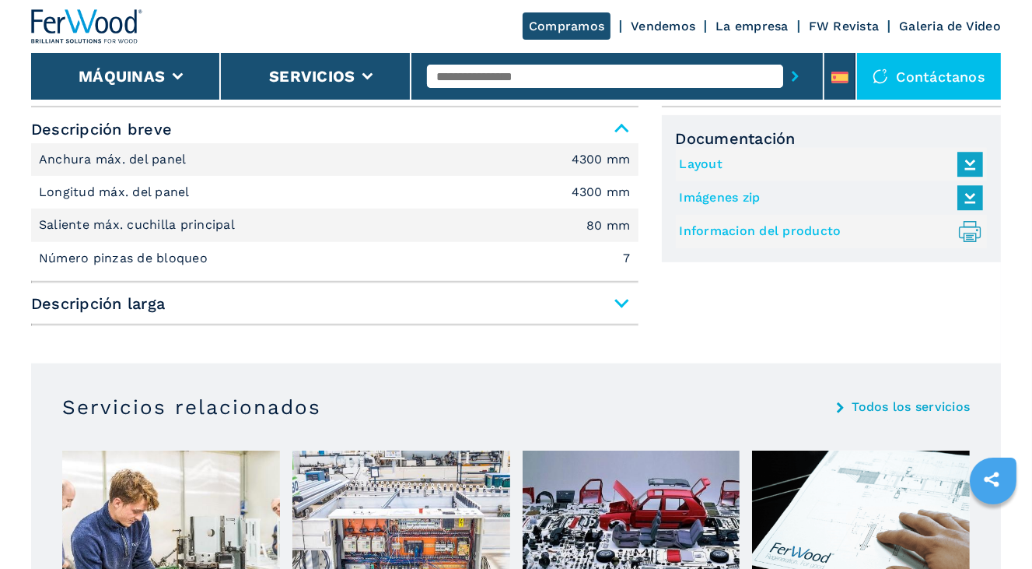
scroll to position [700, 0]
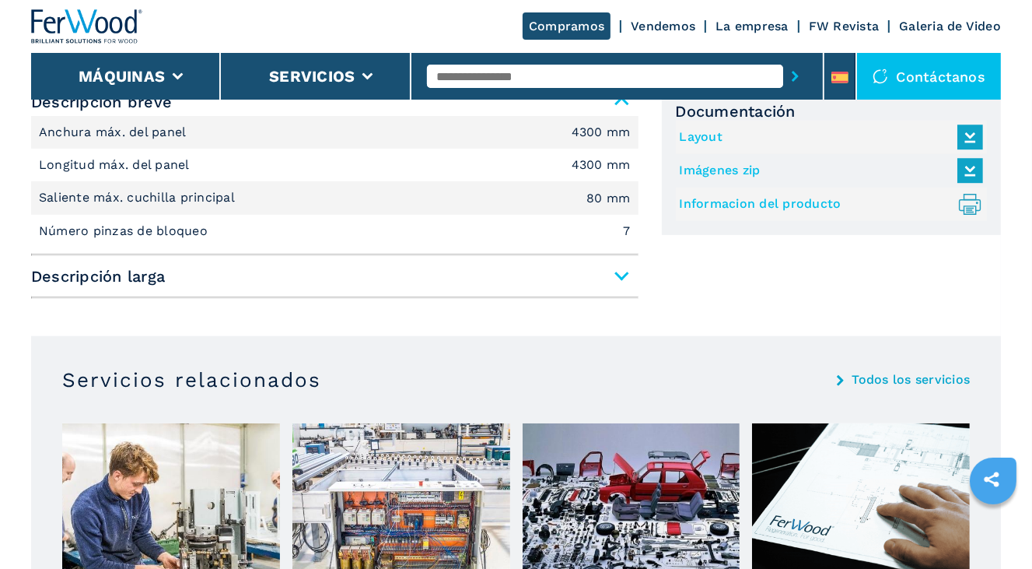
click at [619, 268] on span "Descripción larga" at bounding box center [335, 276] width 608 height 28
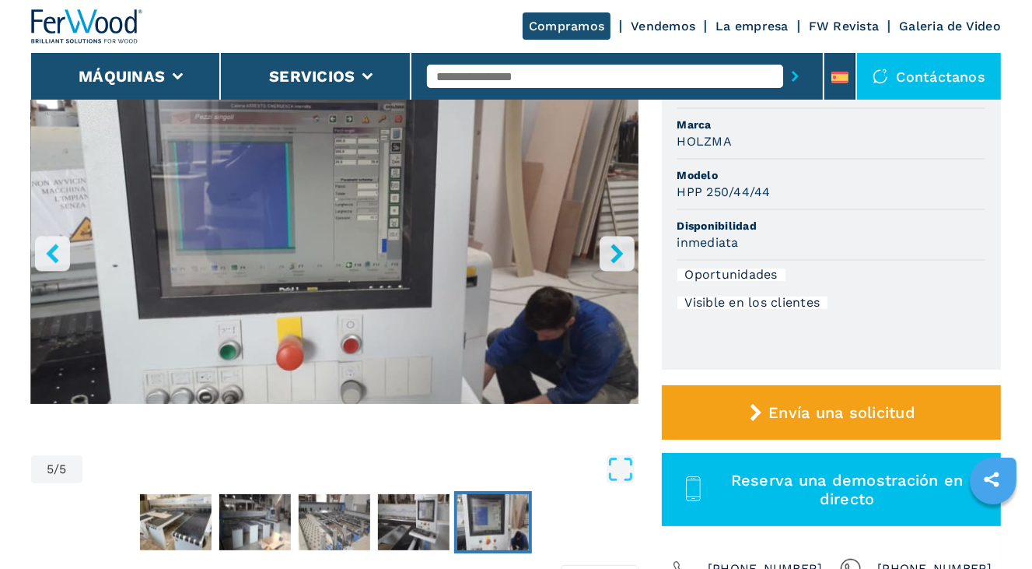
scroll to position [0, 0]
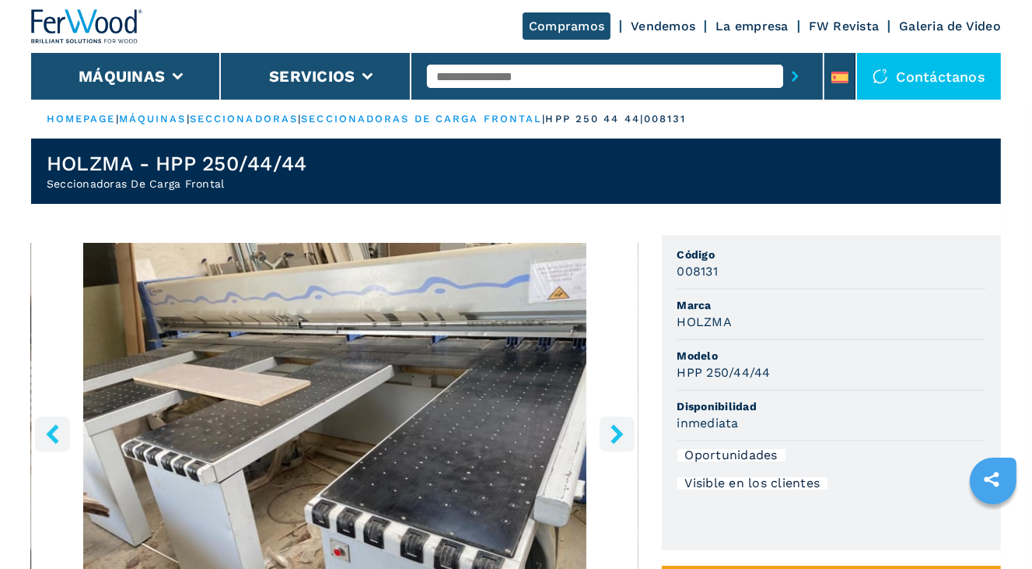
select select "**********"
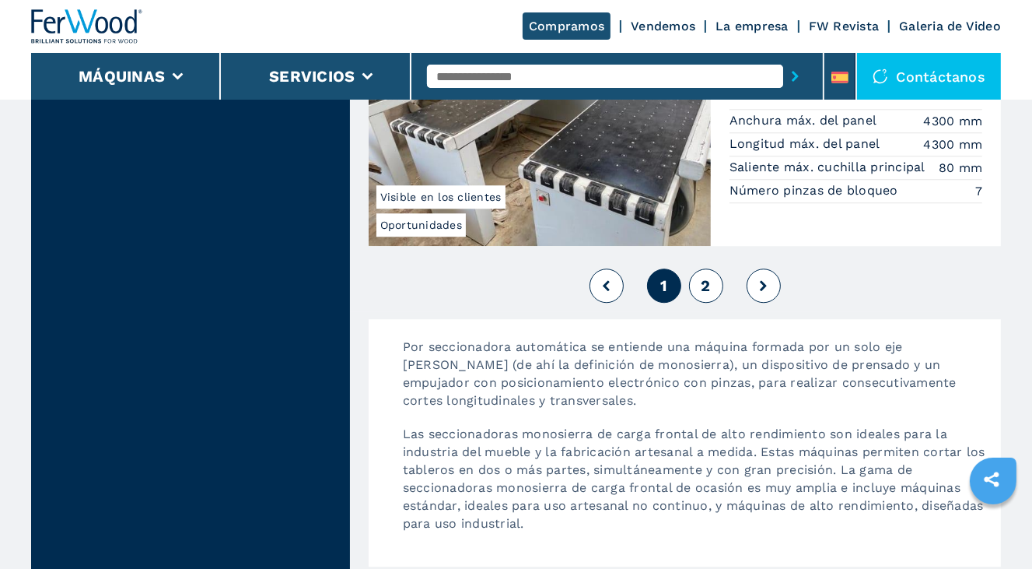
scroll to position [3423, 0]
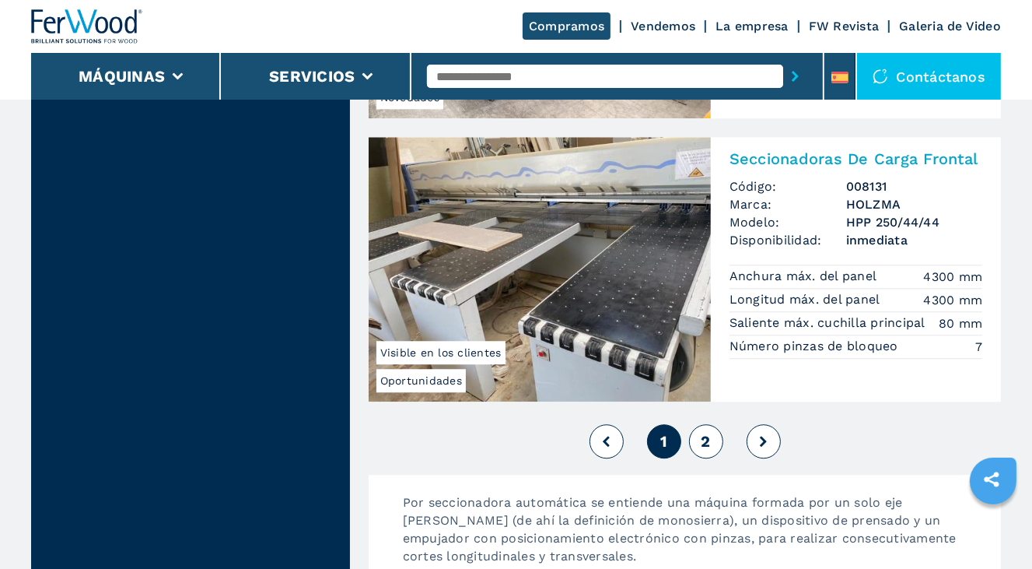
click at [710, 437] on span "2" at bounding box center [705, 441] width 9 height 19
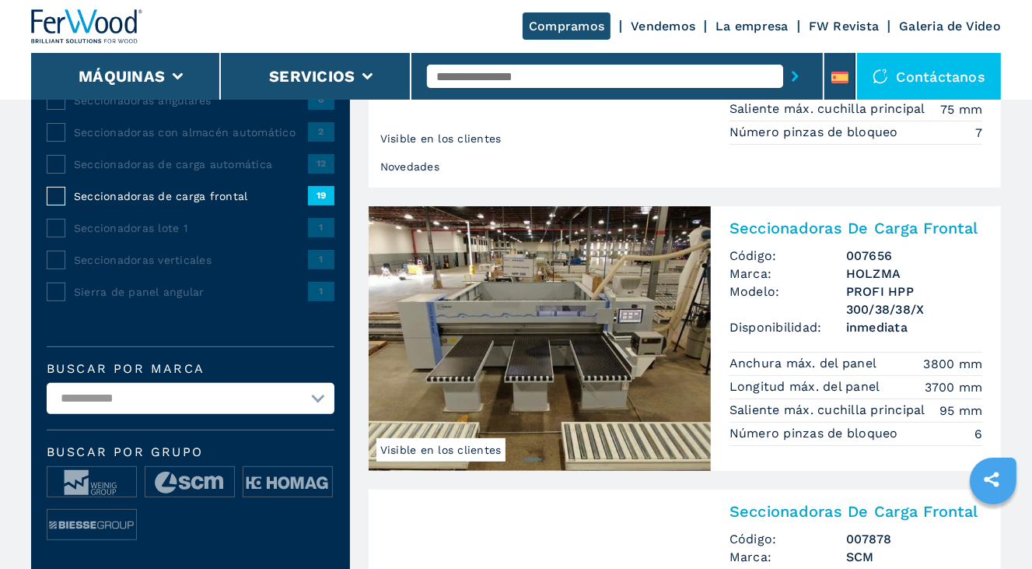
scroll to position [311, 0]
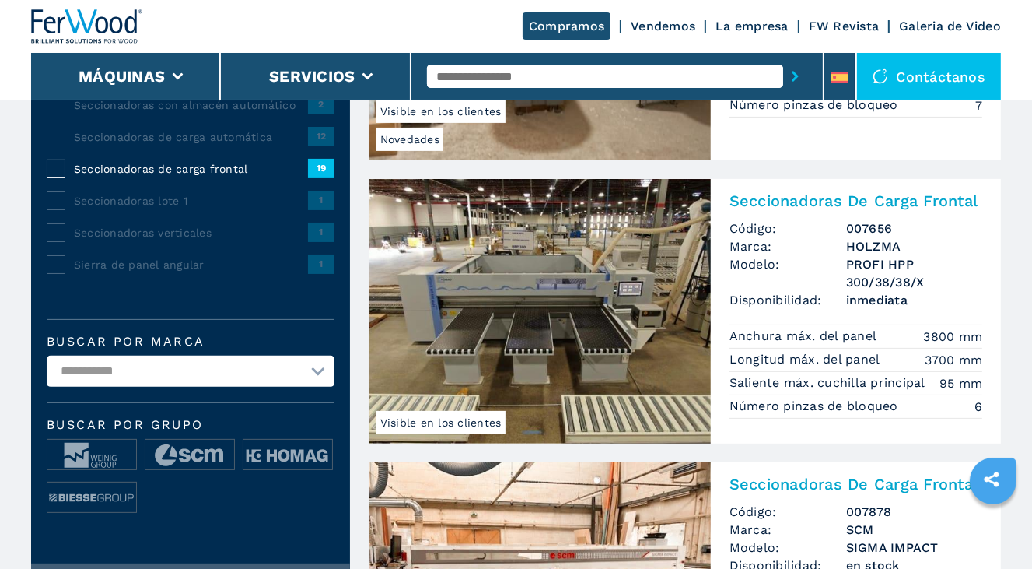
click at [594, 336] on img at bounding box center [540, 311] width 342 height 265
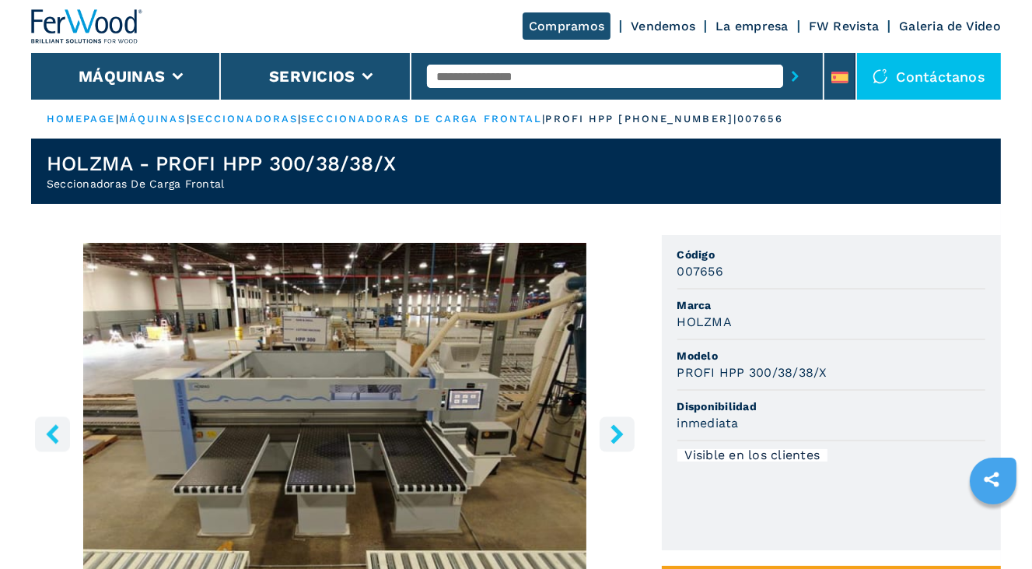
click at [619, 435] on icon "right-button" at bounding box center [617, 433] width 12 height 19
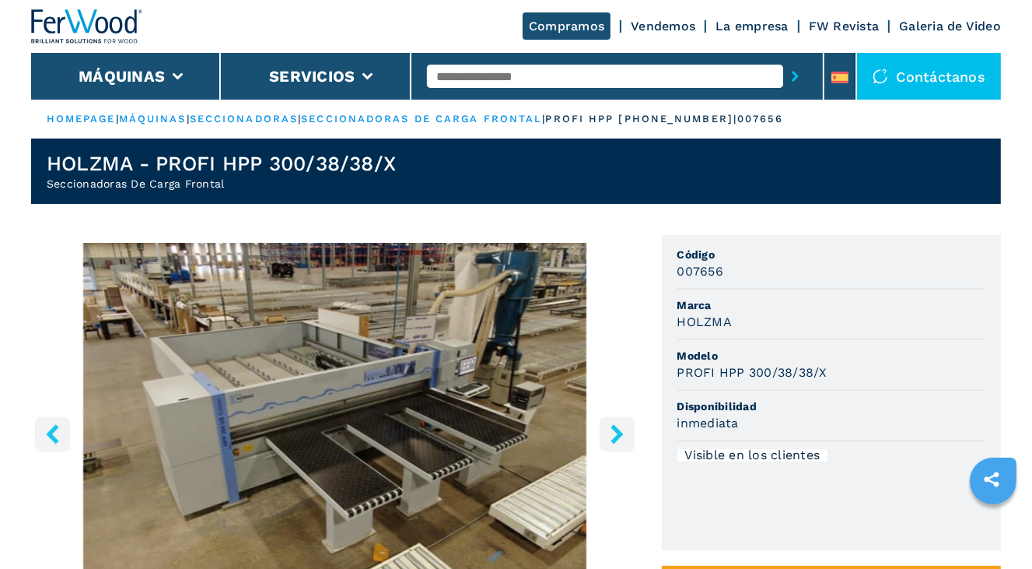
click at [613, 434] on icon "right-button" at bounding box center [617, 433] width 19 height 19
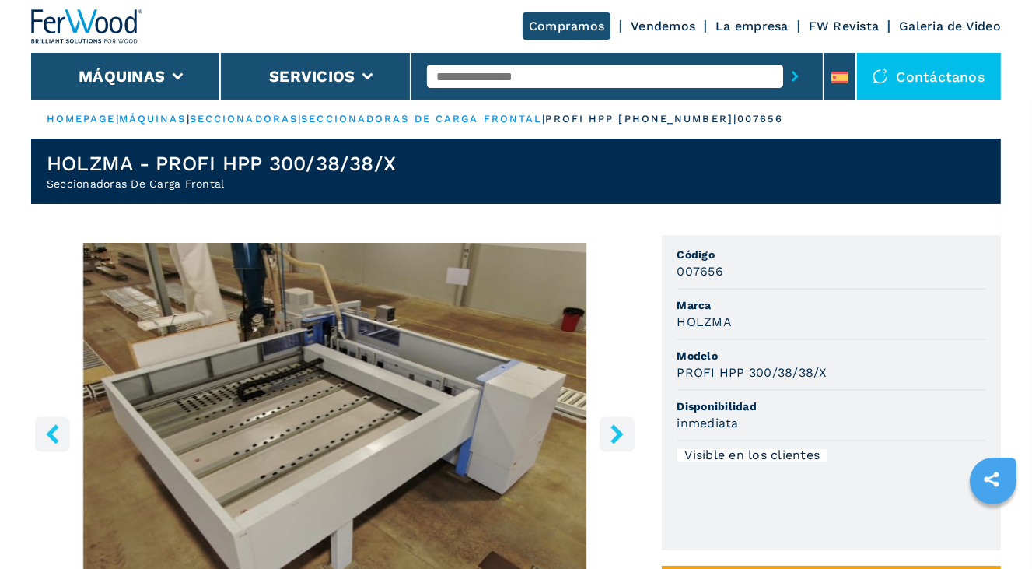
click at [613, 434] on icon "right-button" at bounding box center [617, 433] width 19 height 19
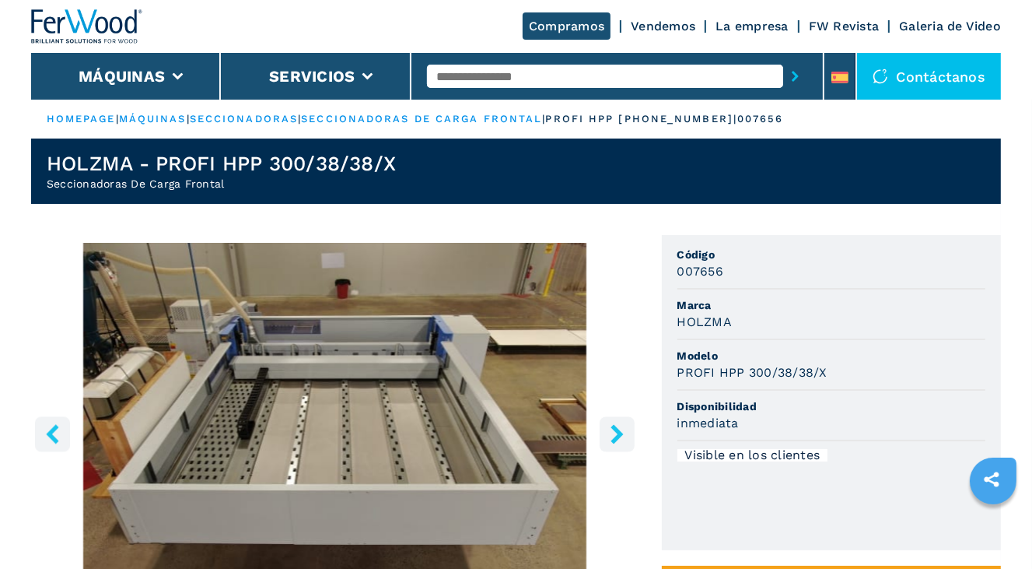
click at [613, 434] on icon "right-button" at bounding box center [617, 433] width 19 height 19
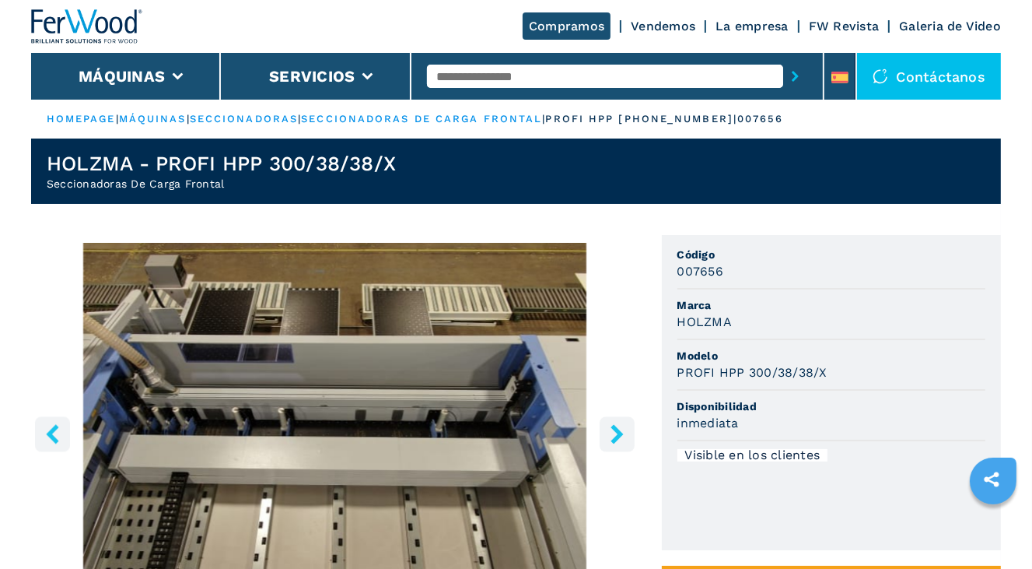
click at [613, 434] on icon "right-button" at bounding box center [617, 433] width 19 height 19
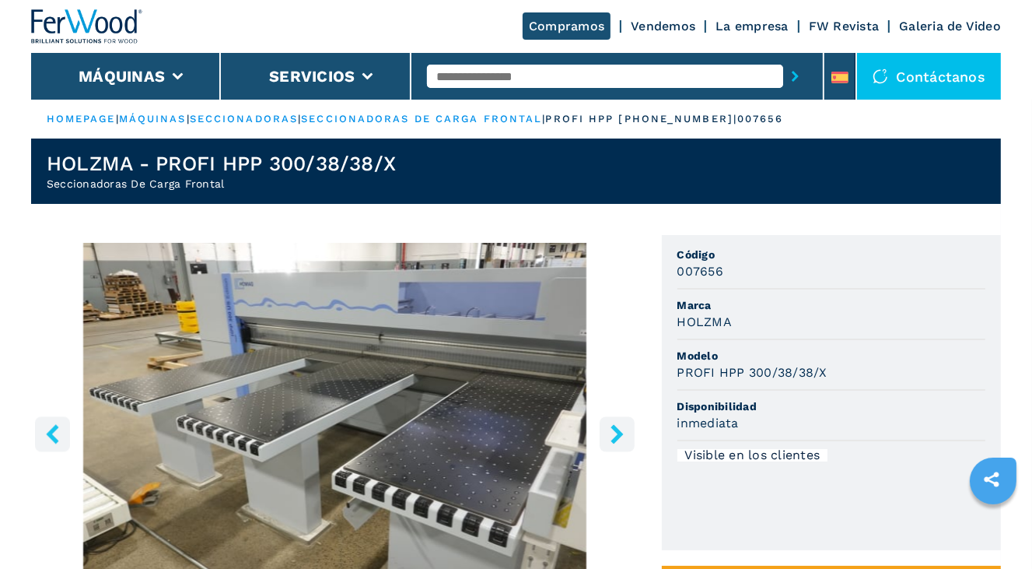
click at [611, 434] on icon "right-button" at bounding box center [617, 433] width 19 height 19
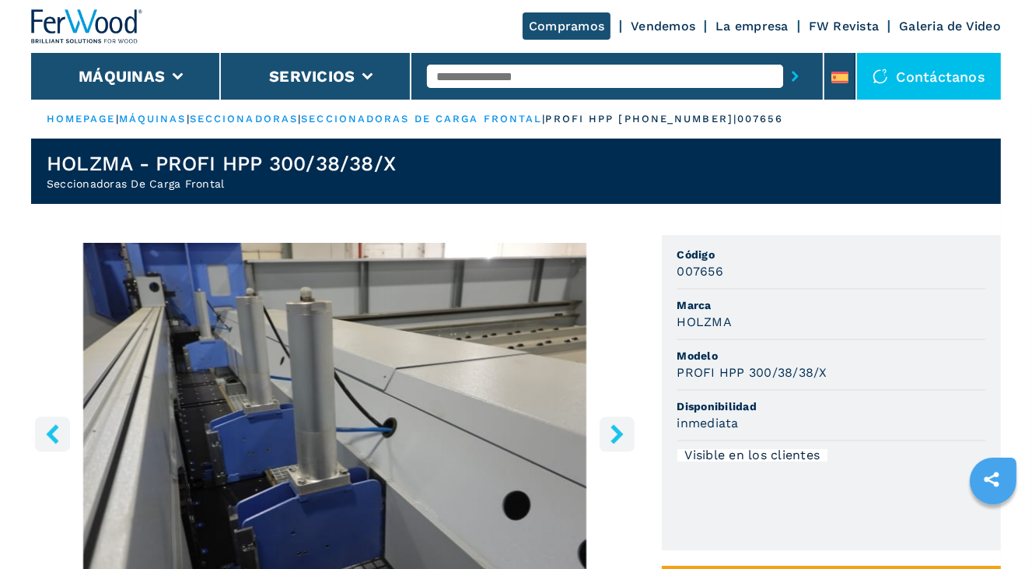
click at [611, 434] on icon "right-button" at bounding box center [617, 433] width 19 height 19
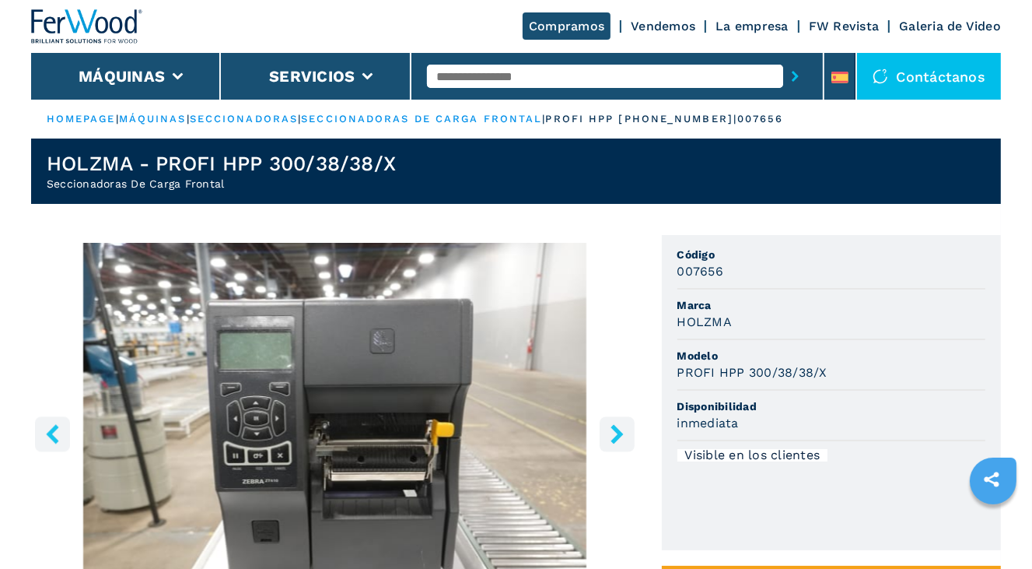
click at [611, 434] on icon "right-button" at bounding box center [617, 433] width 19 height 19
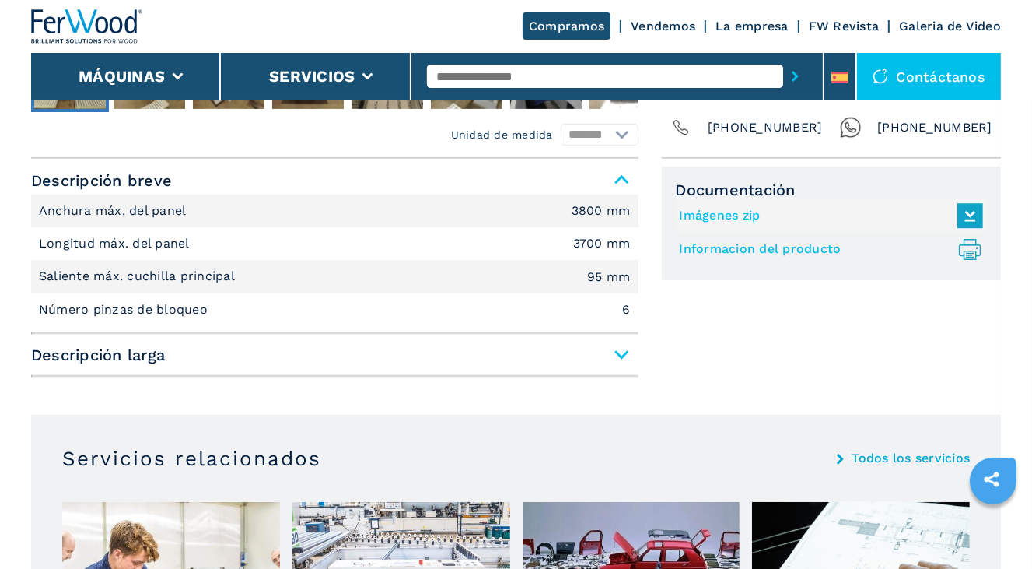
scroll to position [622, 0]
click at [613, 346] on span "Descripción larga" at bounding box center [335, 354] width 608 height 28
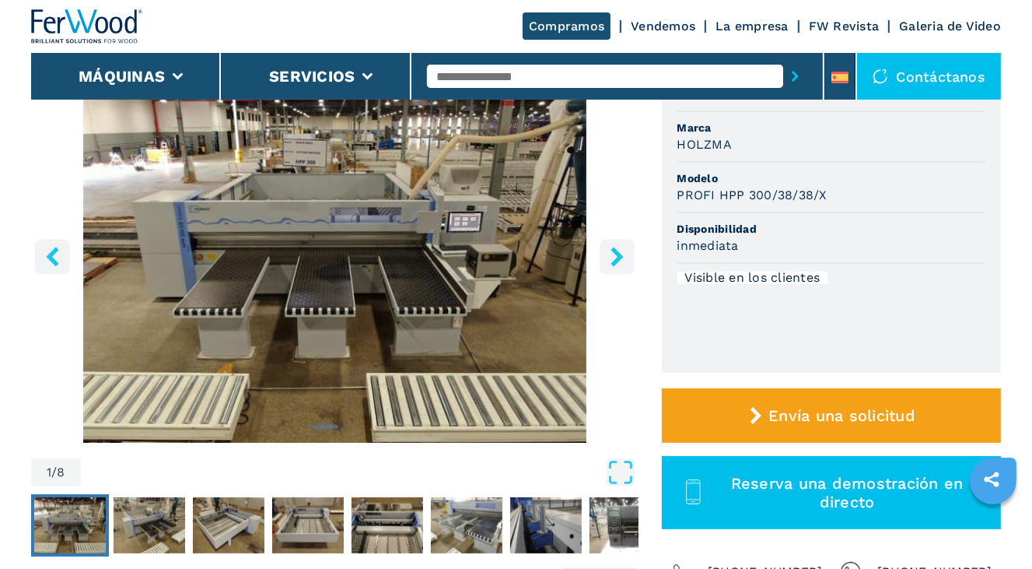
scroll to position [0, 0]
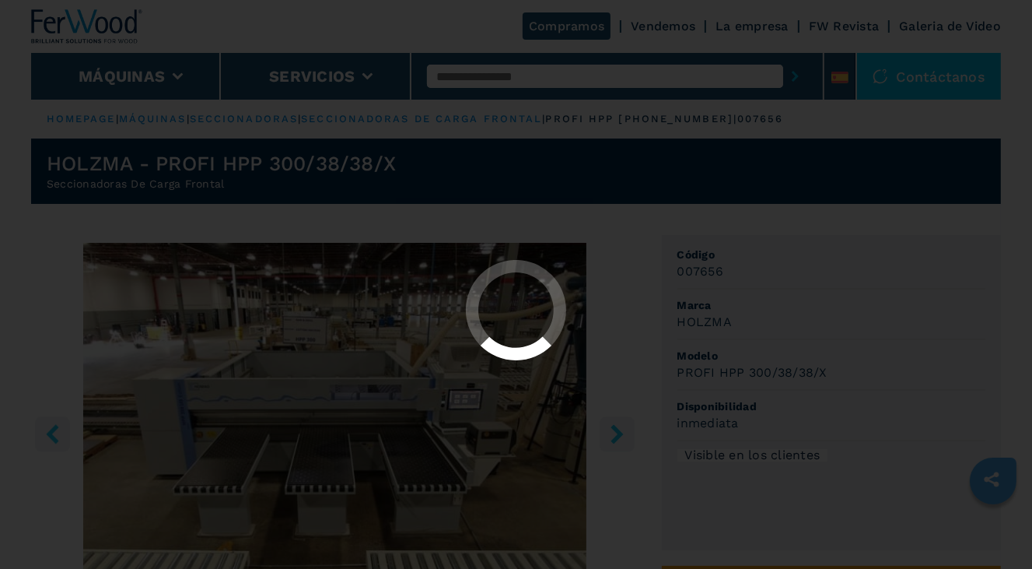
select select "**********"
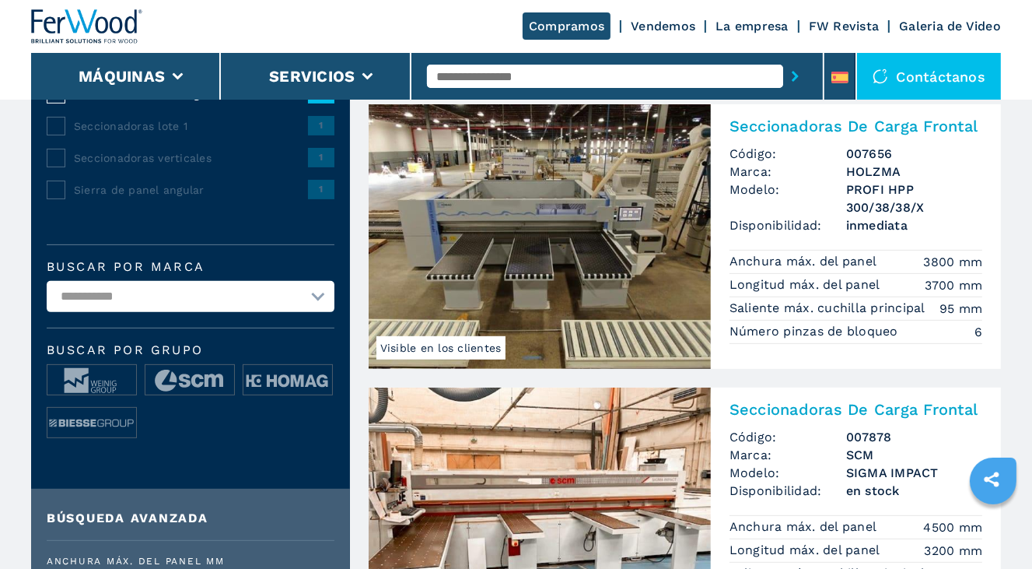
scroll to position [389, 0]
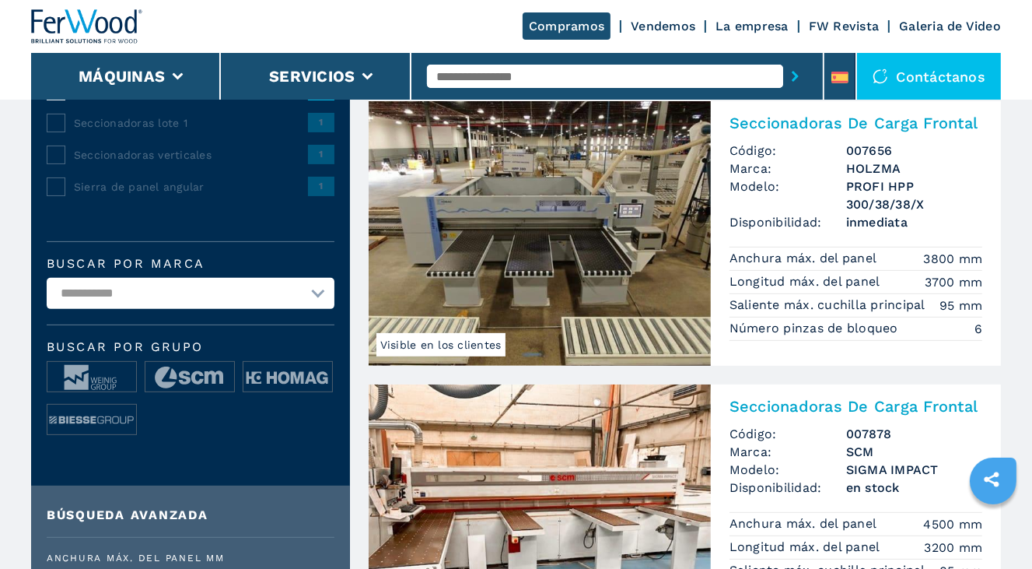
click at [685, 293] on img at bounding box center [540, 233] width 342 height 265
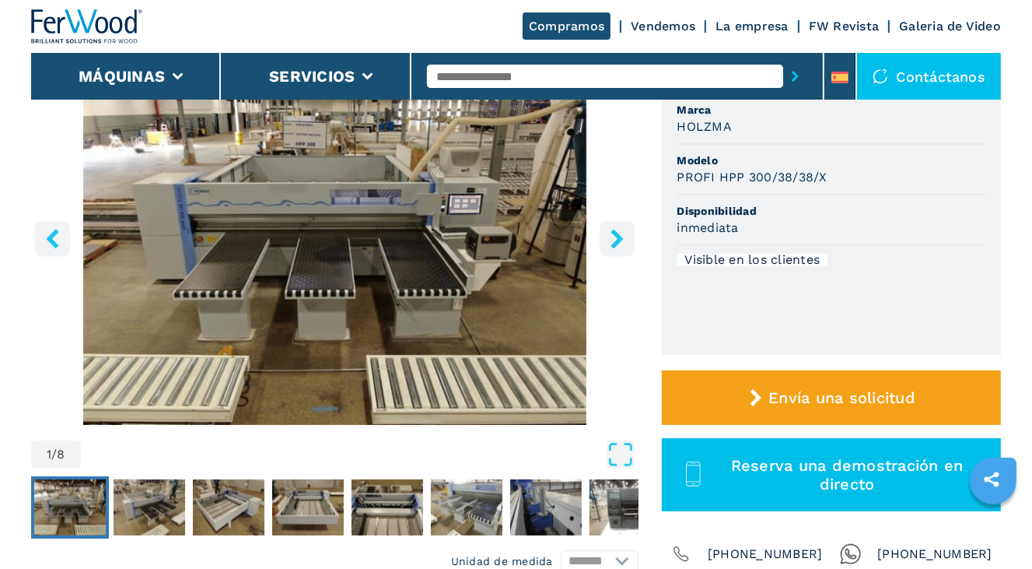
scroll to position [156, 0]
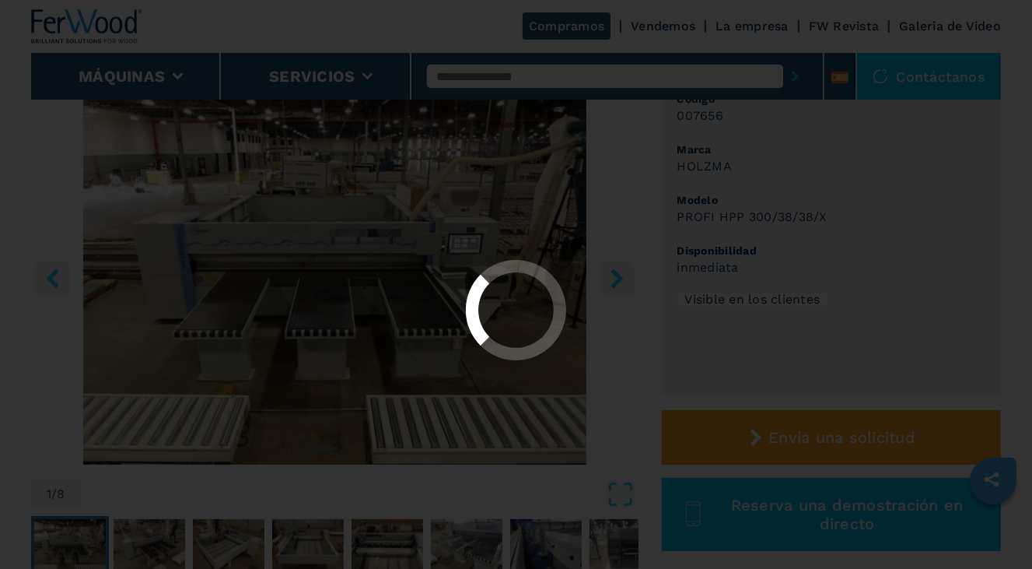
select select "**********"
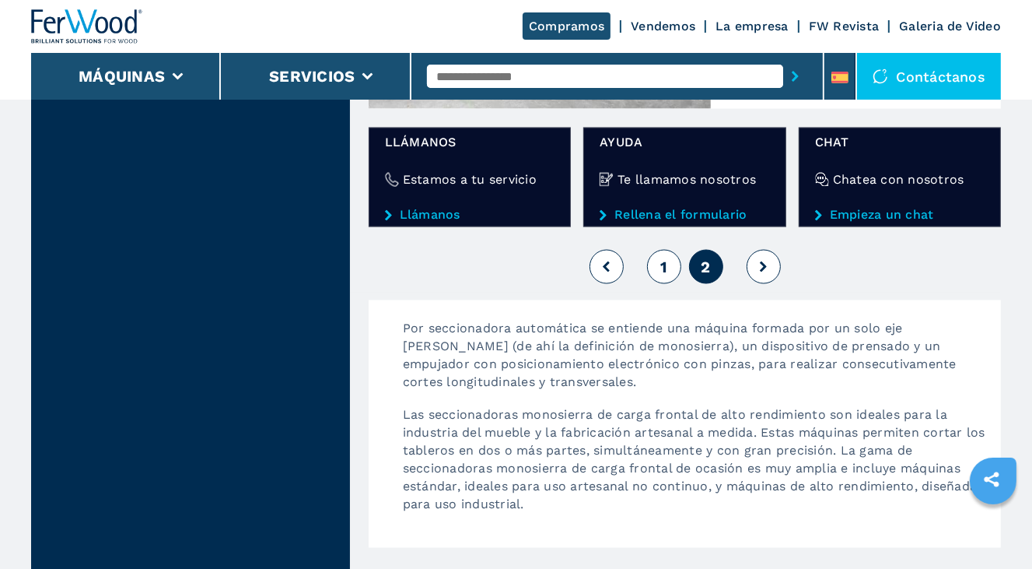
scroll to position [2334, 0]
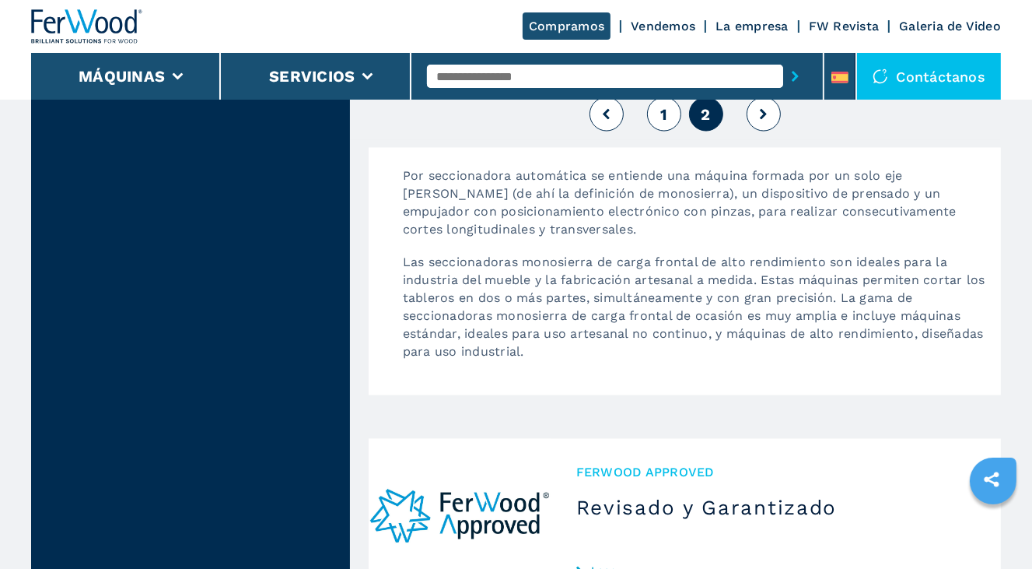
click at [653, 110] on button "1" at bounding box center [664, 114] width 34 height 34
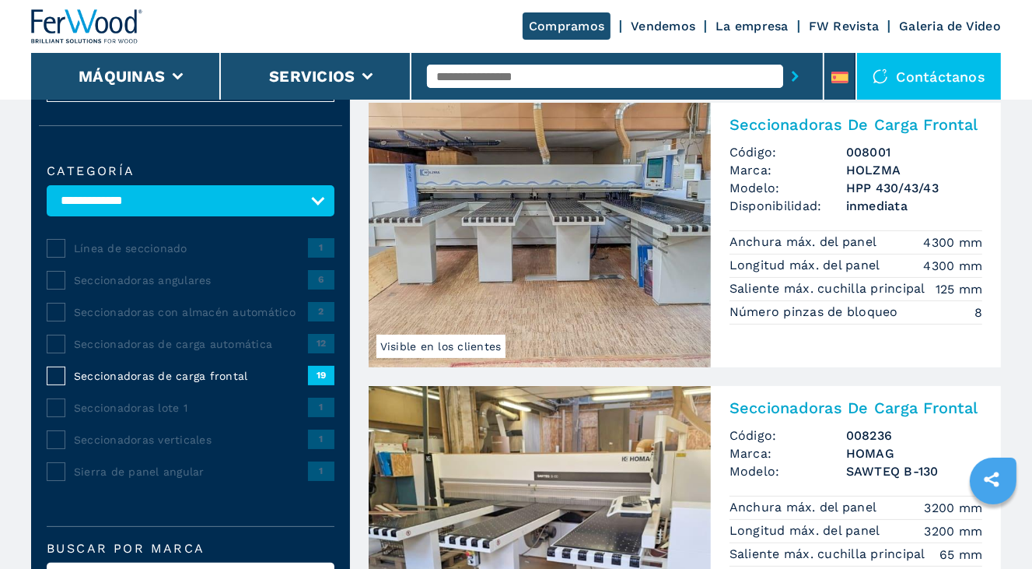
scroll to position [78, 0]
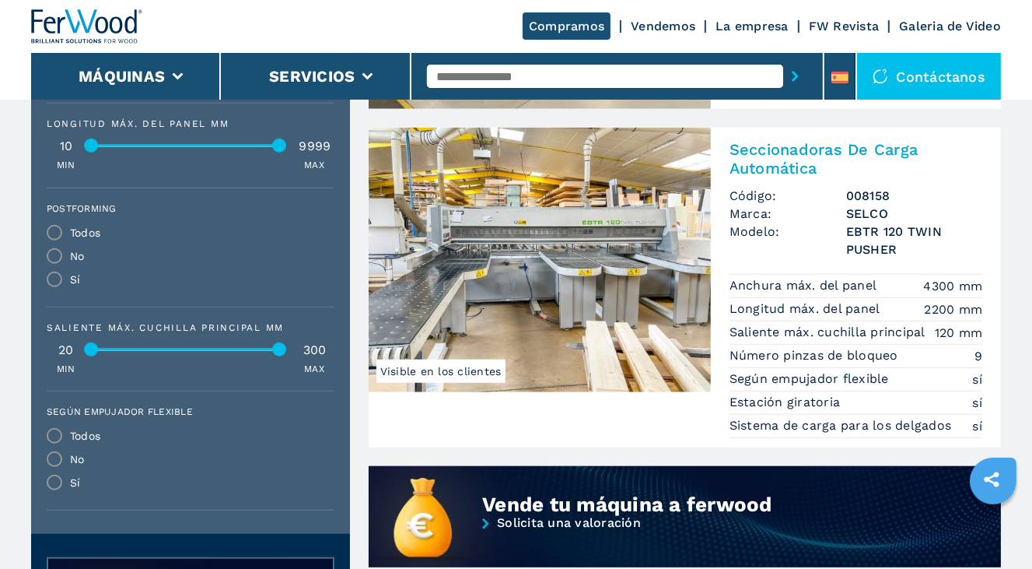
scroll to position [1011, 0]
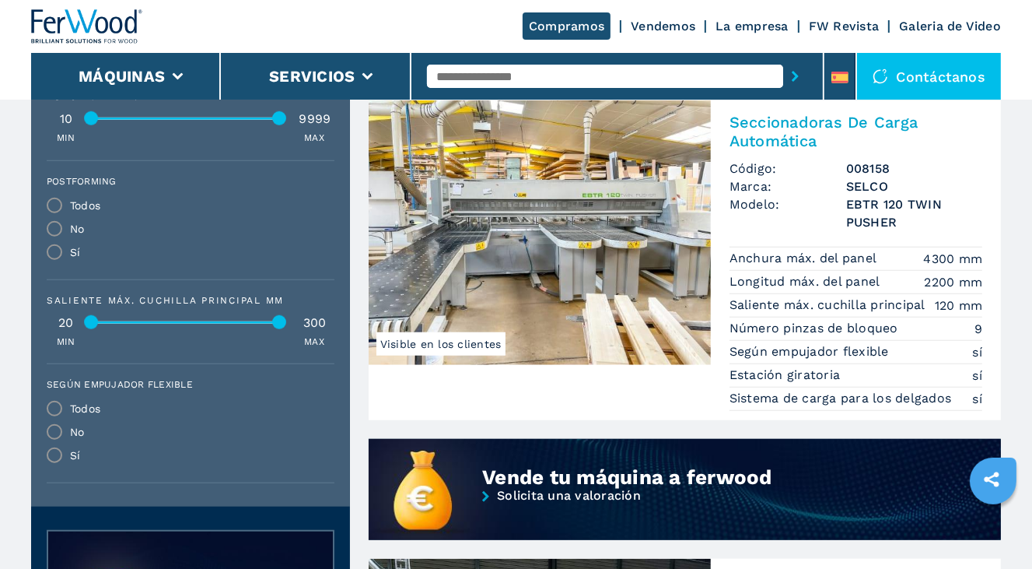
click at [576, 236] on img at bounding box center [540, 232] width 342 height 265
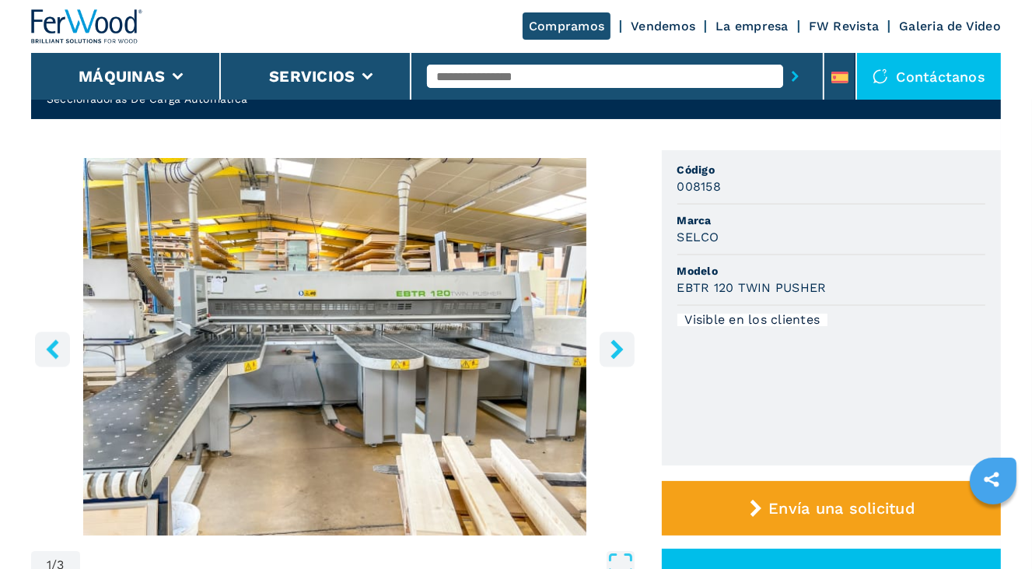
scroll to position [156, 0]
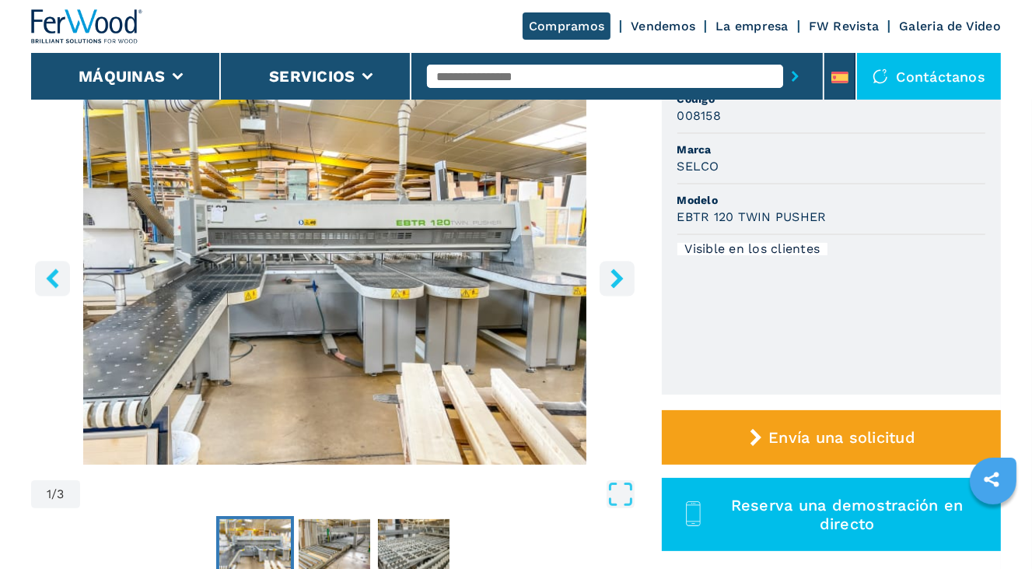
click at [617, 282] on icon "right-button" at bounding box center [617, 277] width 12 height 19
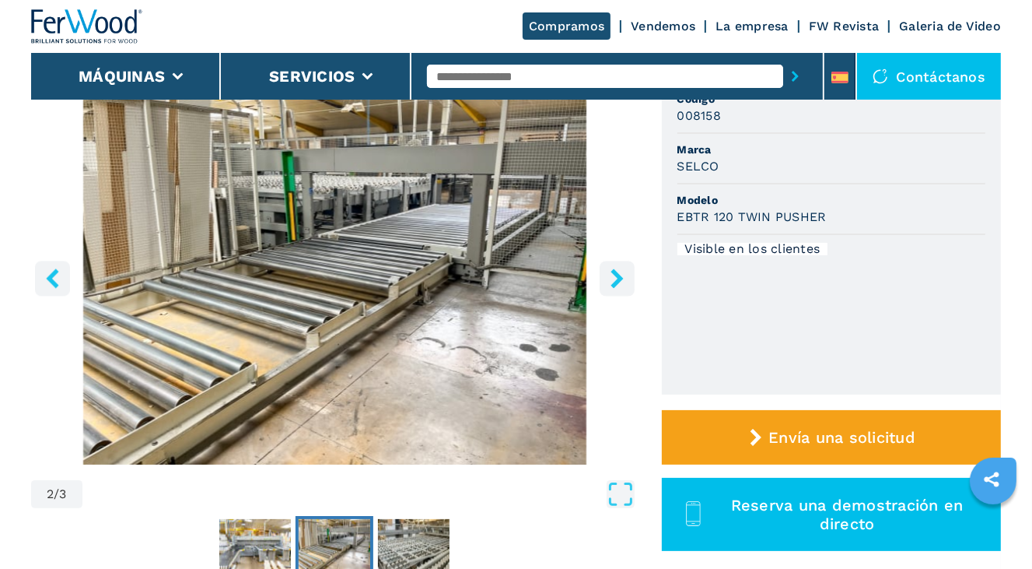
click at [617, 282] on icon "right-button" at bounding box center [617, 277] width 12 height 19
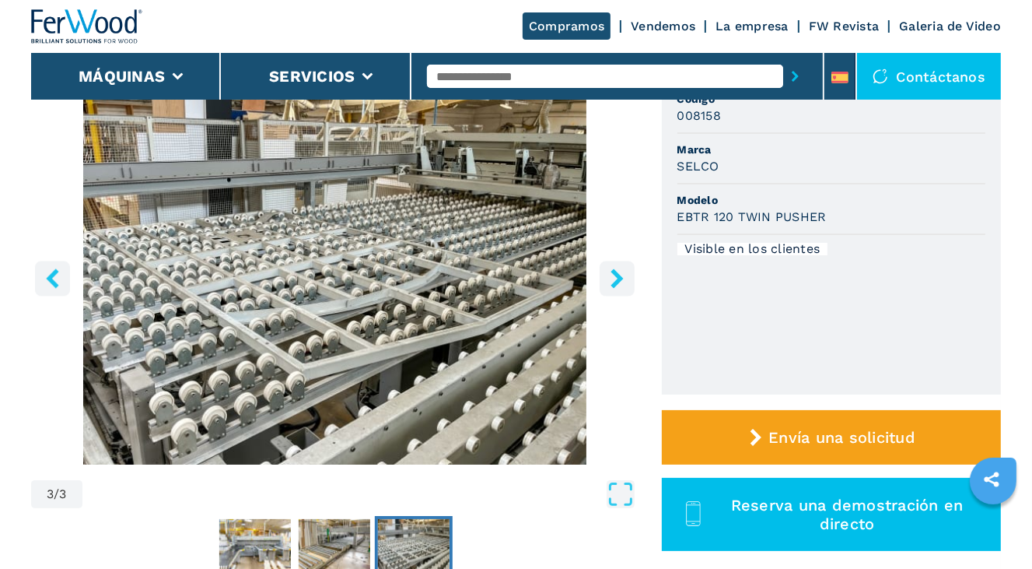
click at [617, 282] on icon "right-button" at bounding box center [617, 277] width 12 height 19
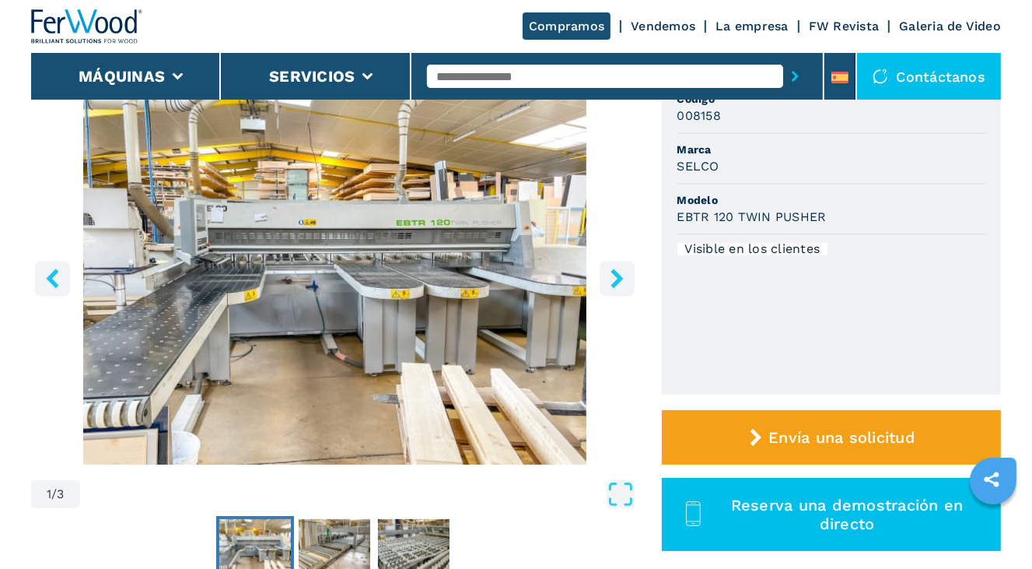
click at [617, 282] on icon "right-button" at bounding box center [617, 277] width 12 height 19
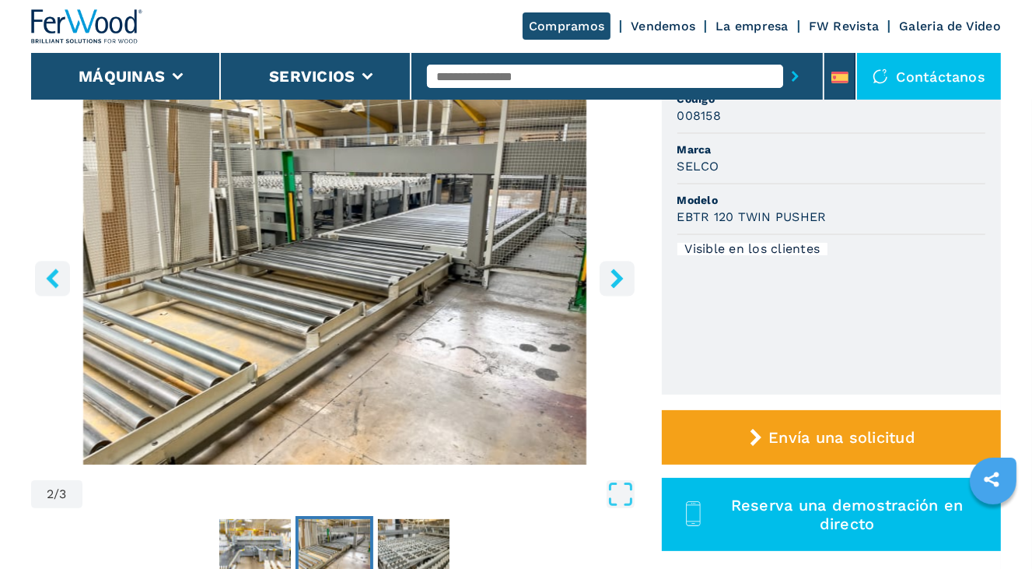
click at [617, 282] on icon "right-button" at bounding box center [617, 277] width 12 height 19
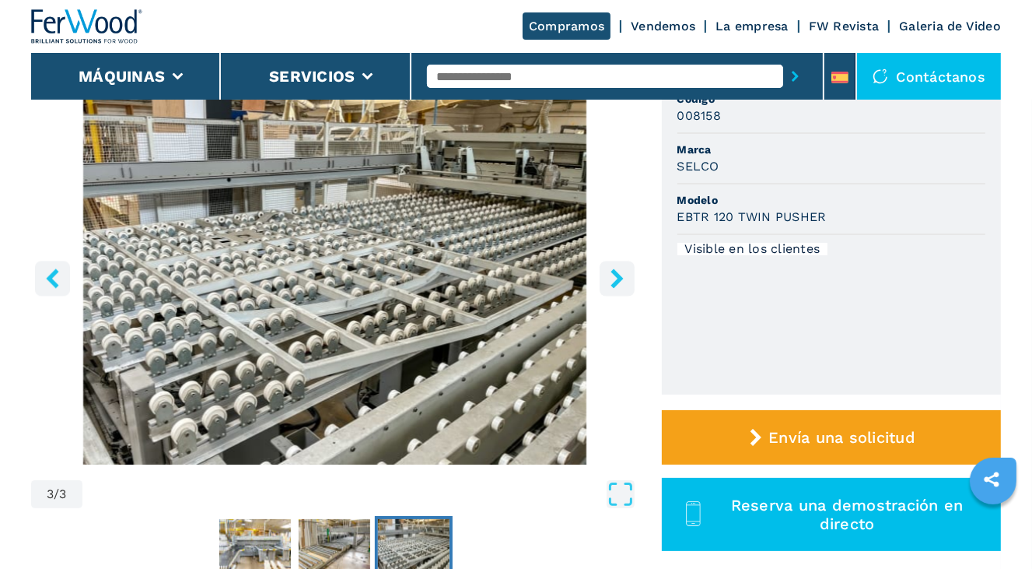
click at [617, 282] on icon "right-button" at bounding box center [617, 277] width 12 height 19
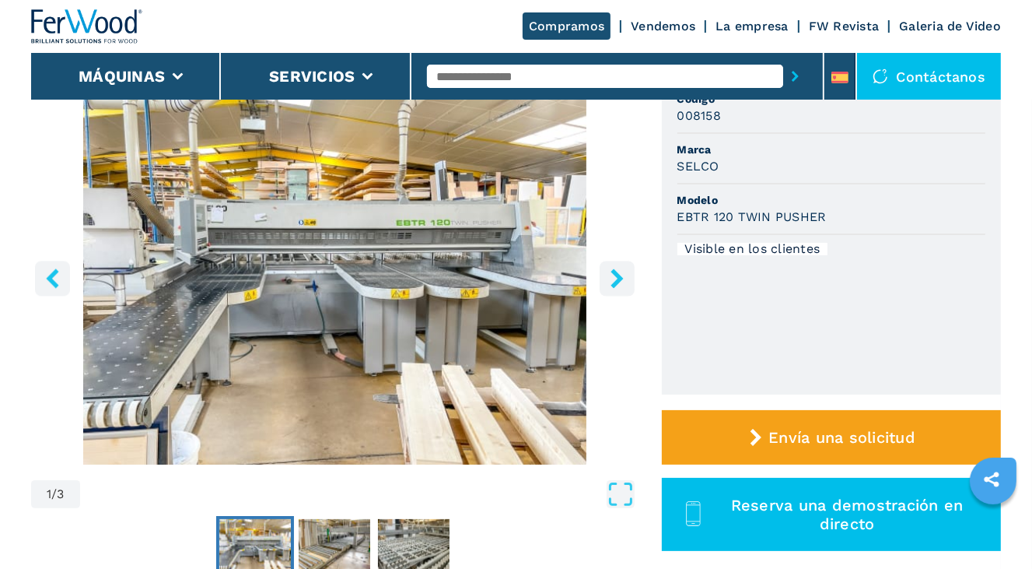
click at [617, 282] on icon "right-button" at bounding box center [617, 277] width 12 height 19
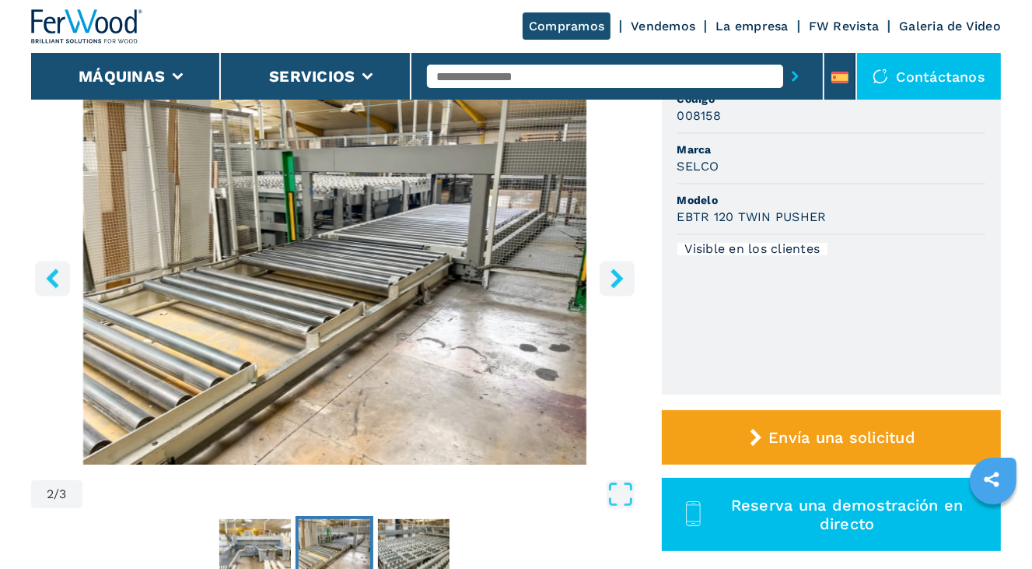
click at [617, 282] on icon "right-button" at bounding box center [617, 277] width 12 height 19
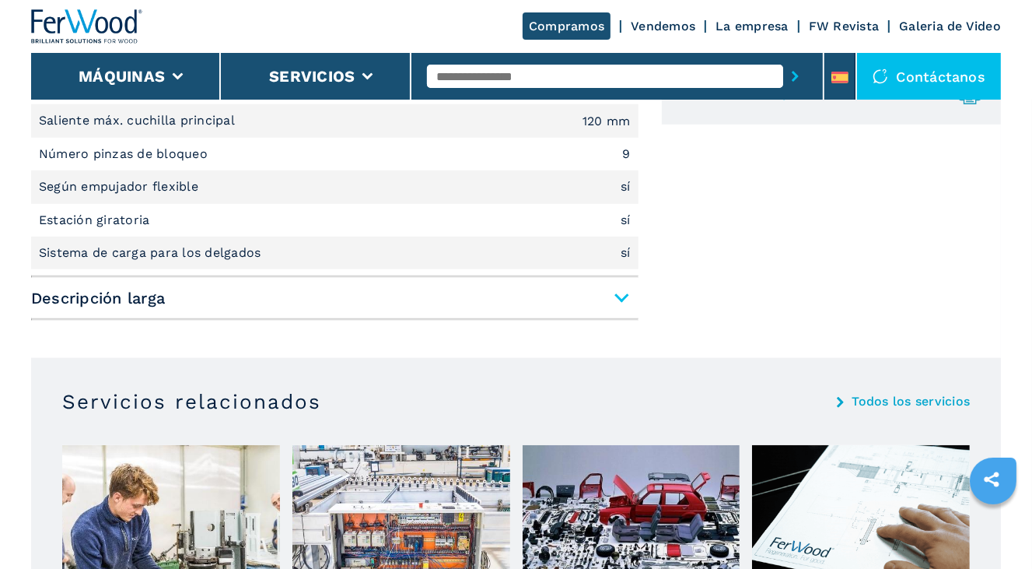
scroll to position [778, 0]
click at [626, 301] on span "Descripción larga" at bounding box center [335, 297] width 608 height 28
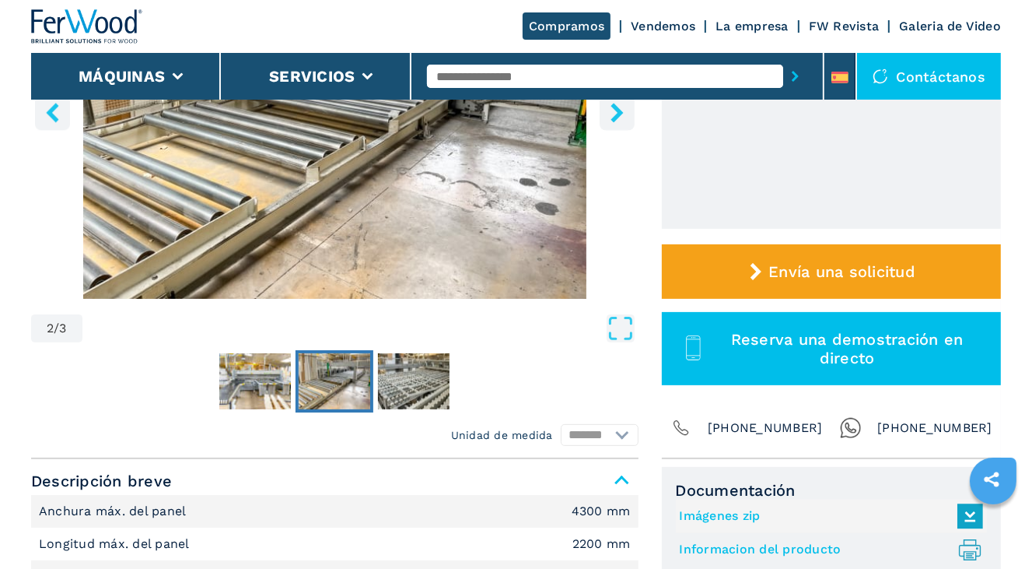
scroll to position [311, 0]
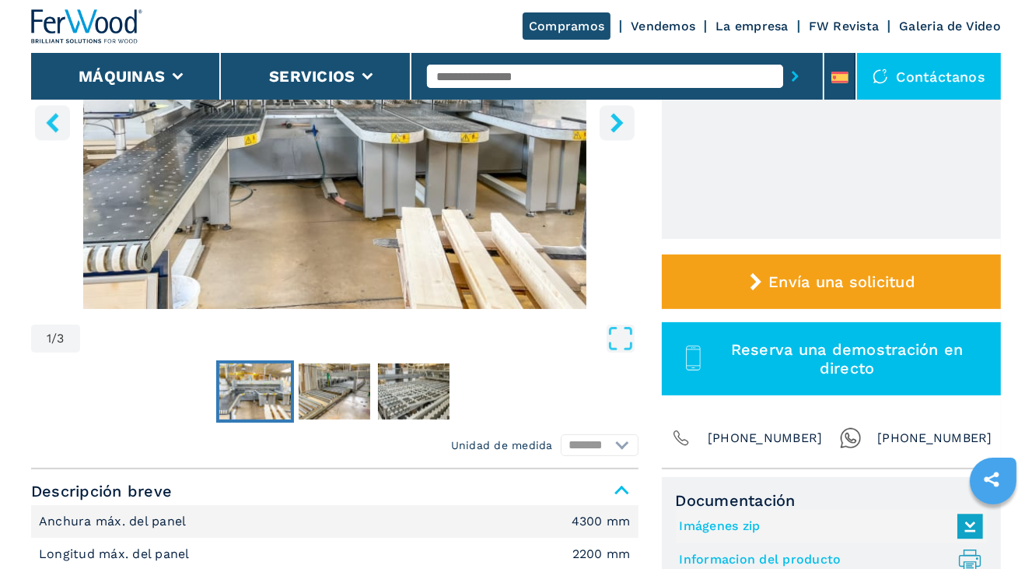
select select "**********"
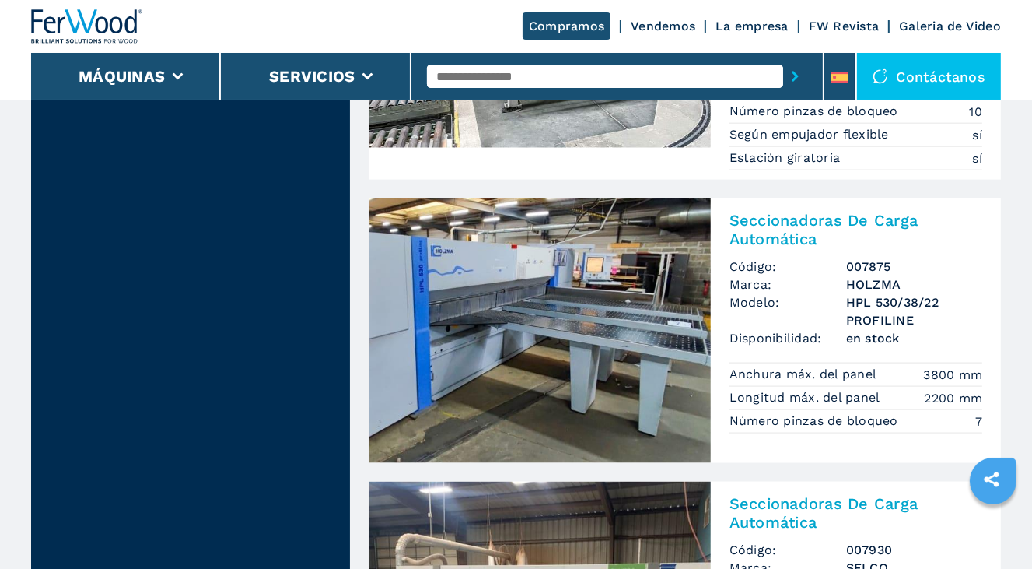
scroll to position [1998, 0]
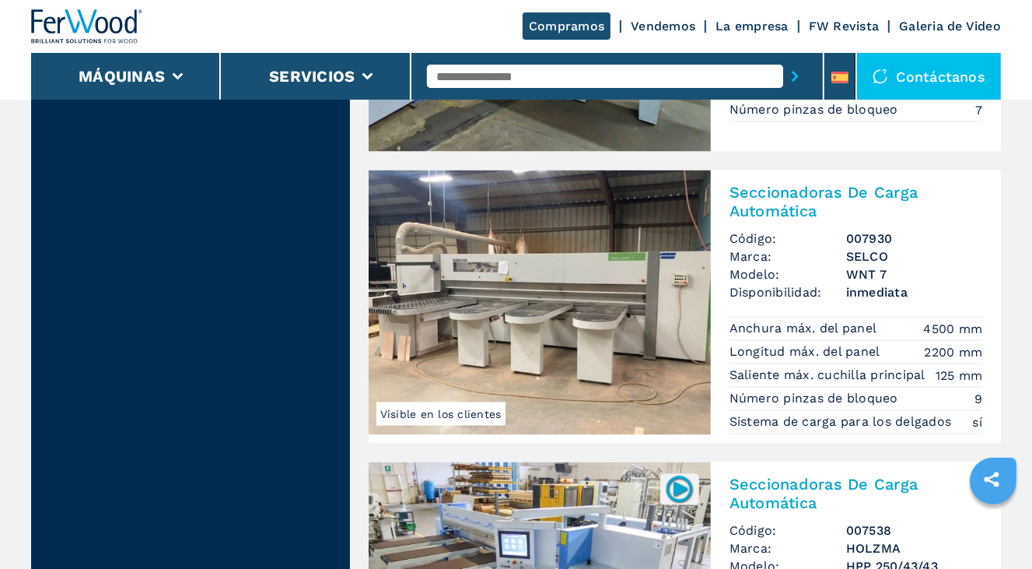
click at [524, 318] on img at bounding box center [540, 302] width 342 height 265
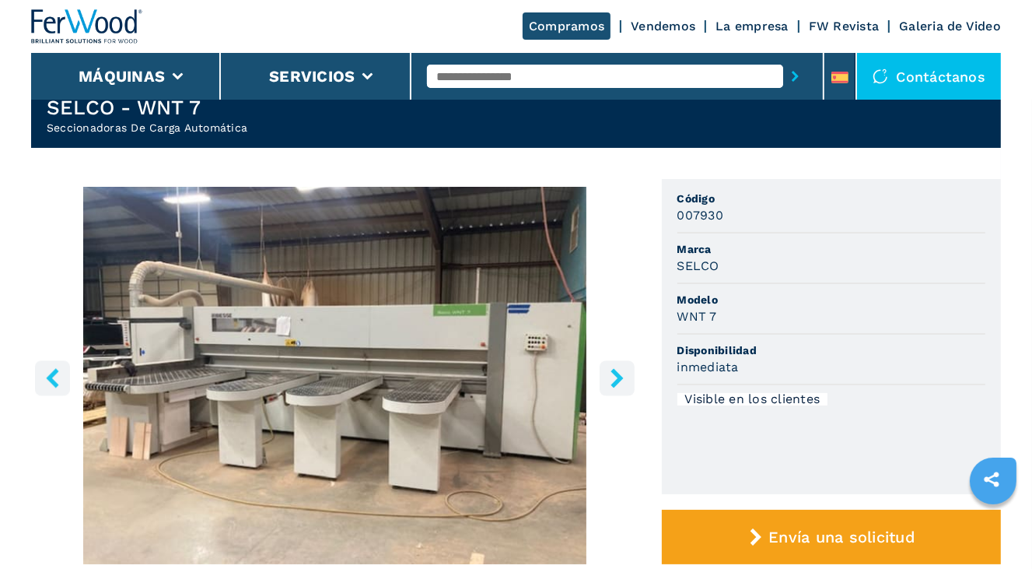
scroll to position [156, 0]
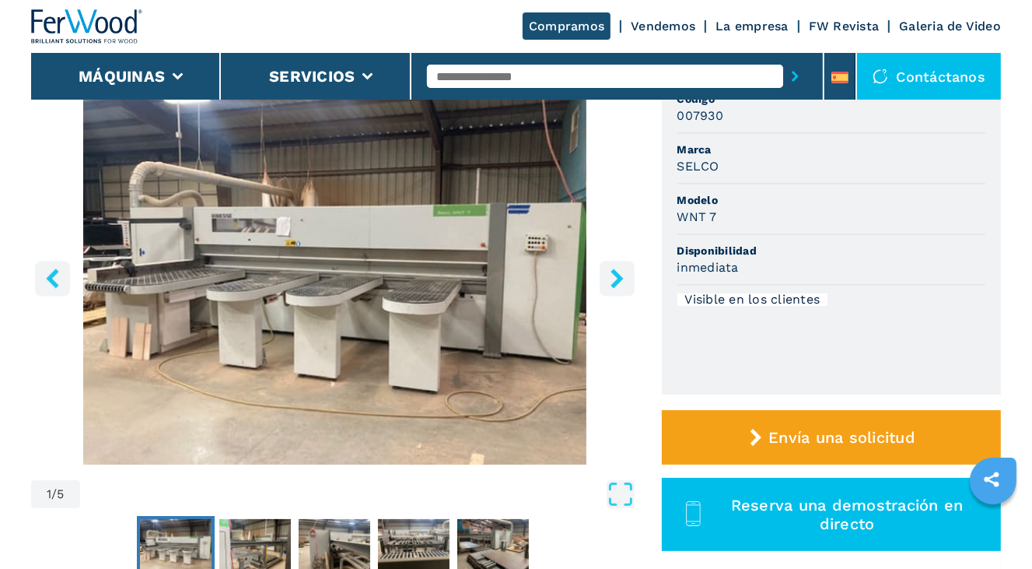
click at [623, 286] on icon "right-button" at bounding box center [617, 277] width 19 height 19
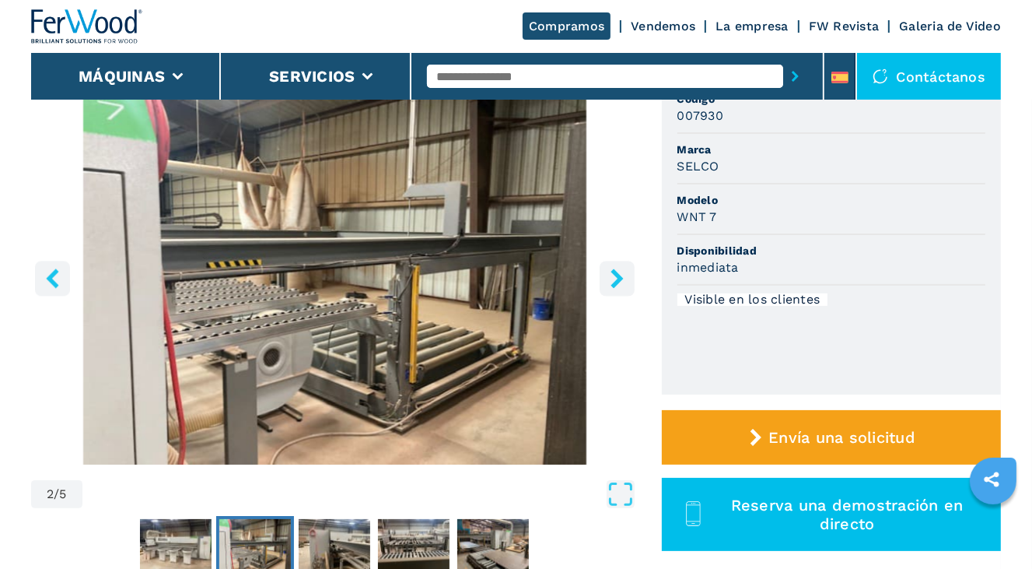
click at [621, 286] on icon "right-button" at bounding box center [617, 277] width 19 height 19
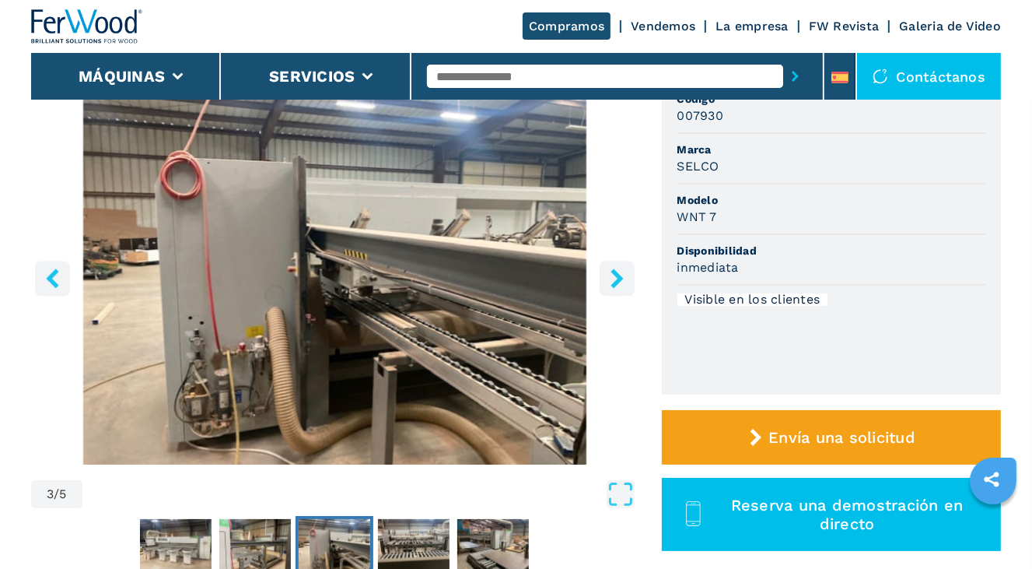
click at [621, 286] on icon "right-button" at bounding box center [617, 277] width 19 height 19
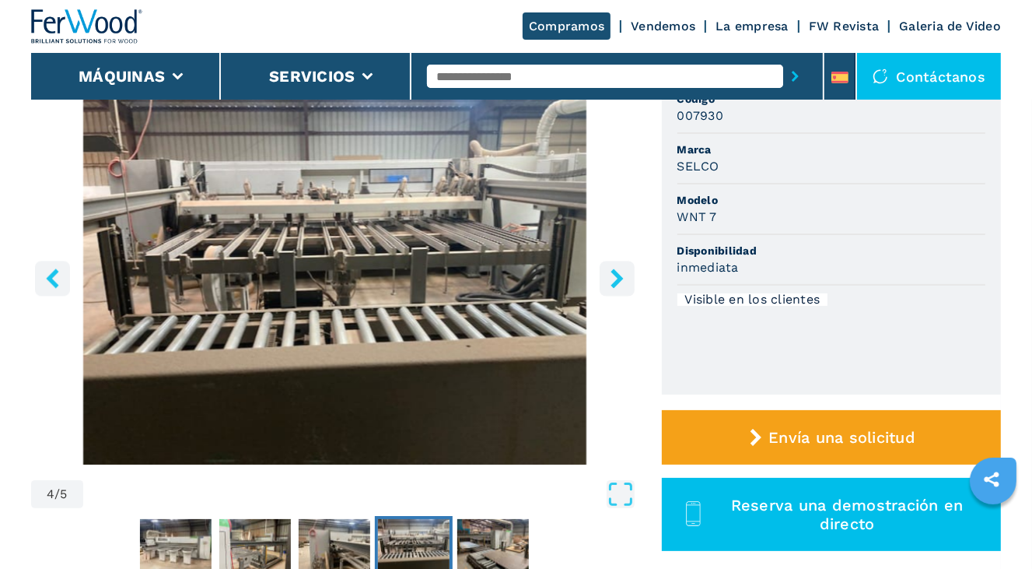
click at [621, 286] on icon "right-button" at bounding box center [617, 277] width 19 height 19
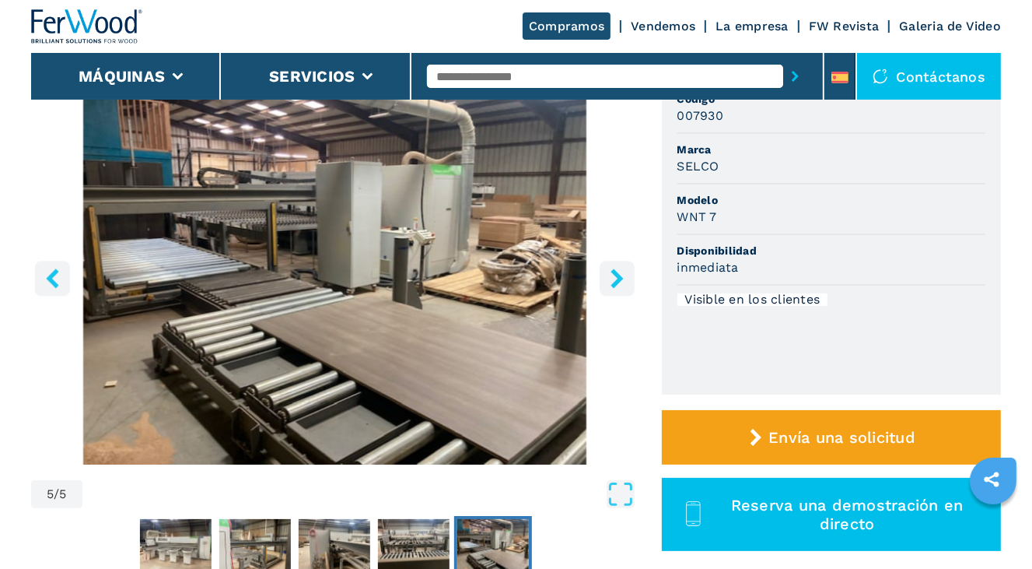
click at [619, 286] on icon "right-button" at bounding box center [617, 277] width 19 height 19
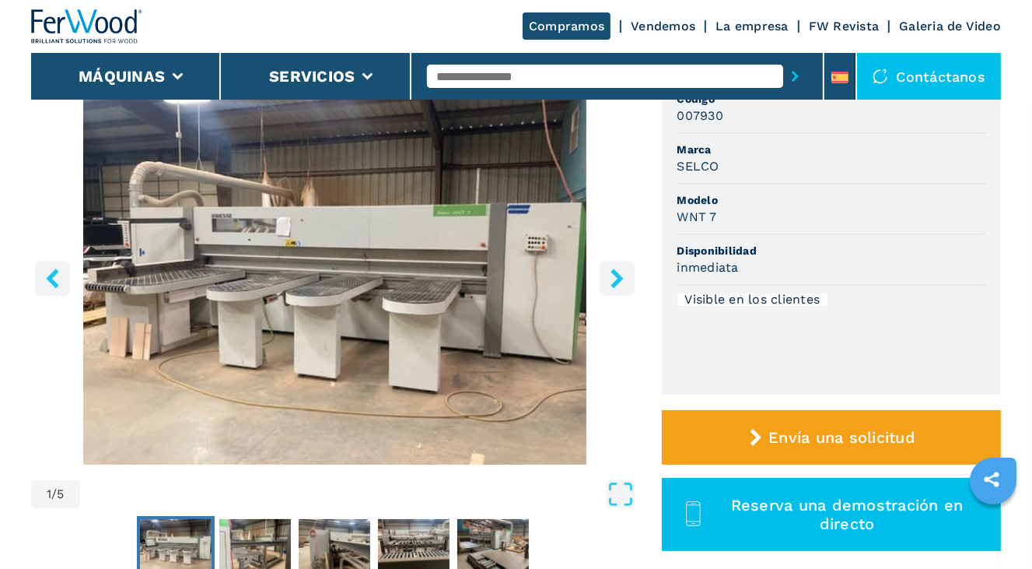
click at [619, 288] on icon "right-button" at bounding box center [617, 277] width 19 height 19
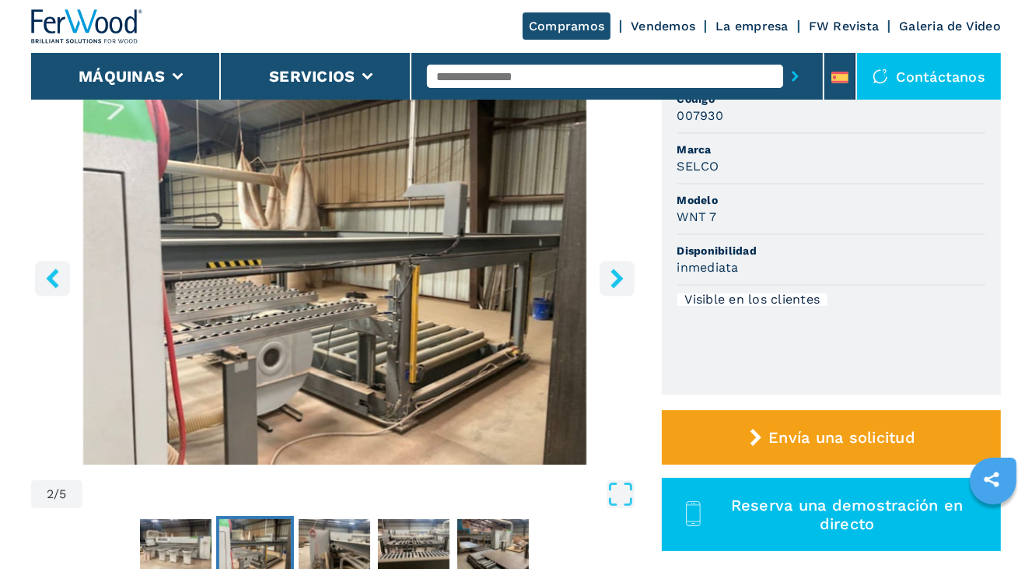
click at [616, 288] on button "right-button" at bounding box center [617, 278] width 35 height 35
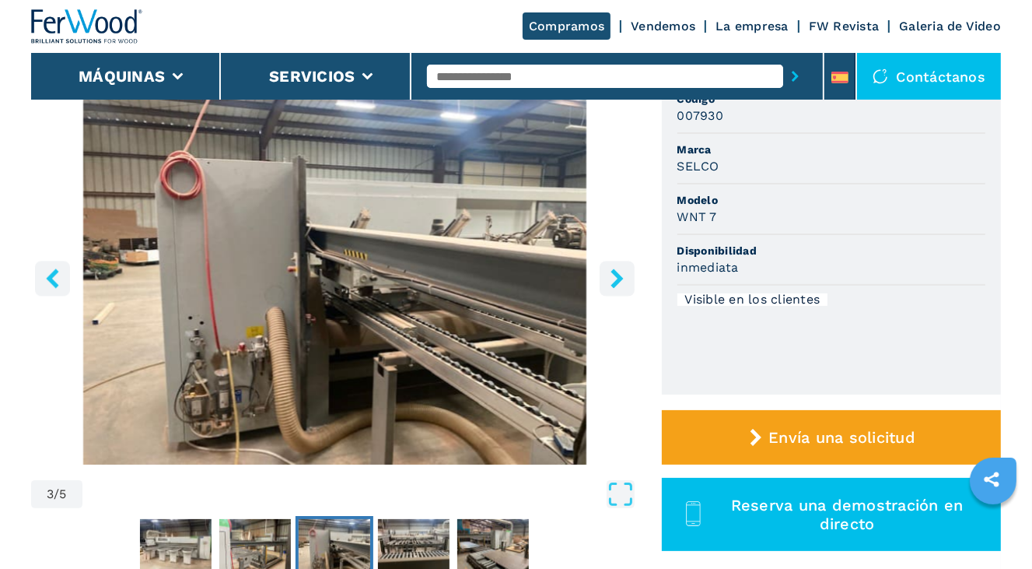
click at [616, 288] on button "right-button" at bounding box center [617, 278] width 35 height 35
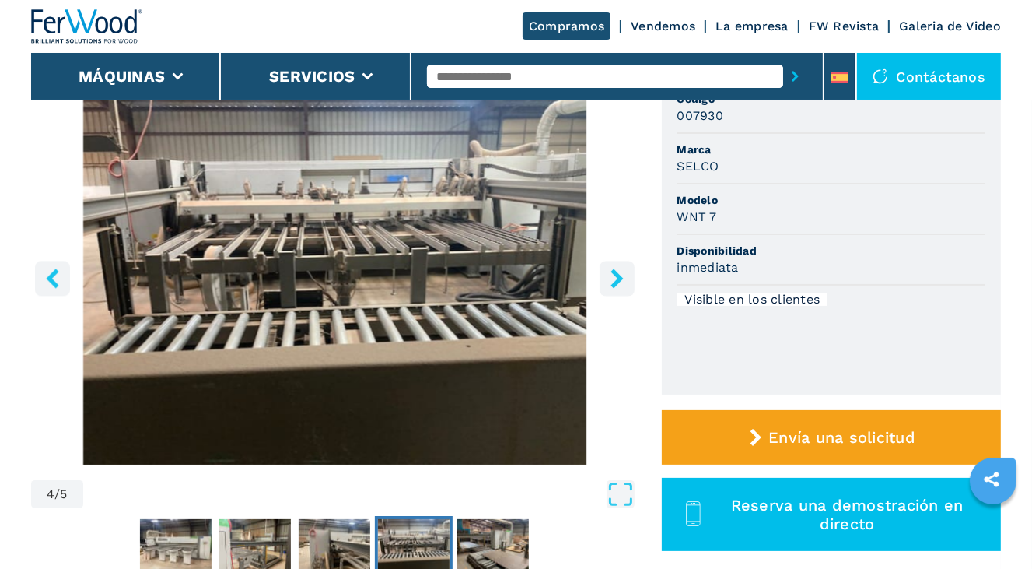
click at [616, 288] on button "right-button" at bounding box center [617, 278] width 35 height 35
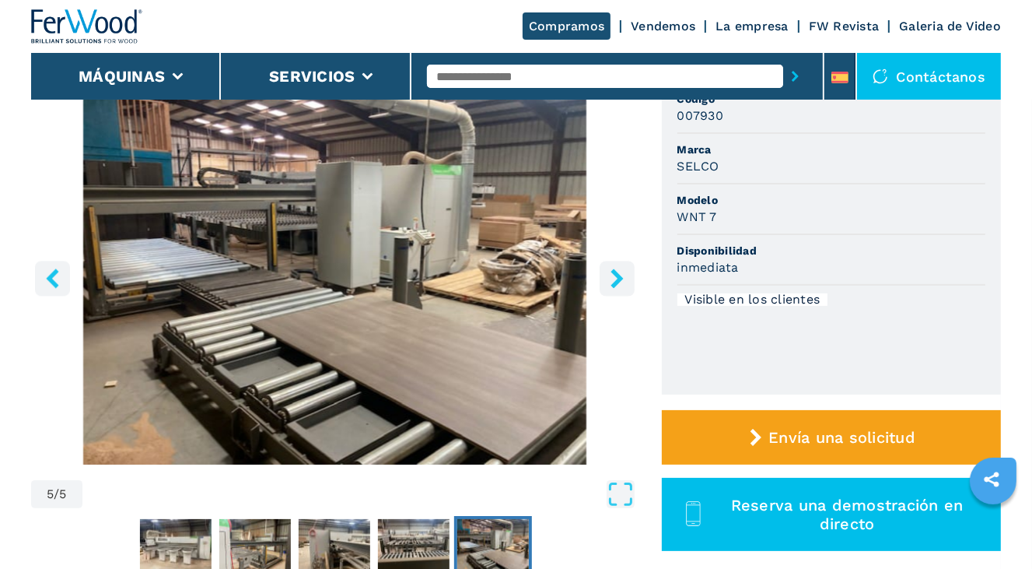
click at [616, 288] on button "right-button" at bounding box center [617, 278] width 35 height 35
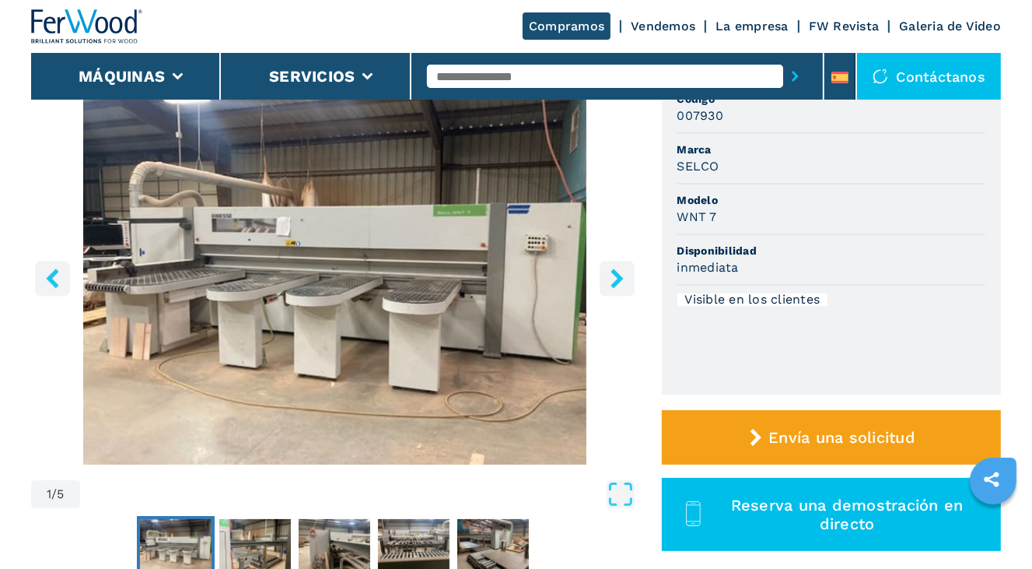
click at [616, 288] on button "right-button" at bounding box center [617, 278] width 35 height 35
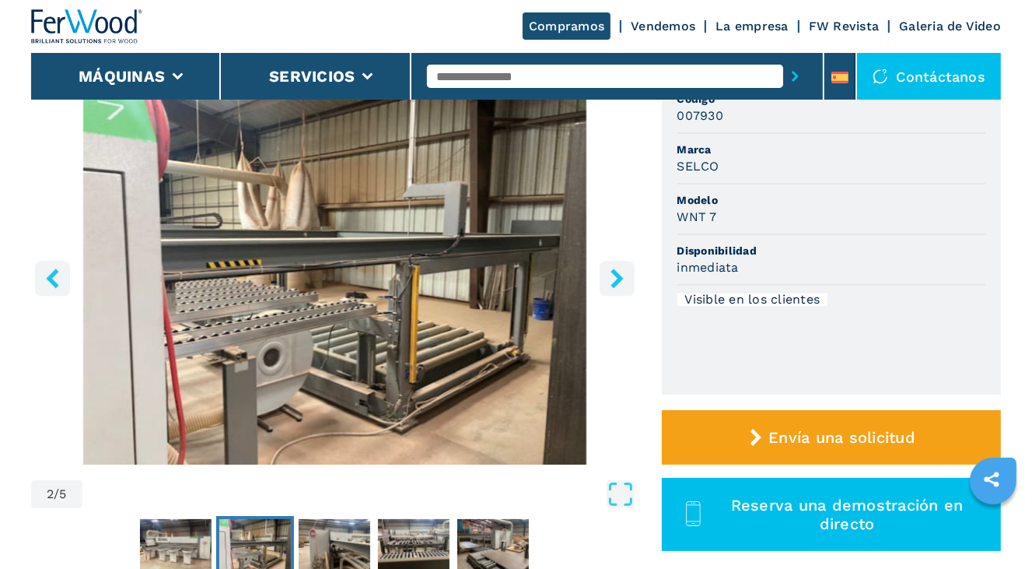
click at [615, 288] on button "right-button" at bounding box center [617, 278] width 35 height 35
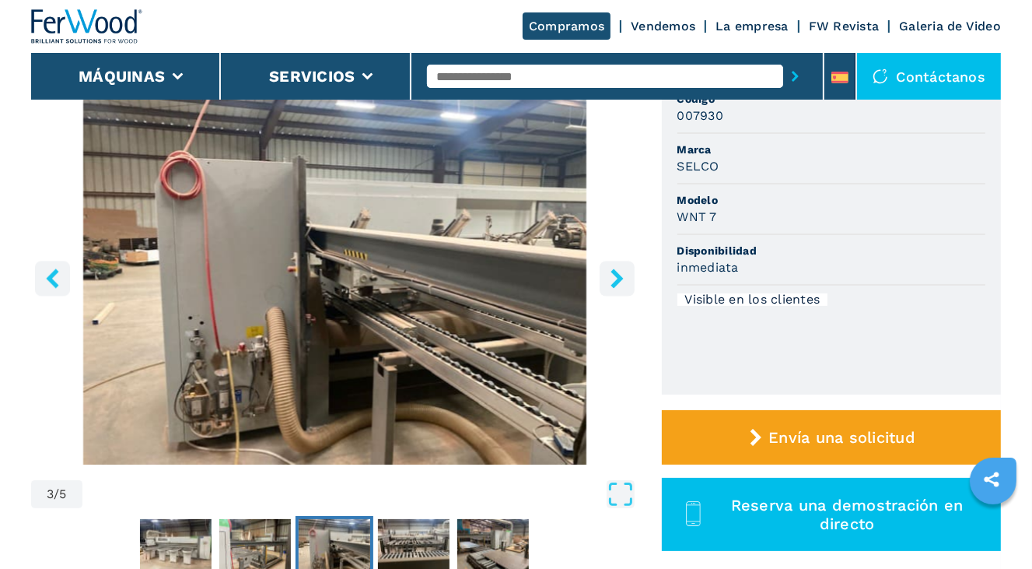
click at [612, 289] on button "right-button" at bounding box center [617, 278] width 35 height 35
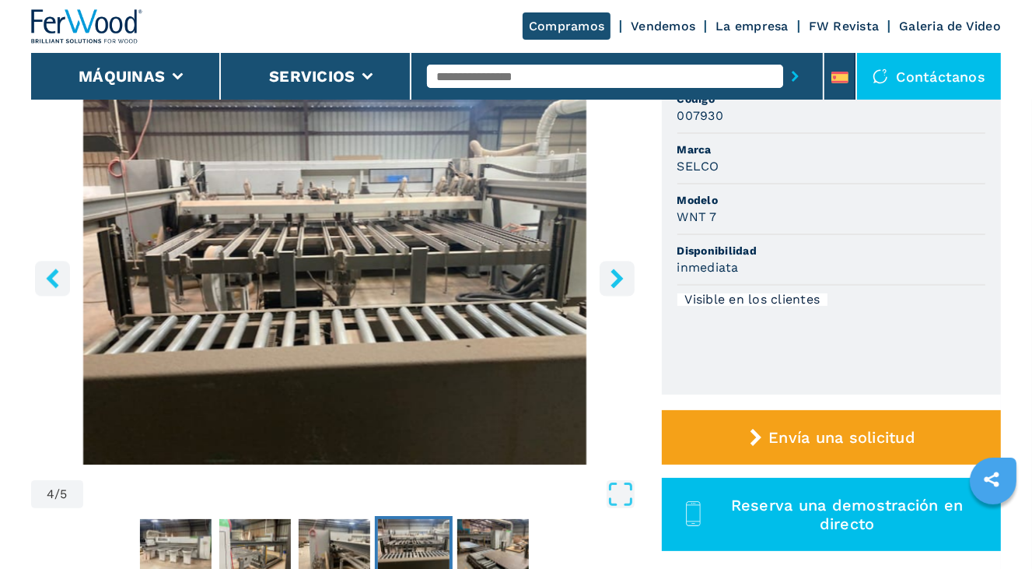
click at [610, 289] on button "right-button" at bounding box center [617, 278] width 35 height 35
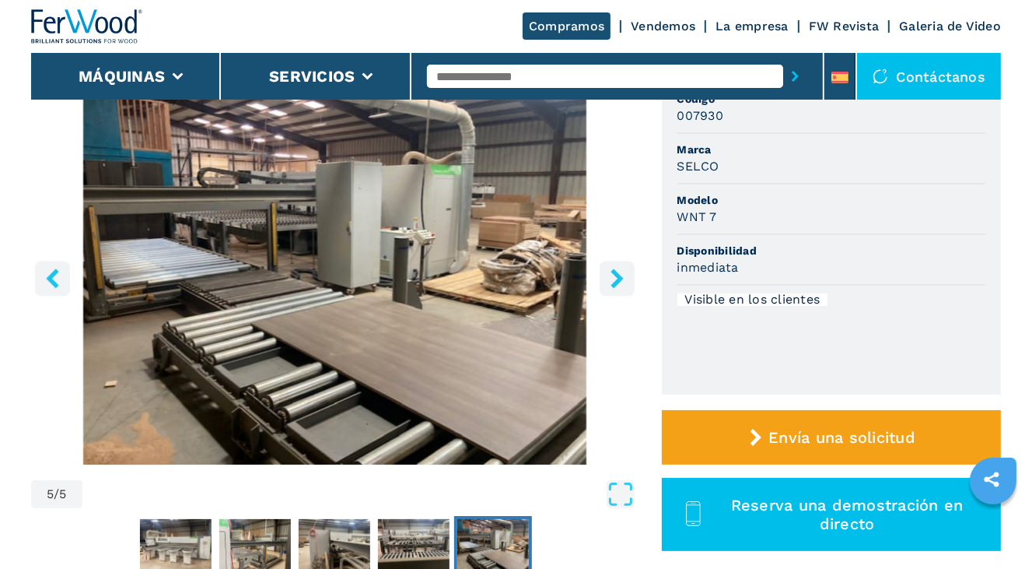
click at [610, 289] on button "right-button" at bounding box center [617, 278] width 35 height 35
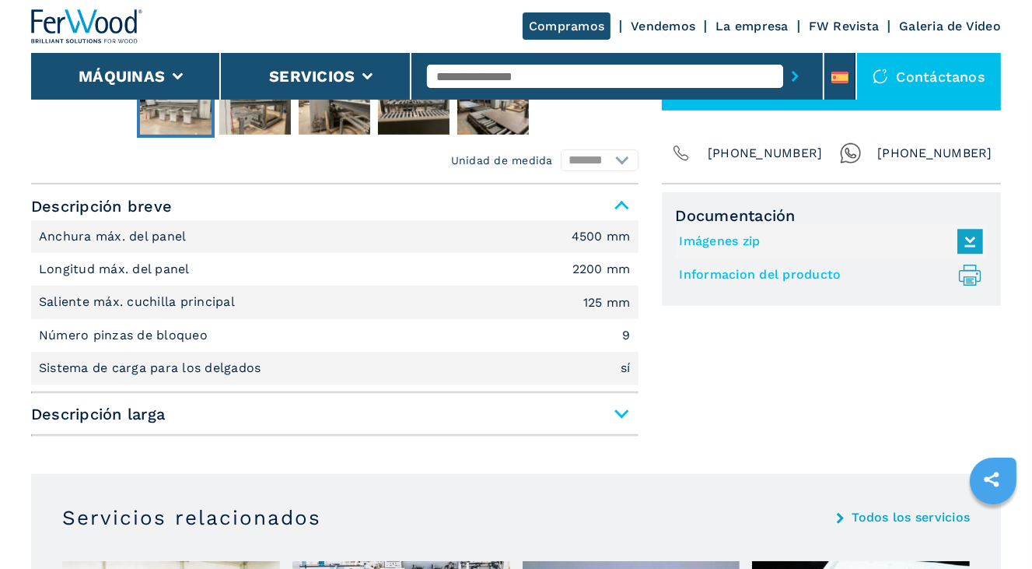
scroll to position [545, 0]
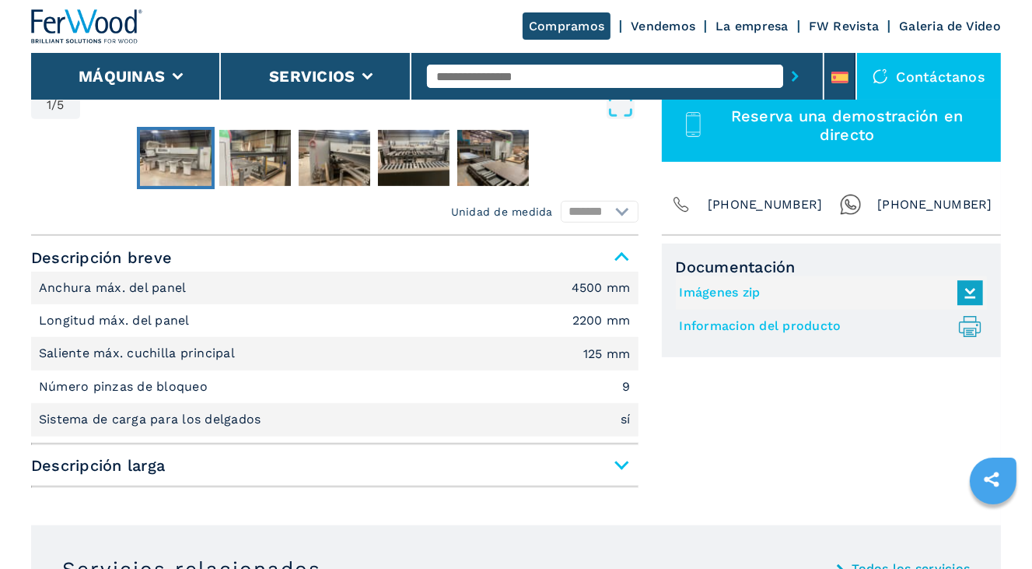
click at [629, 457] on span "Descripción larga" at bounding box center [335, 465] width 608 height 28
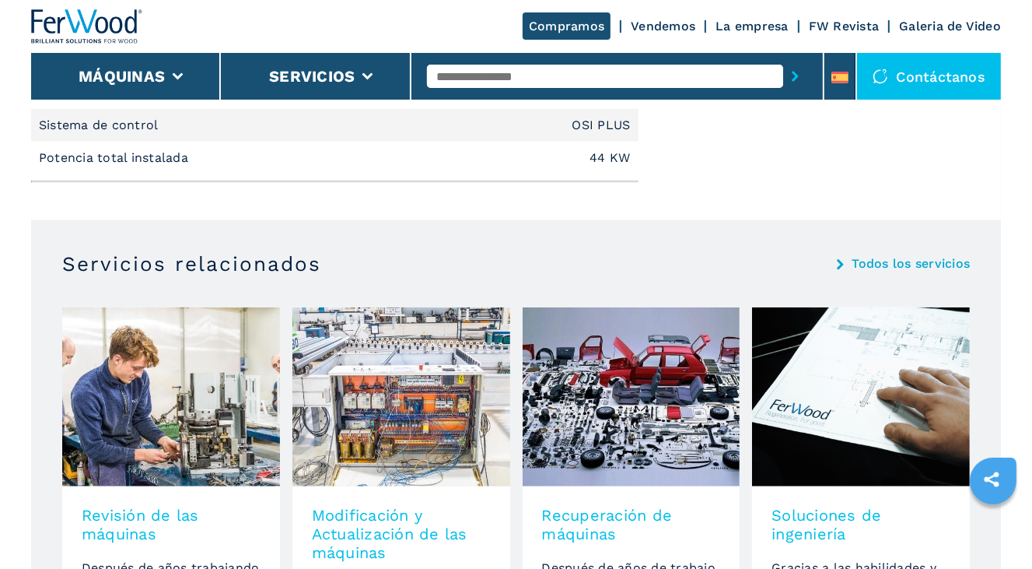
scroll to position [1400, 0]
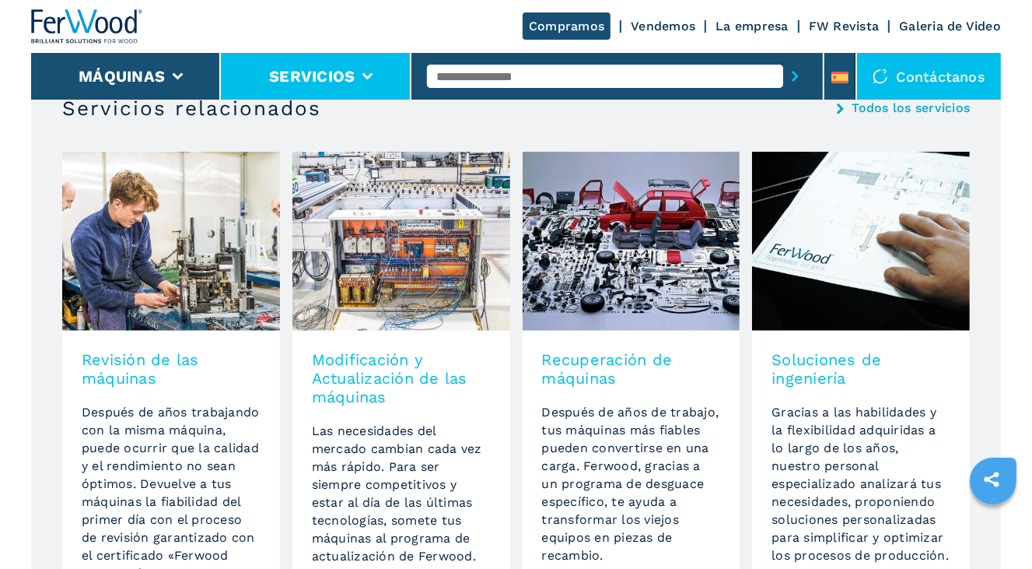
select select "**********"
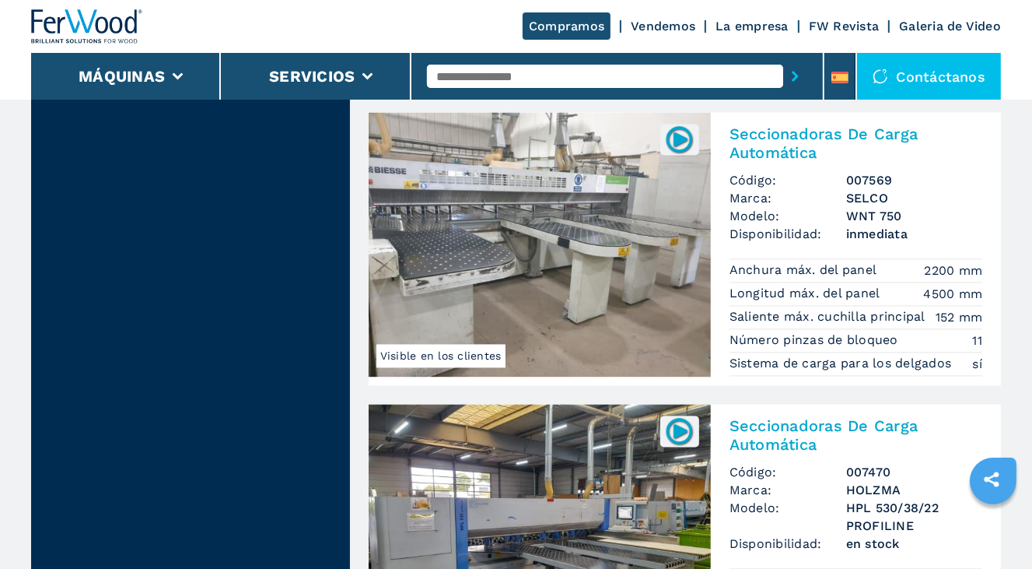
scroll to position [2723, 0]
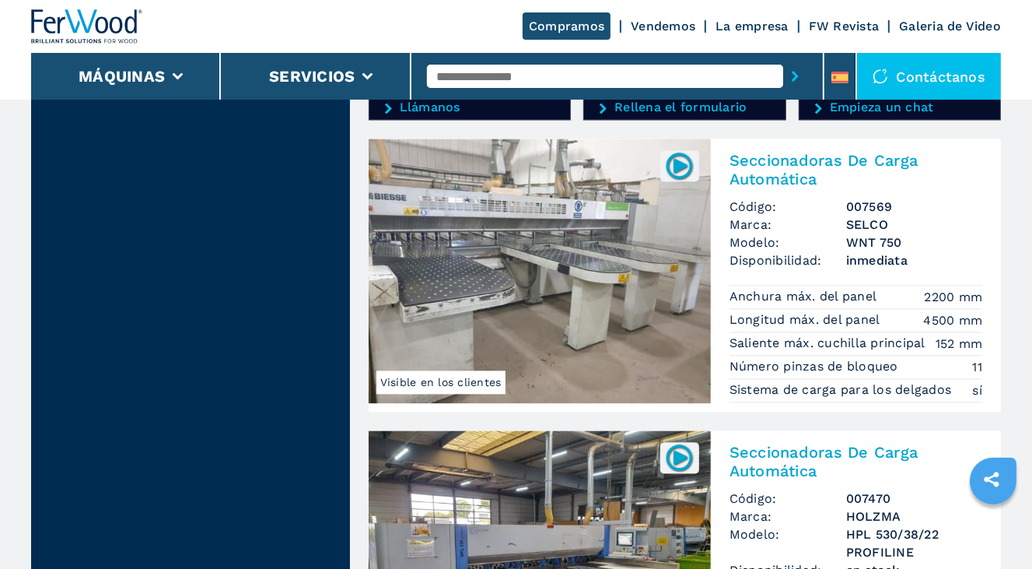
click at [570, 301] on img at bounding box center [540, 270] width 342 height 265
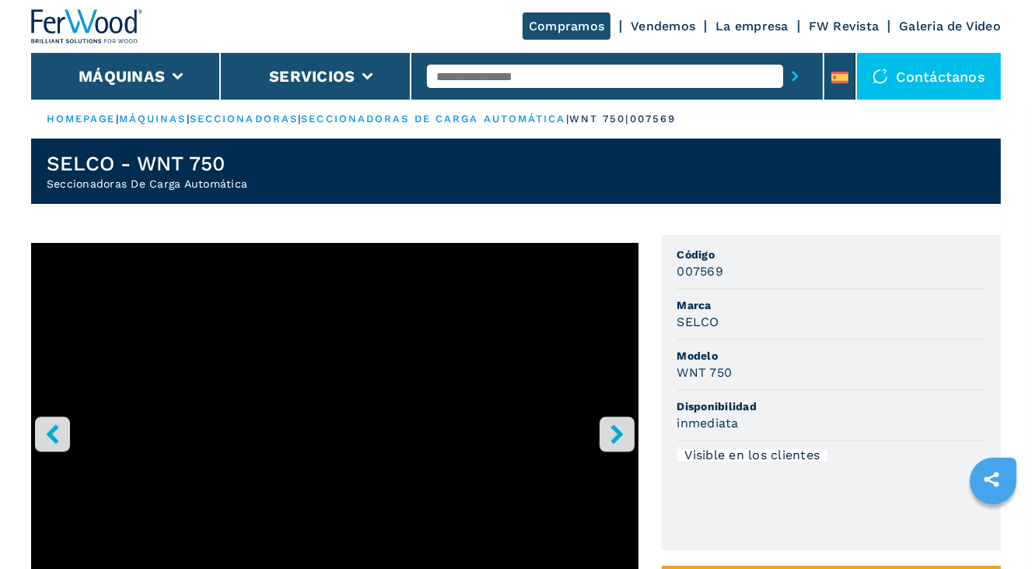
scroll to position [156, 0]
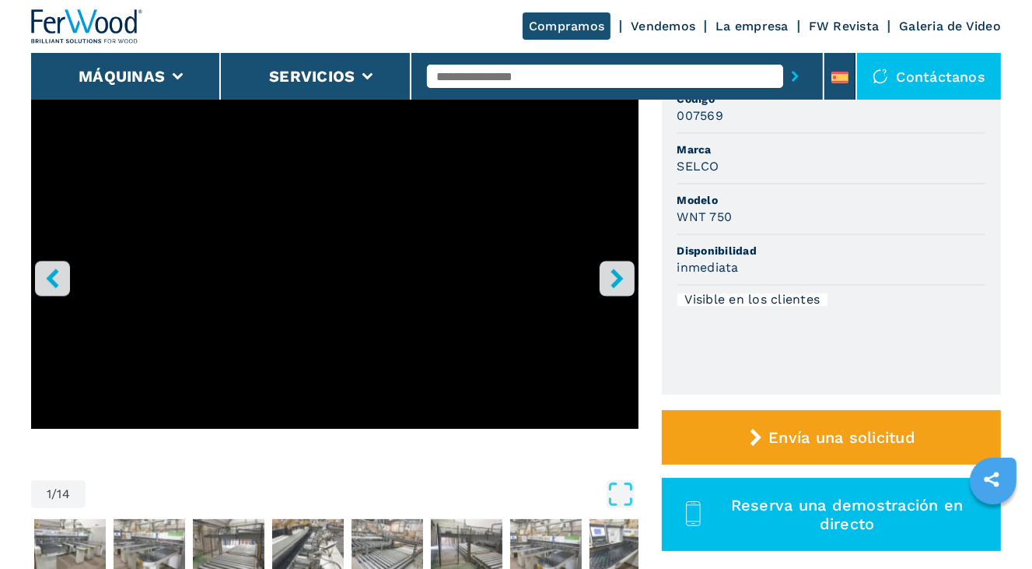
click at [608, 276] on icon "right-button" at bounding box center [617, 277] width 19 height 19
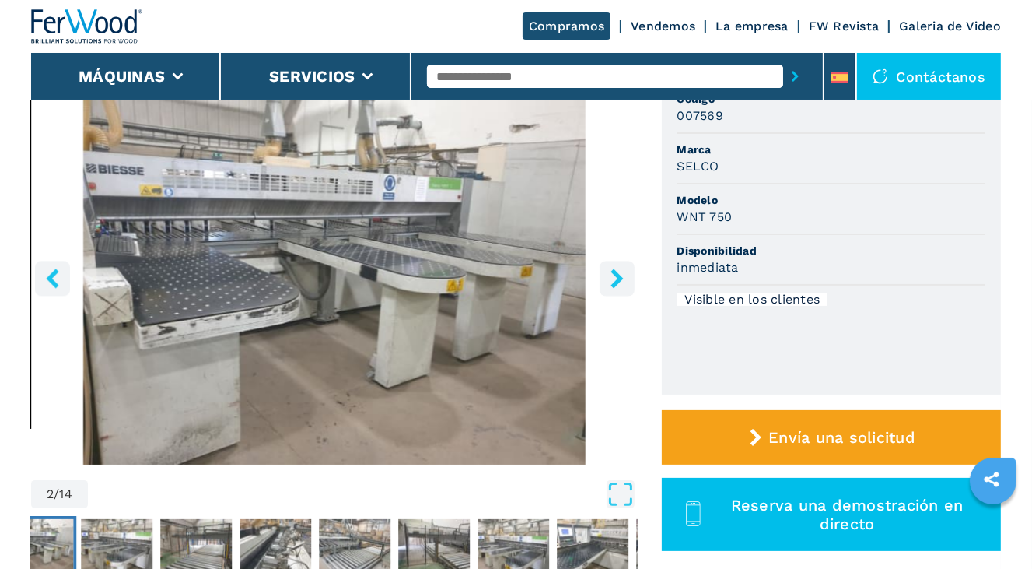
click at [606, 278] on button "right-button" at bounding box center [617, 278] width 35 height 35
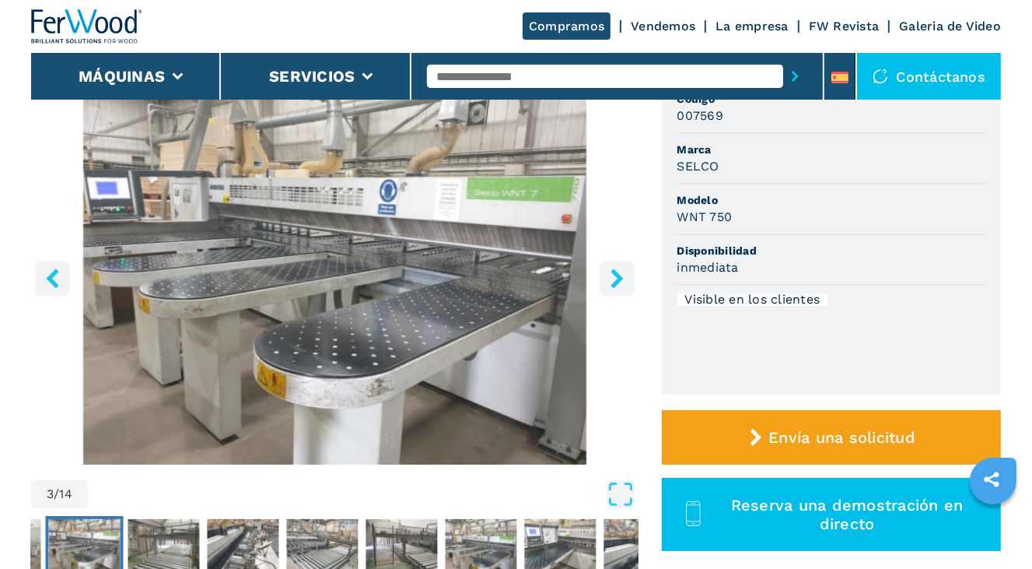
click at [606, 278] on button "right-button" at bounding box center [617, 278] width 35 height 35
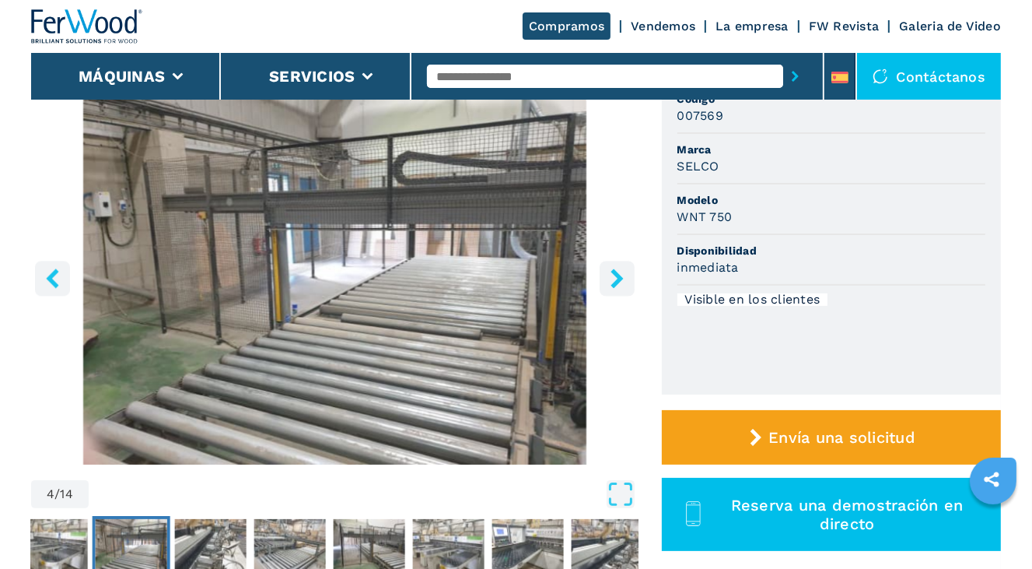
click at [606, 278] on button "right-button" at bounding box center [617, 278] width 35 height 35
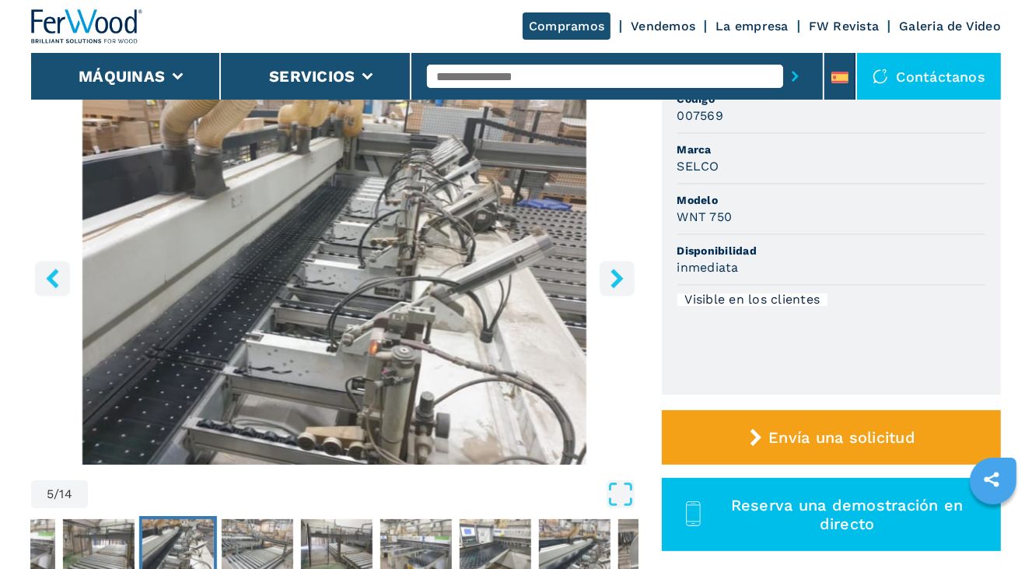
click at [605, 279] on button "right-button" at bounding box center [617, 278] width 35 height 35
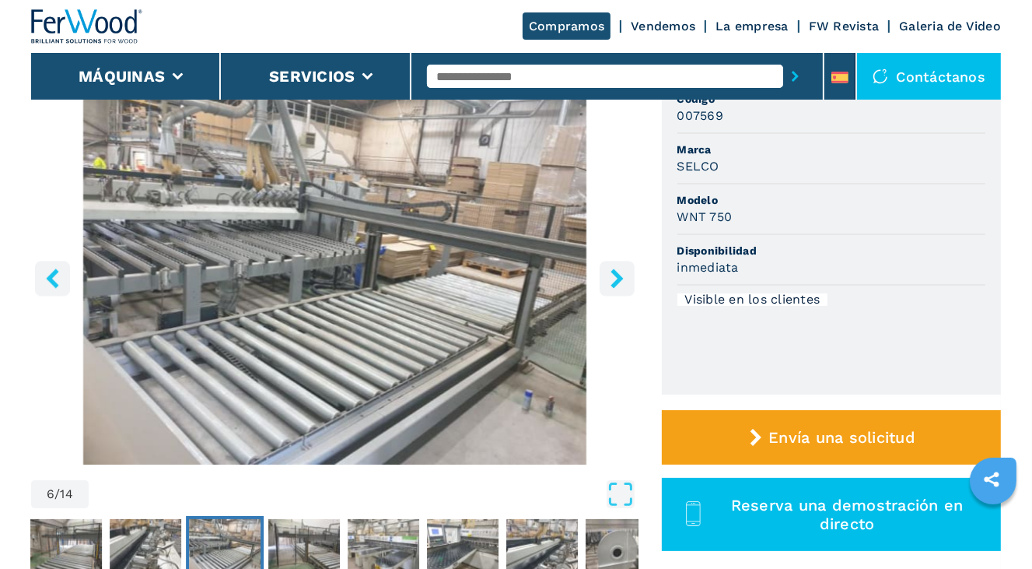
click at [605, 279] on button "right-button" at bounding box center [617, 278] width 35 height 35
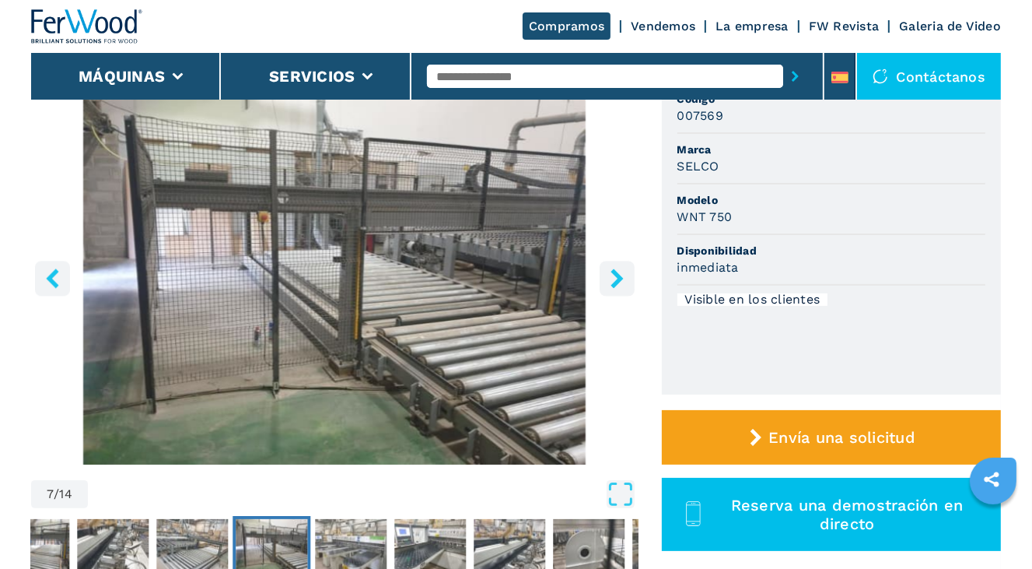
click at [605, 282] on button "right-button" at bounding box center [617, 278] width 35 height 35
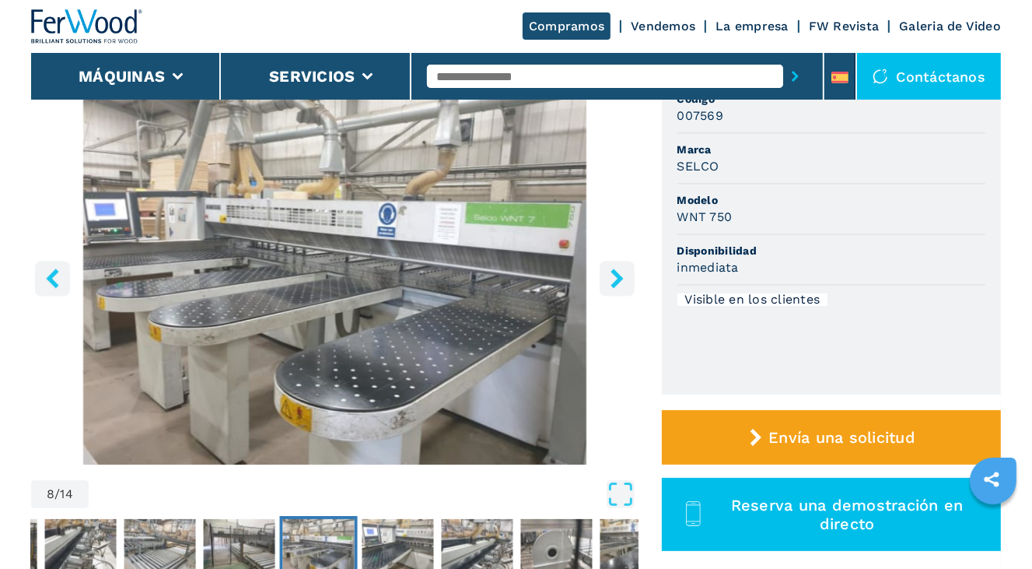
click at [605, 282] on button "right-button" at bounding box center [617, 278] width 35 height 35
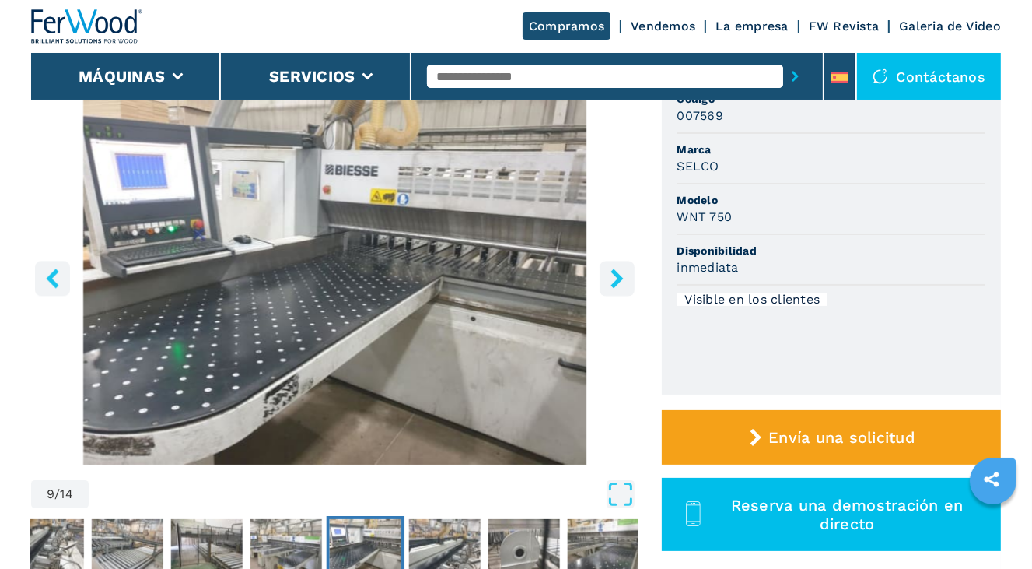
click at [605, 282] on button "right-button" at bounding box center [617, 278] width 35 height 35
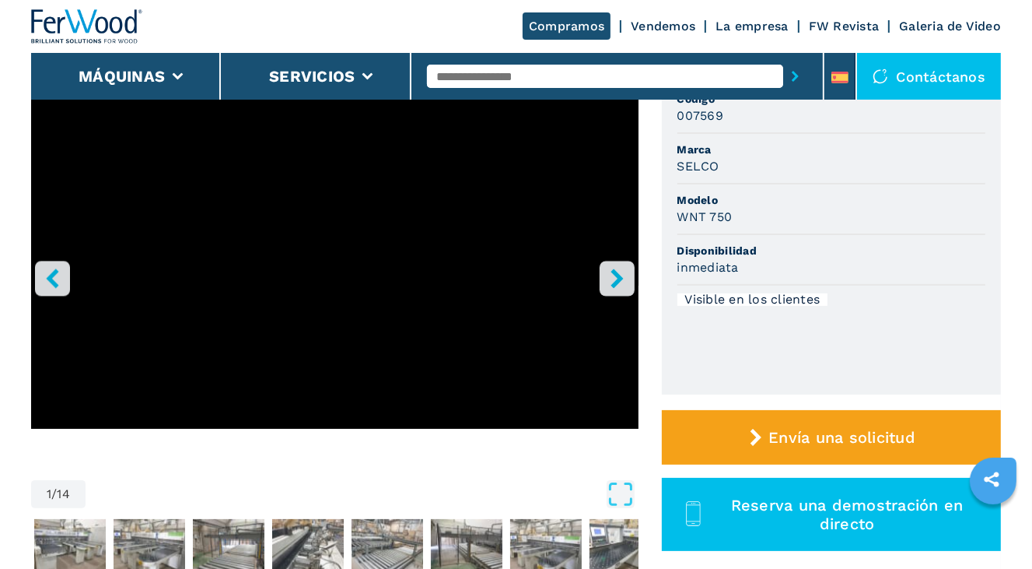
select select "**********"
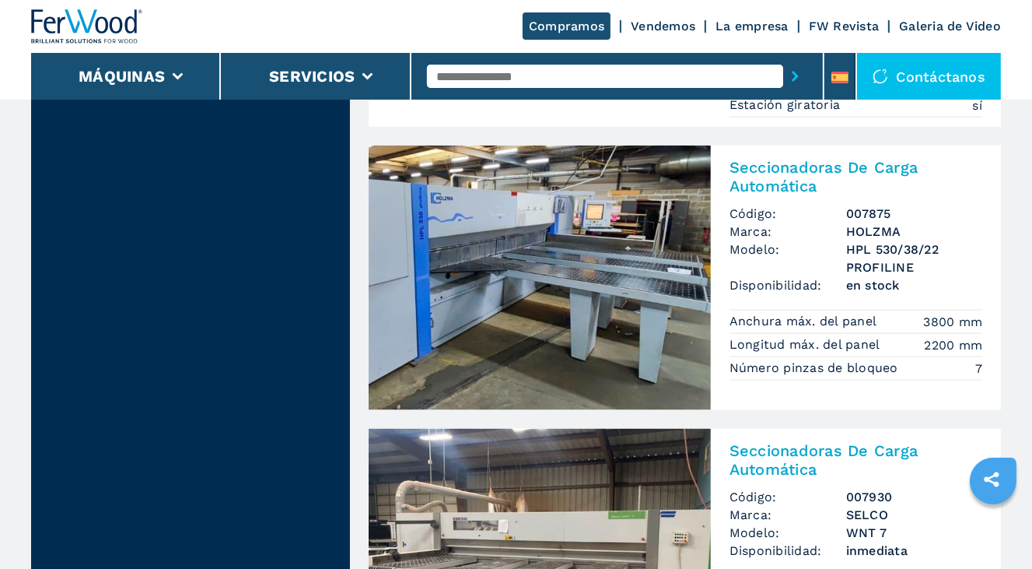
scroll to position [1425, 0]
